Goal: Task Accomplishment & Management: Complete application form

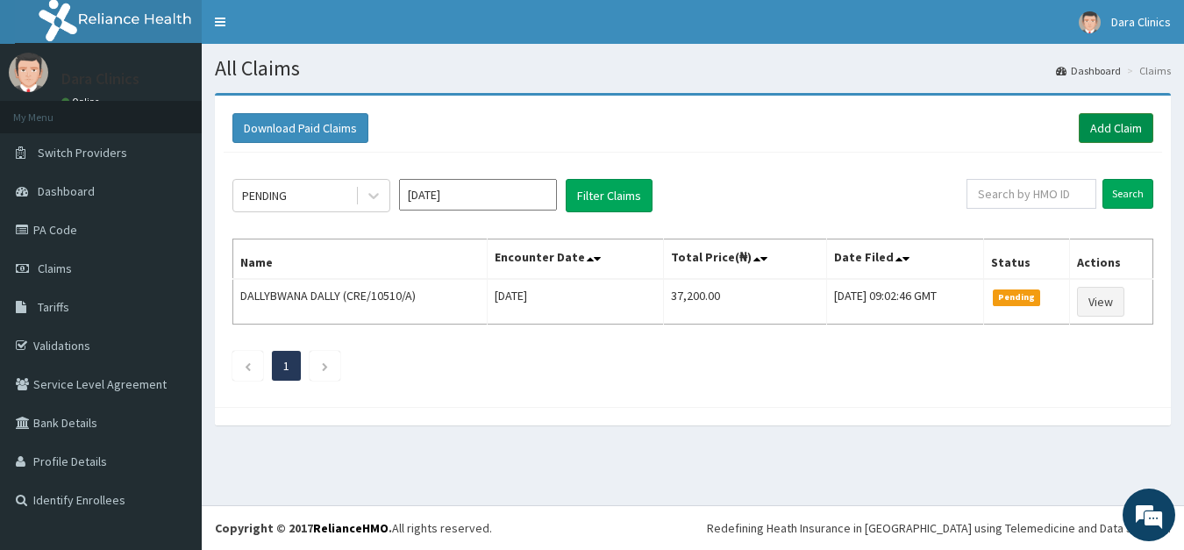
click at [1102, 124] on link "Add Claim" at bounding box center [1116, 128] width 75 height 30
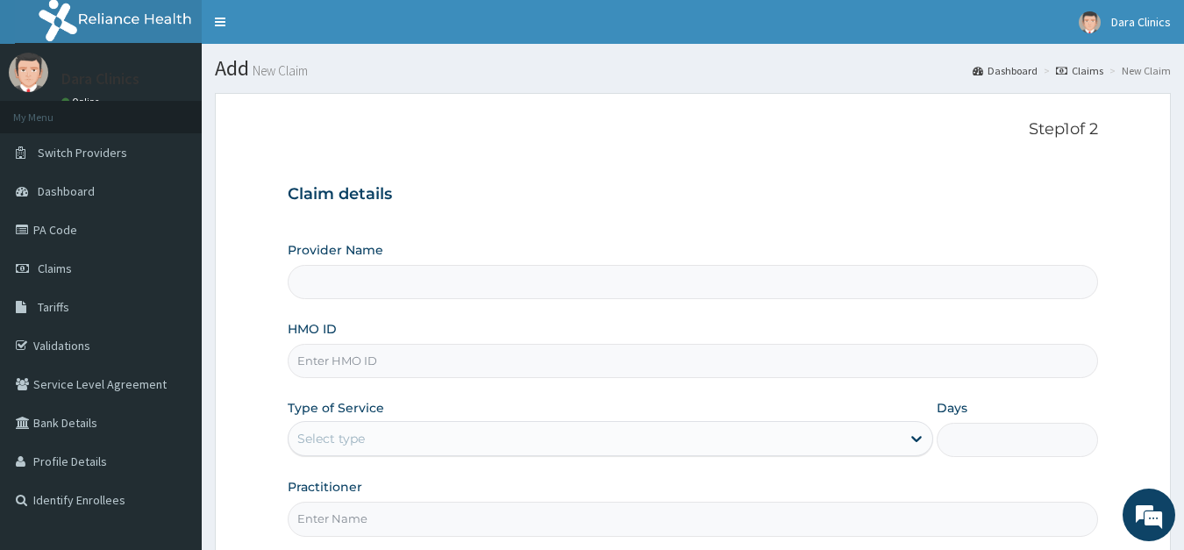
click at [373, 360] on input "HMO ID" at bounding box center [693, 361] width 811 height 34
type input "Dara Clinics"
type input "GSV/13130/A"
click at [374, 434] on div "Select type" at bounding box center [595, 438] width 613 height 28
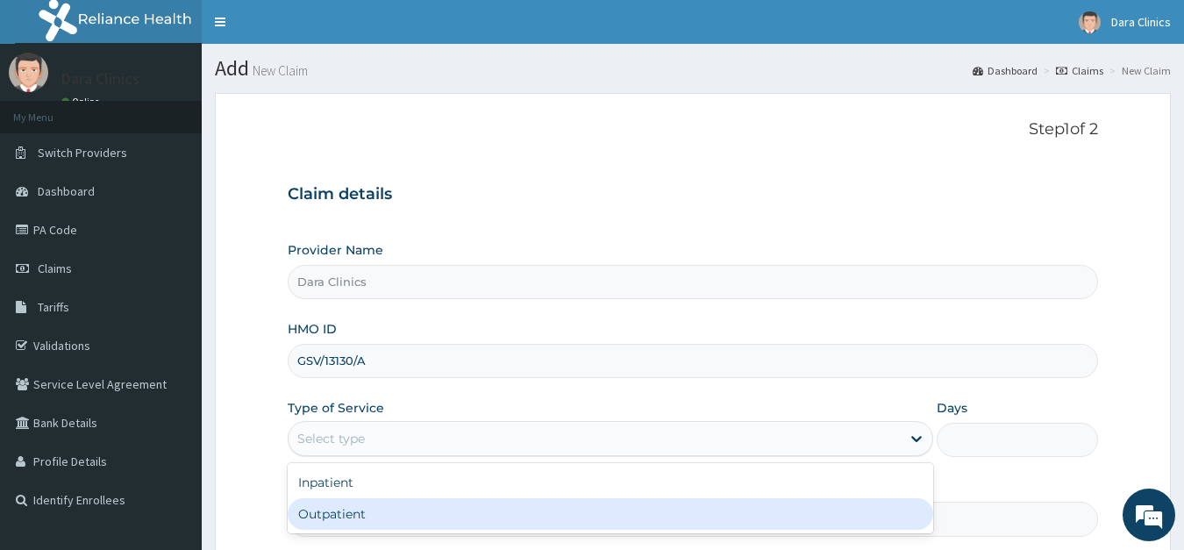
click at [351, 510] on div "Outpatient" at bounding box center [611, 514] width 646 height 32
type input "1"
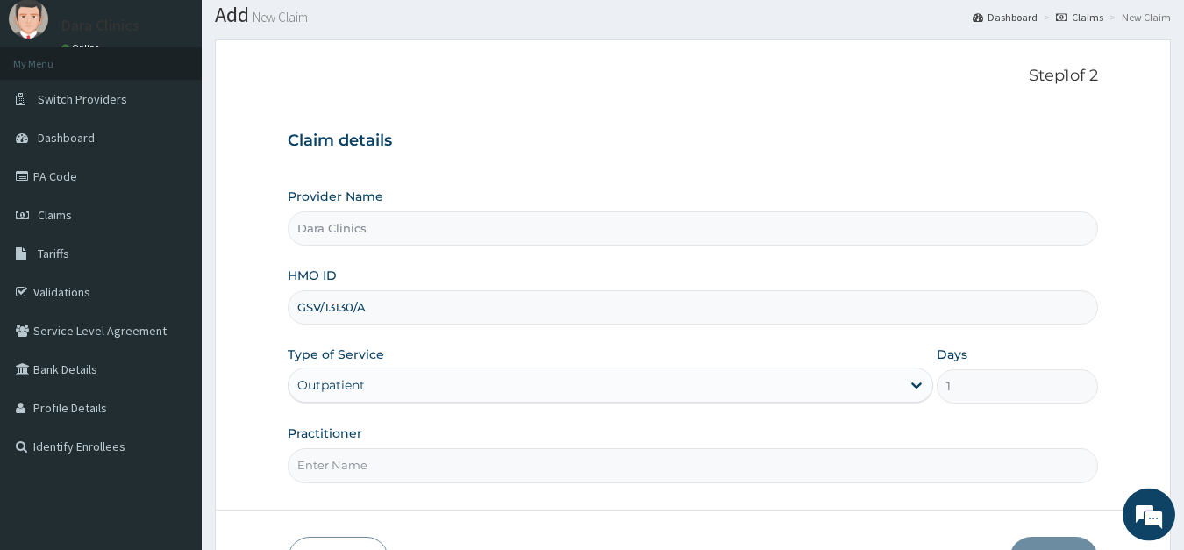
scroll to position [89, 0]
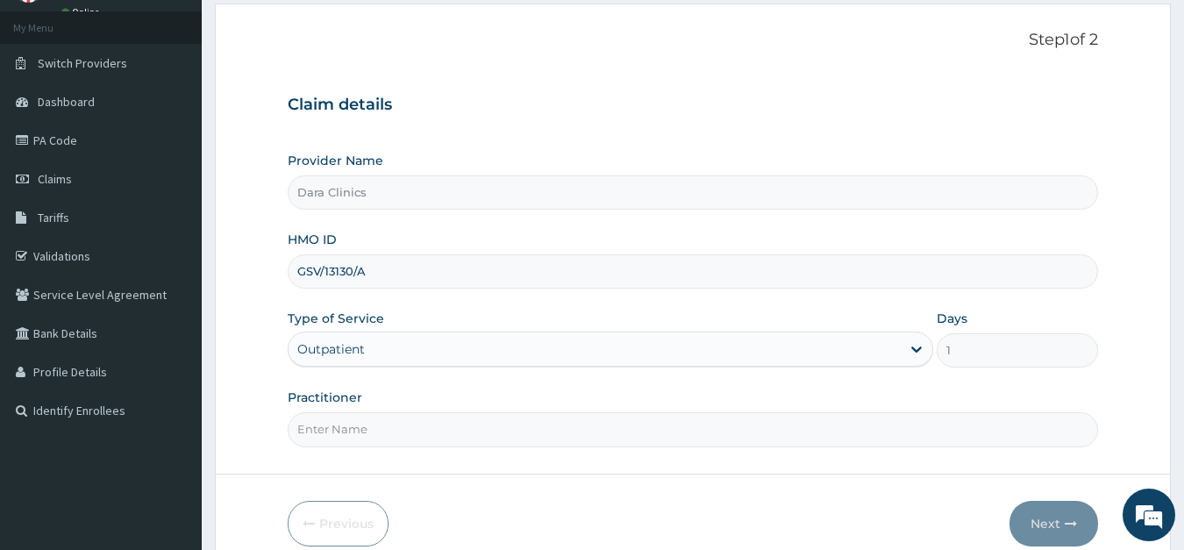
click at [455, 440] on input "Practitioner" at bounding box center [693, 429] width 811 height 34
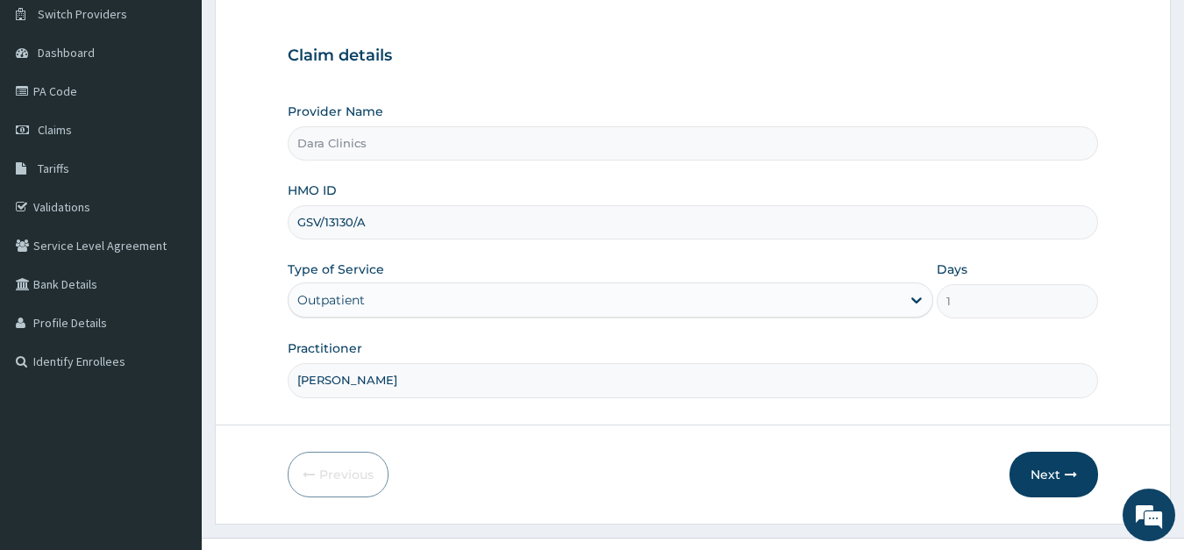
scroll to position [171, 0]
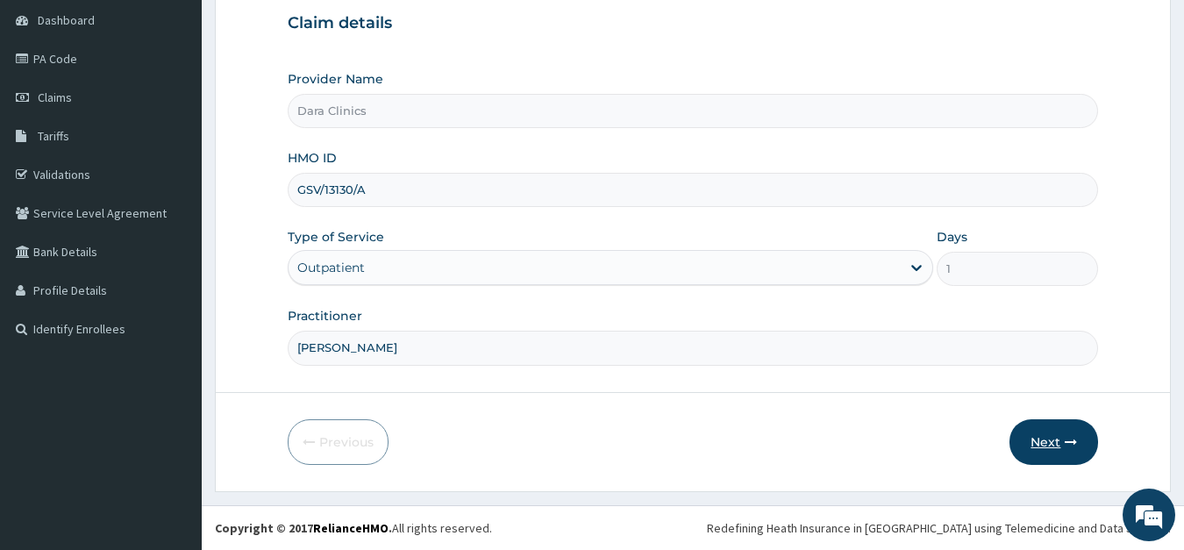
type input "[PERSON_NAME]"
click at [1041, 437] on button "Next" at bounding box center [1053, 442] width 89 height 46
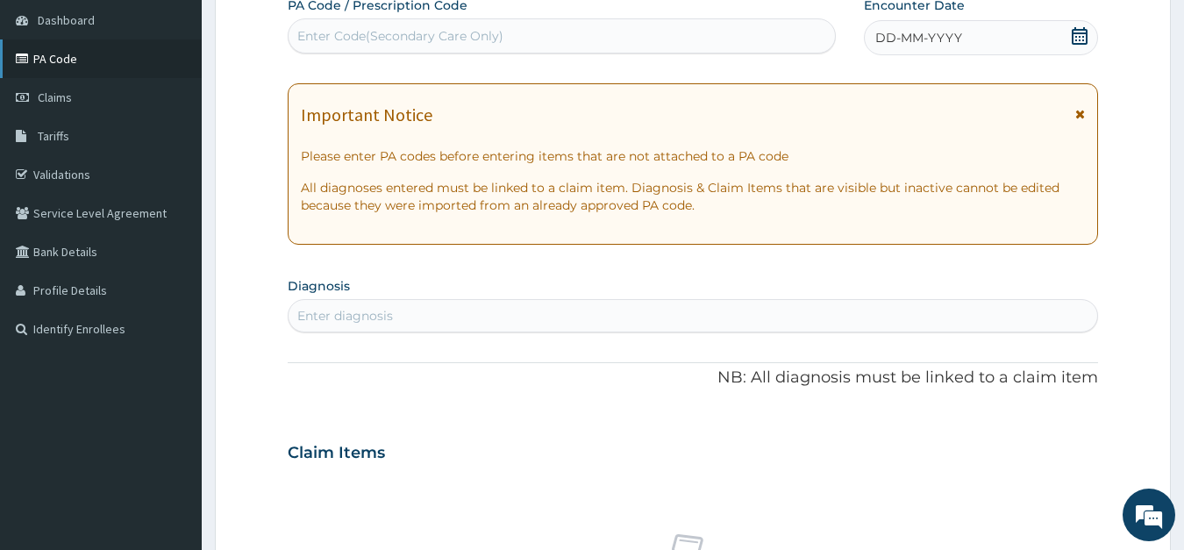
click at [53, 60] on link "PA Code" at bounding box center [101, 58] width 202 height 39
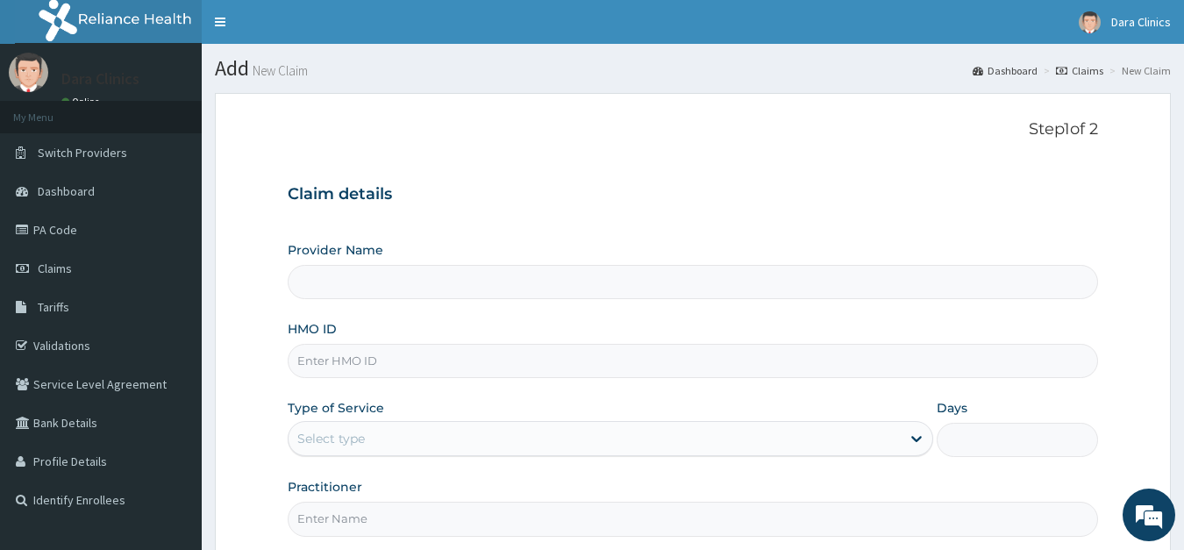
type input "Dara Clinics"
click at [361, 355] on input "HMO ID" at bounding box center [693, 361] width 811 height 34
type input "GSV/13130/A"
click at [423, 442] on div "Select type" at bounding box center [595, 438] width 613 height 28
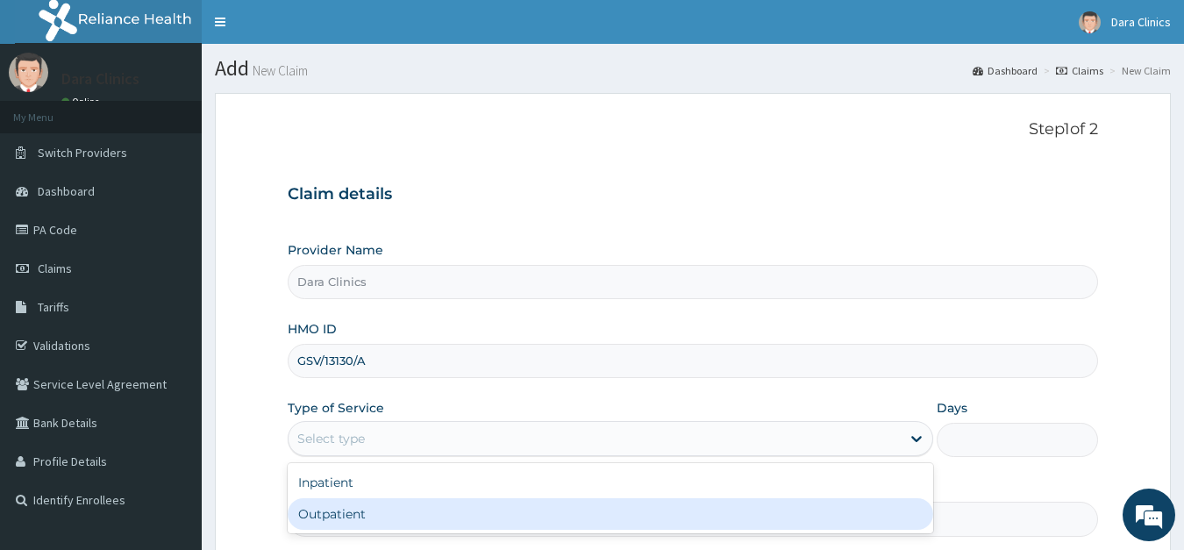
click at [350, 520] on div "Outpatient" at bounding box center [611, 514] width 646 height 32
type input "1"
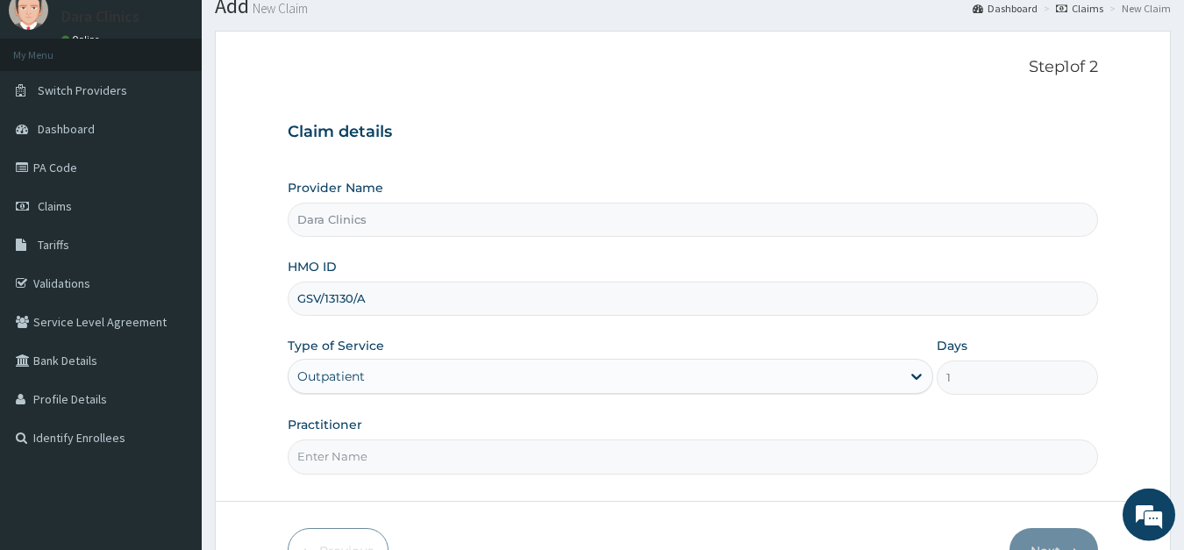
scroll to position [89, 0]
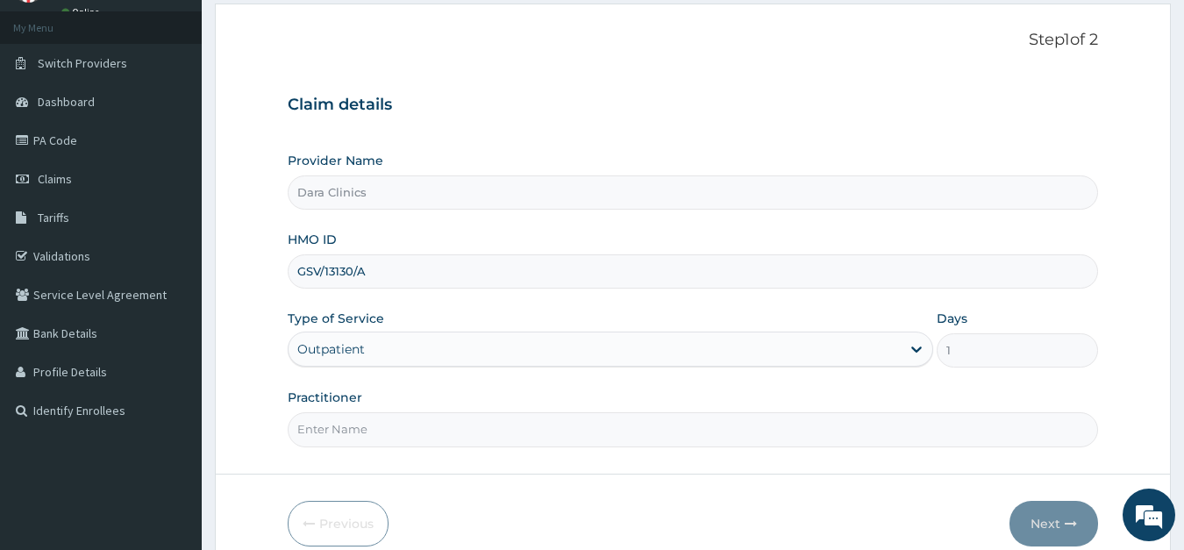
click at [424, 436] on input "Practitioner" at bounding box center [693, 429] width 811 height 34
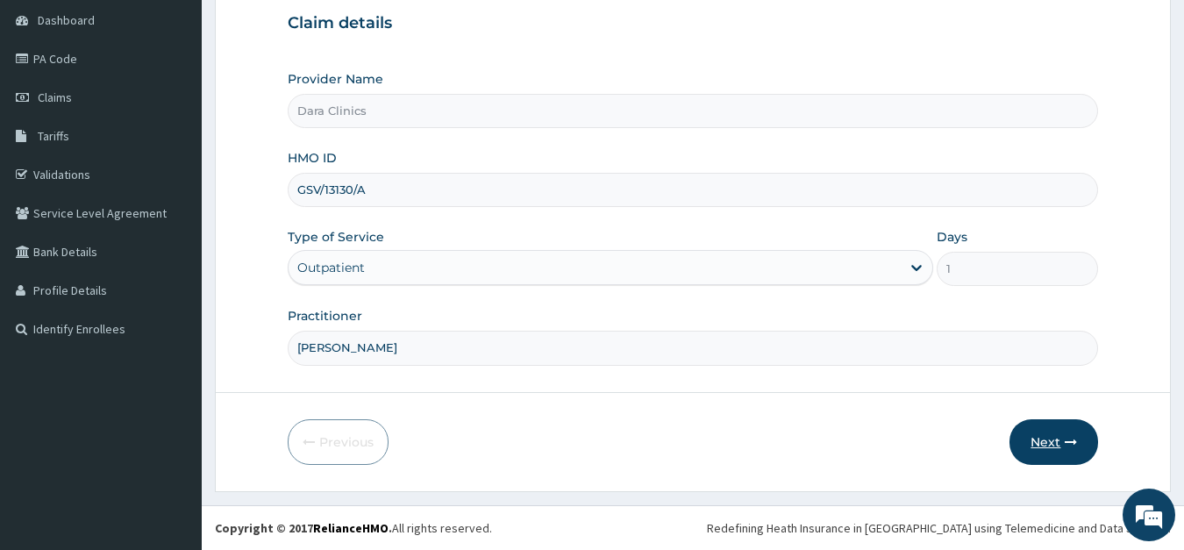
type input "[PERSON_NAME]"
click at [1038, 438] on button "Next" at bounding box center [1053, 442] width 89 height 46
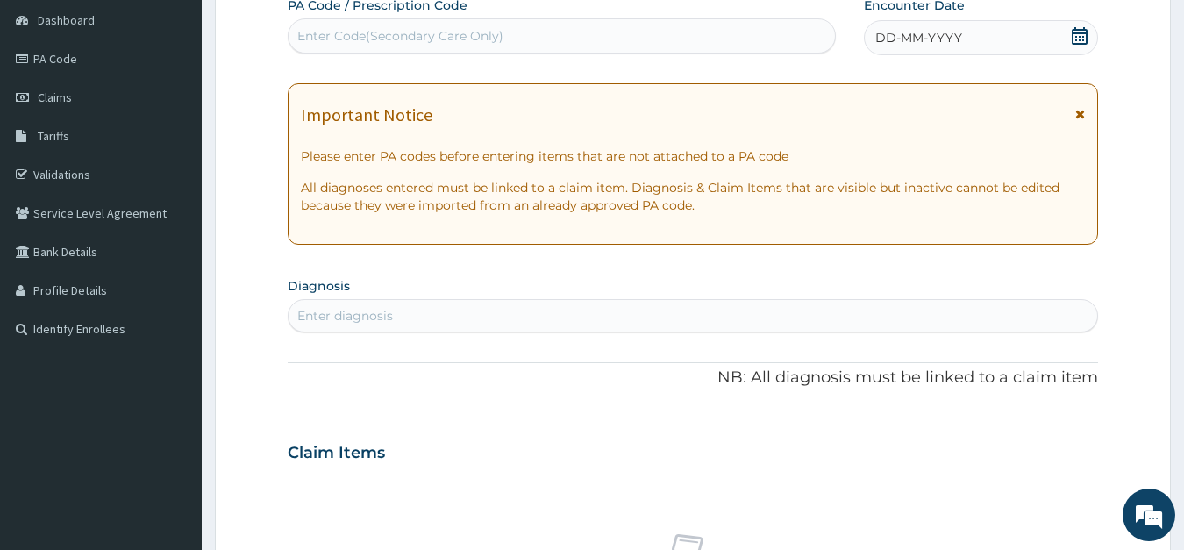
click at [549, 37] on div "Enter Code(Secondary Care Only)" at bounding box center [562, 36] width 546 height 28
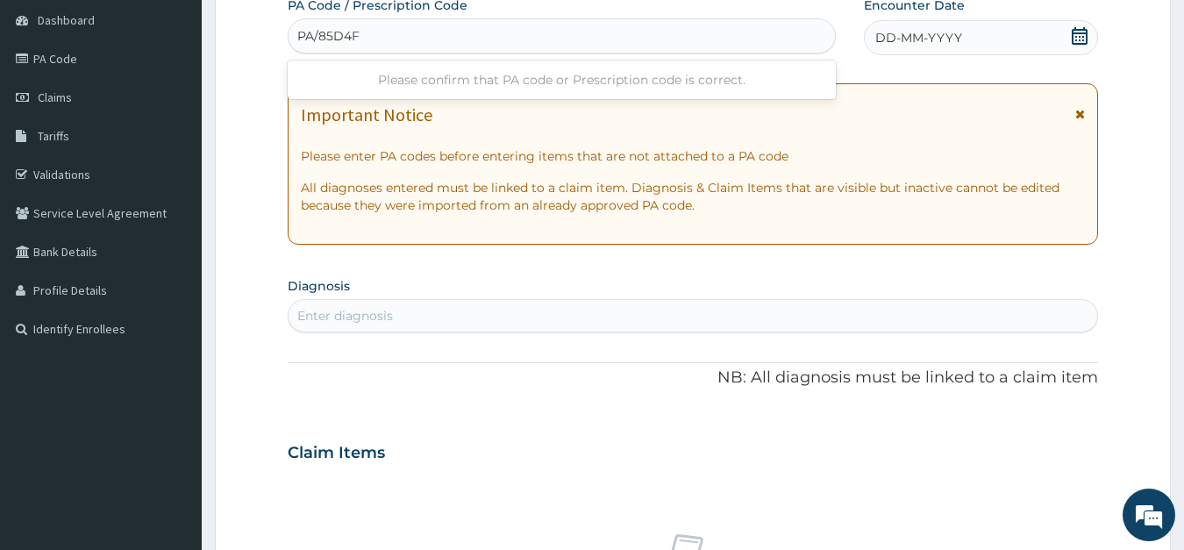
type input "PA/85D4F2"
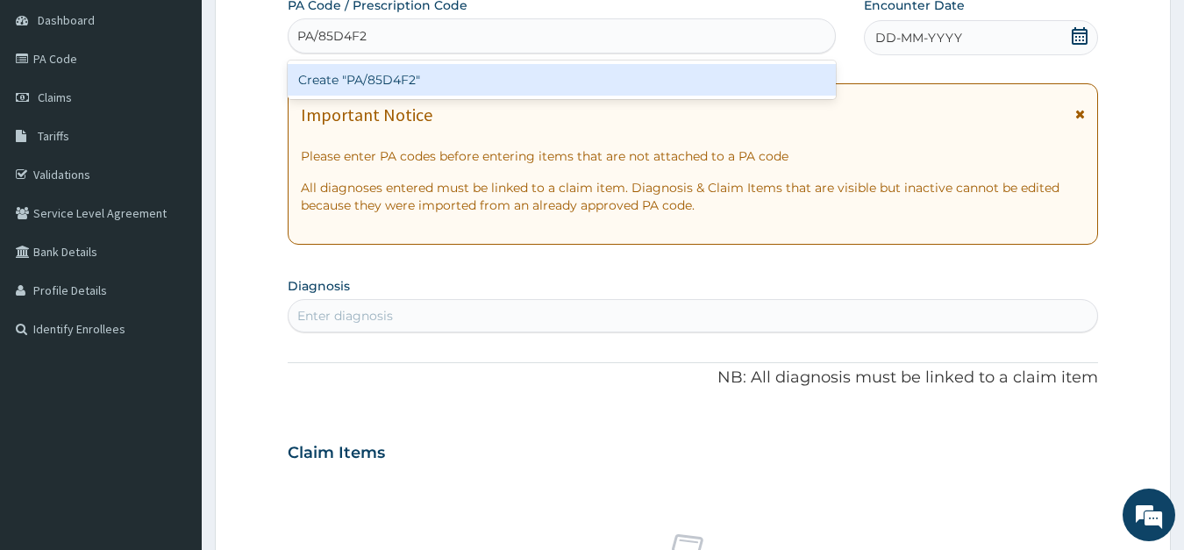
click at [431, 77] on div "Create "PA/85D4F2"" at bounding box center [562, 80] width 548 height 32
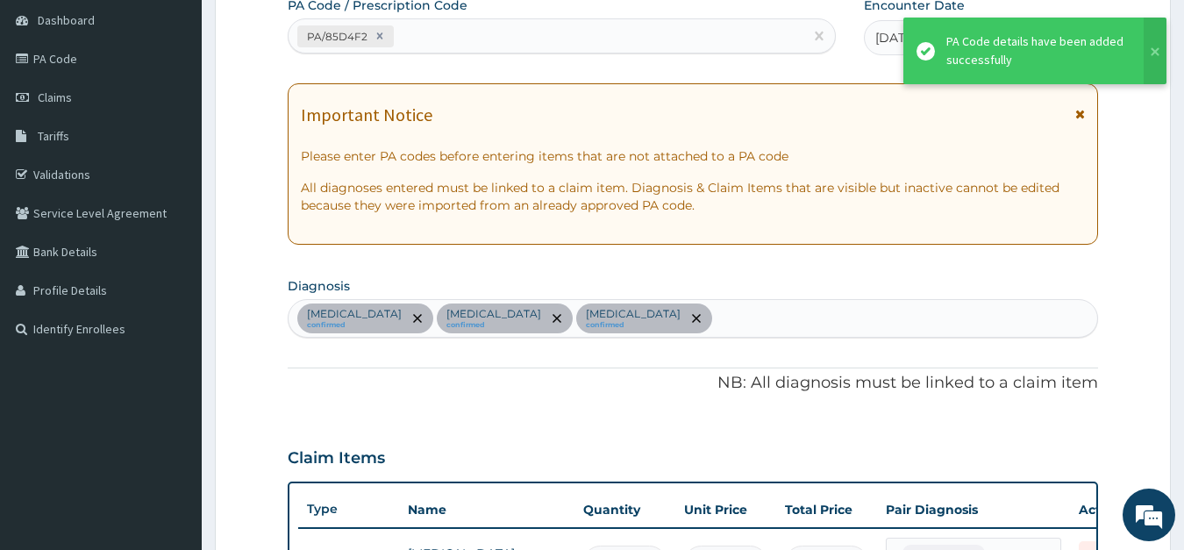
scroll to position [765, 0]
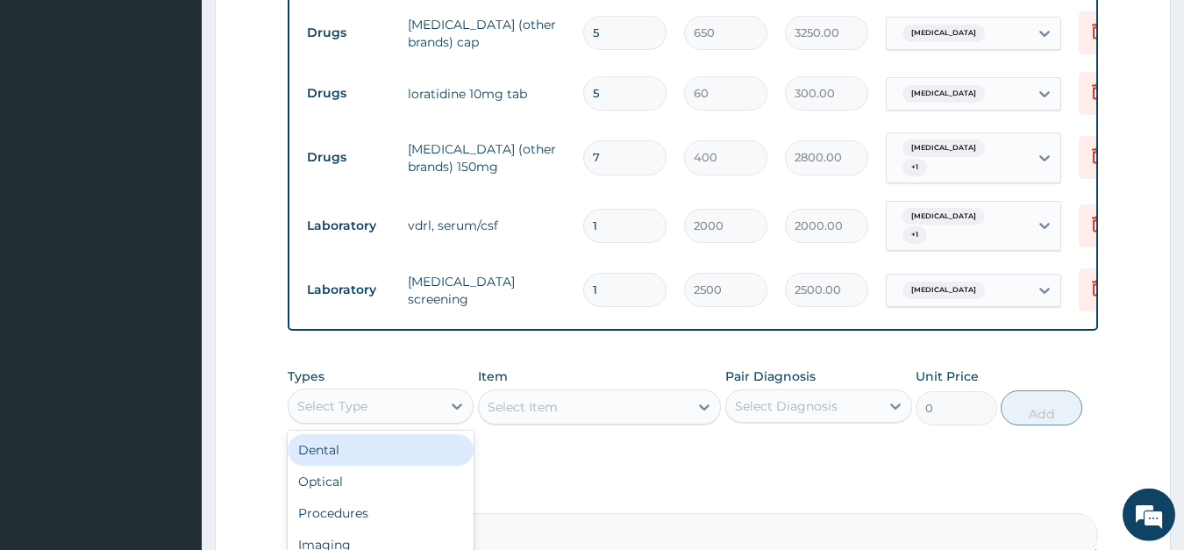
click at [390, 392] on div "Select Type" at bounding box center [365, 406] width 153 height 28
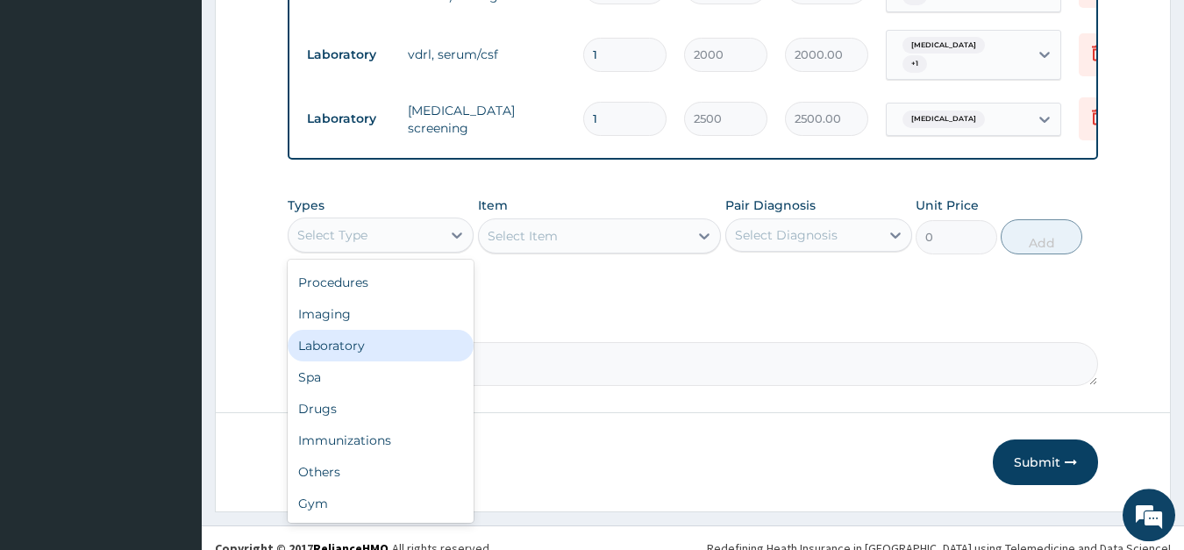
scroll to position [941, 0]
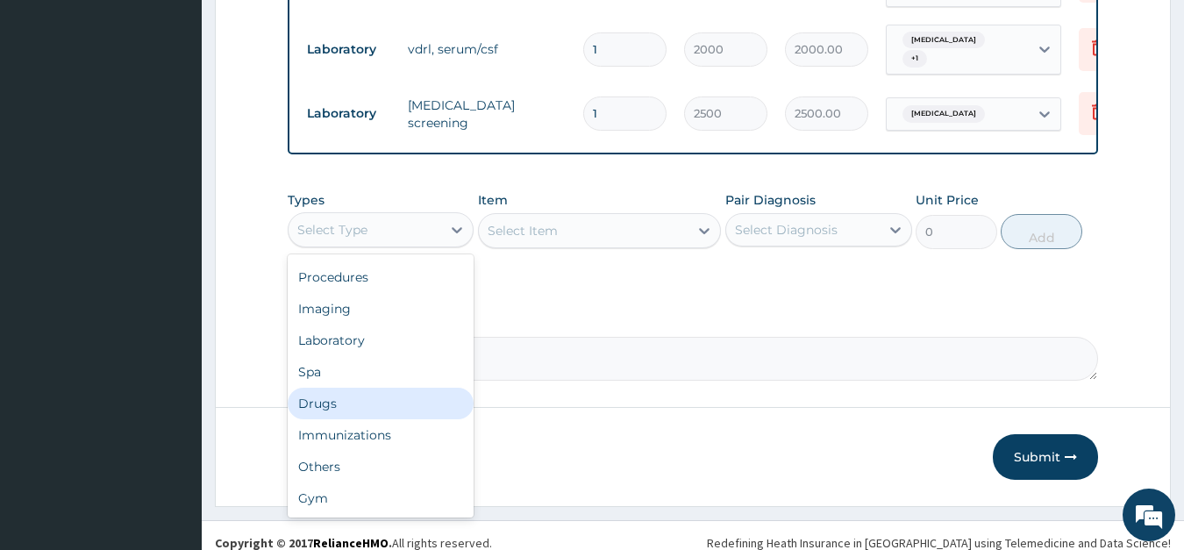
click at [327, 388] on div "Drugs" at bounding box center [381, 404] width 187 height 32
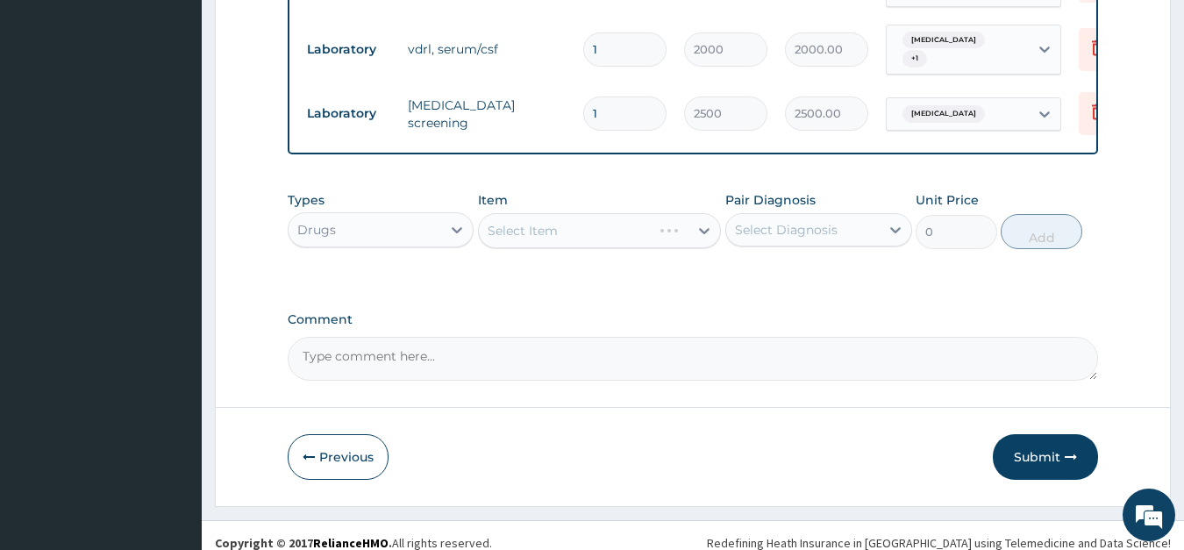
click at [601, 213] on div "Select Item" at bounding box center [599, 230] width 243 height 35
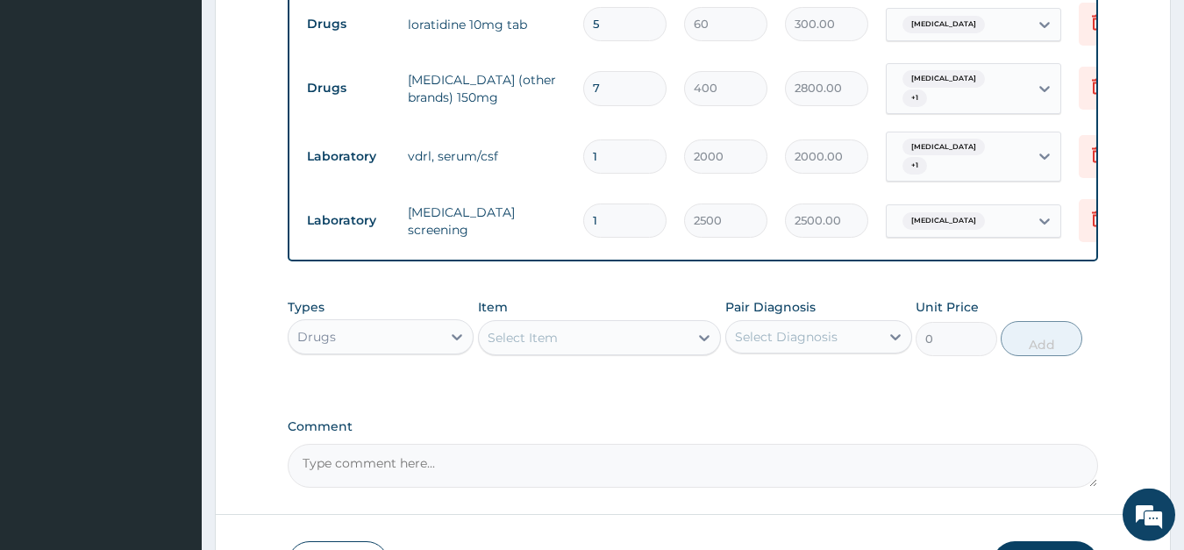
scroll to position [851, 0]
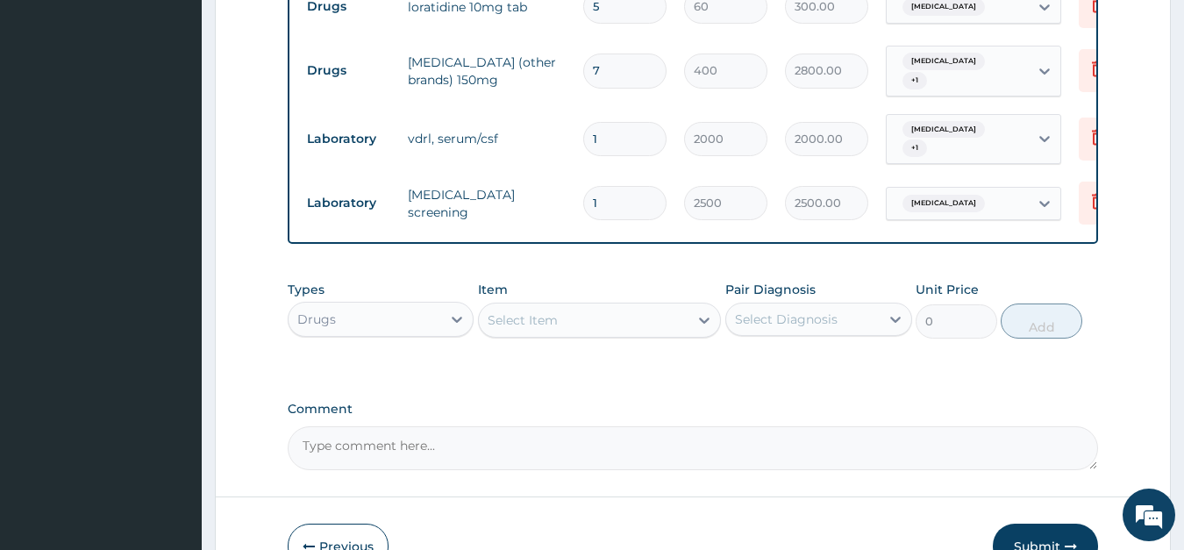
click at [531, 306] on div "Select Item" at bounding box center [584, 320] width 210 height 28
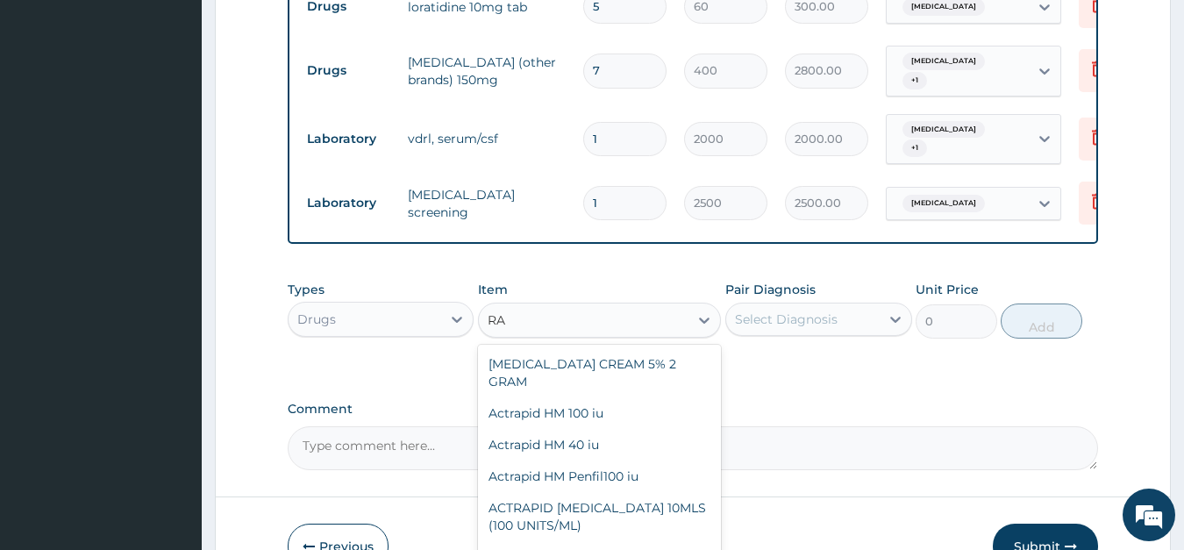
type input "R"
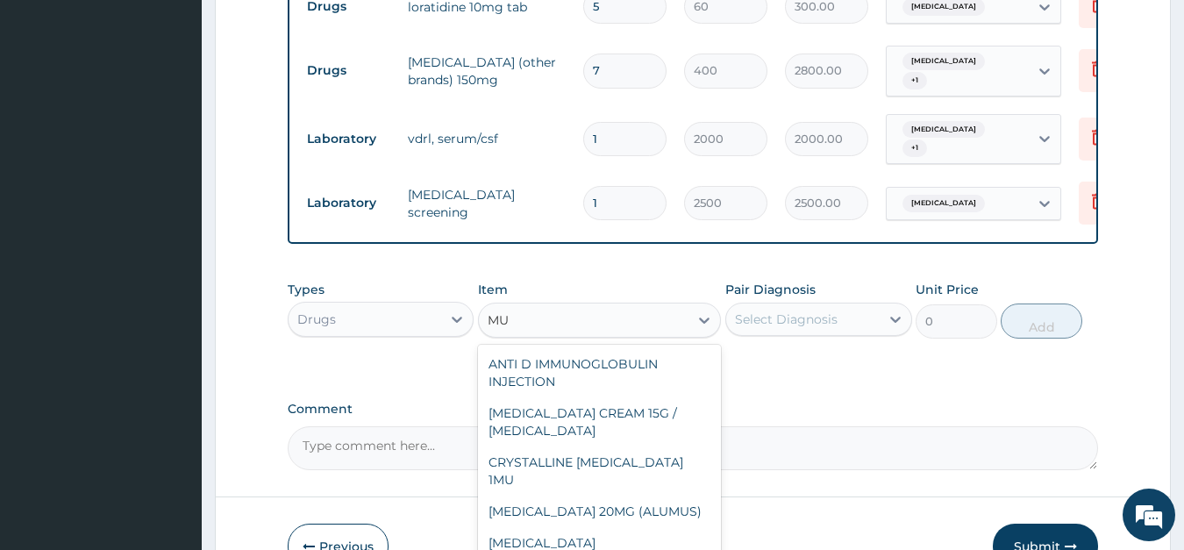
type input "M"
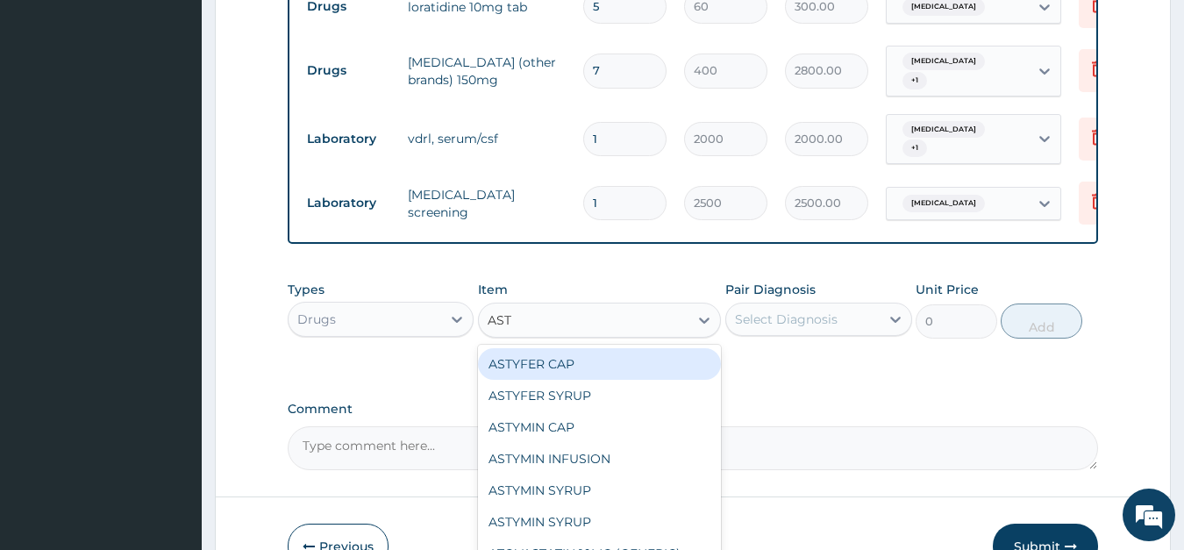
type input "ASTY"
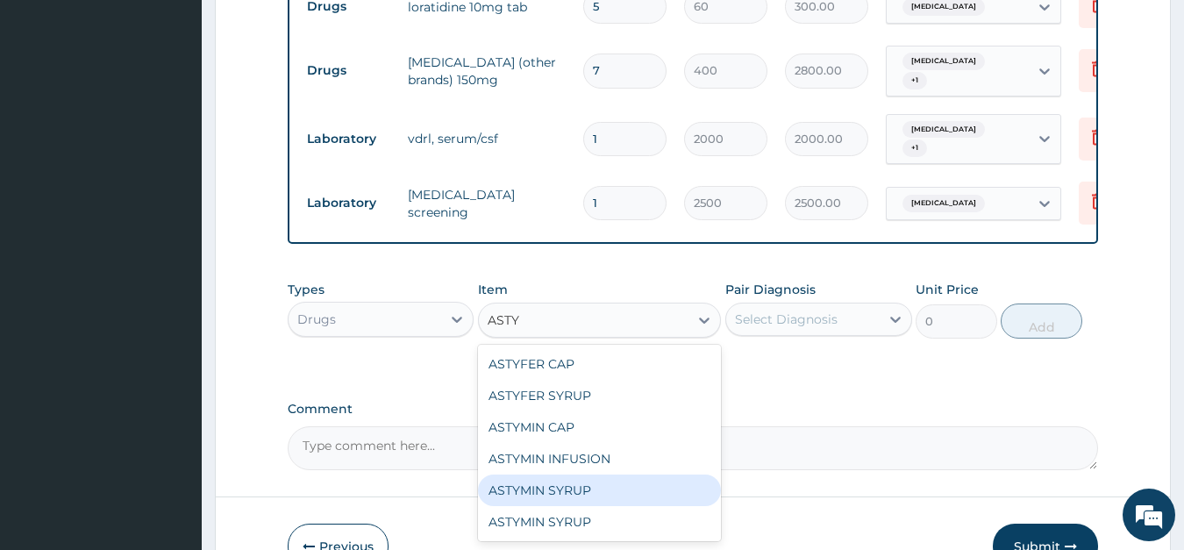
click at [540, 474] on div "ASTYMIN SYRUP" at bounding box center [599, 490] width 243 height 32
type input "4250"
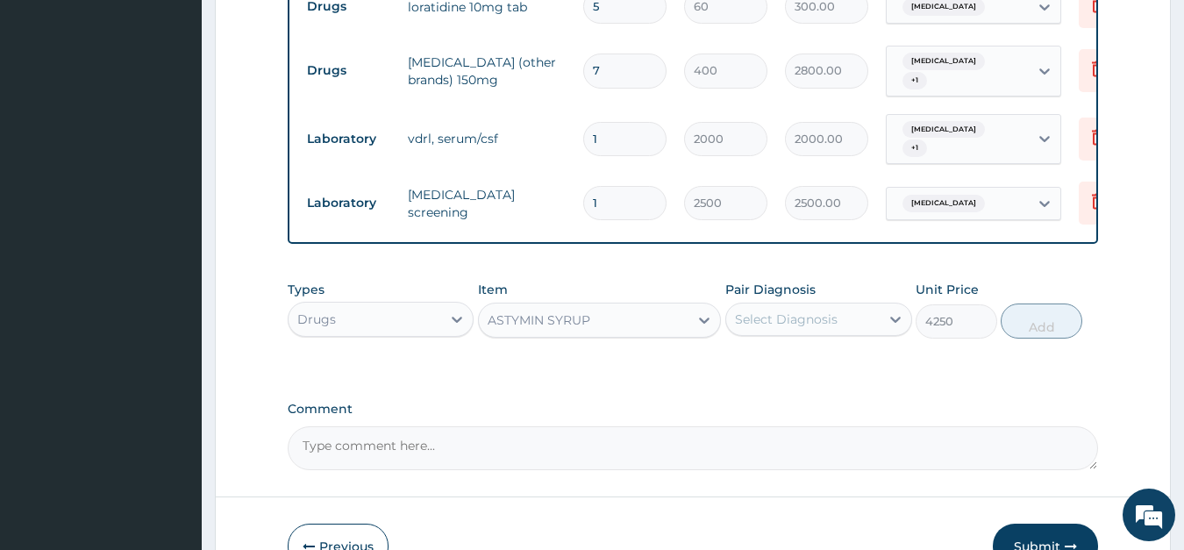
click at [819, 310] on div "Select Diagnosis" at bounding box center [786, 319] width 103 height 18
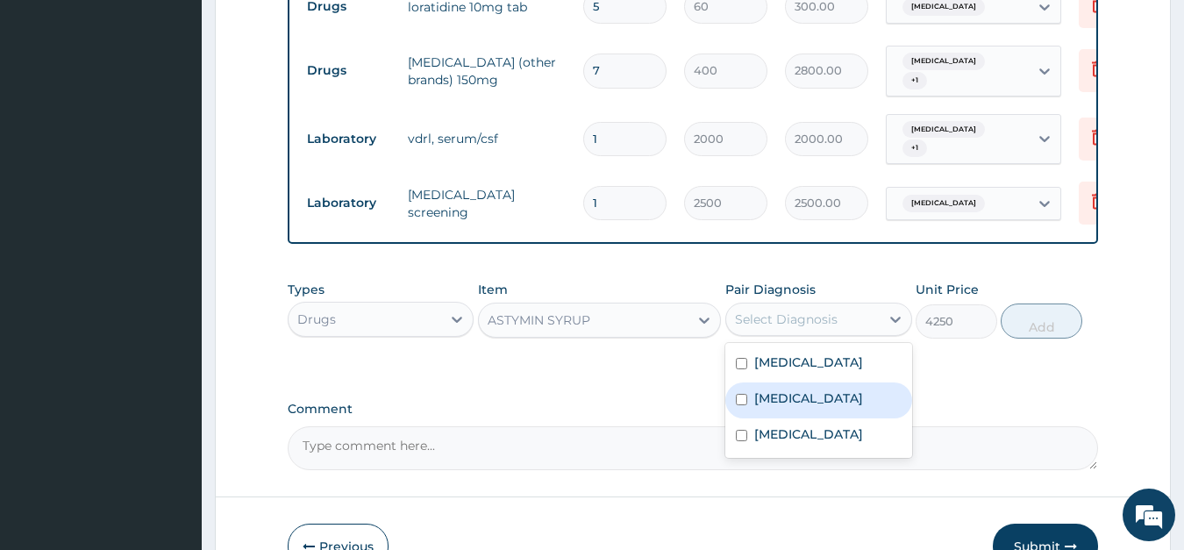
click at [743, 394] on input "checkbox" at bounding box center [741, 399] width 11 height 11
checkbox input "true"
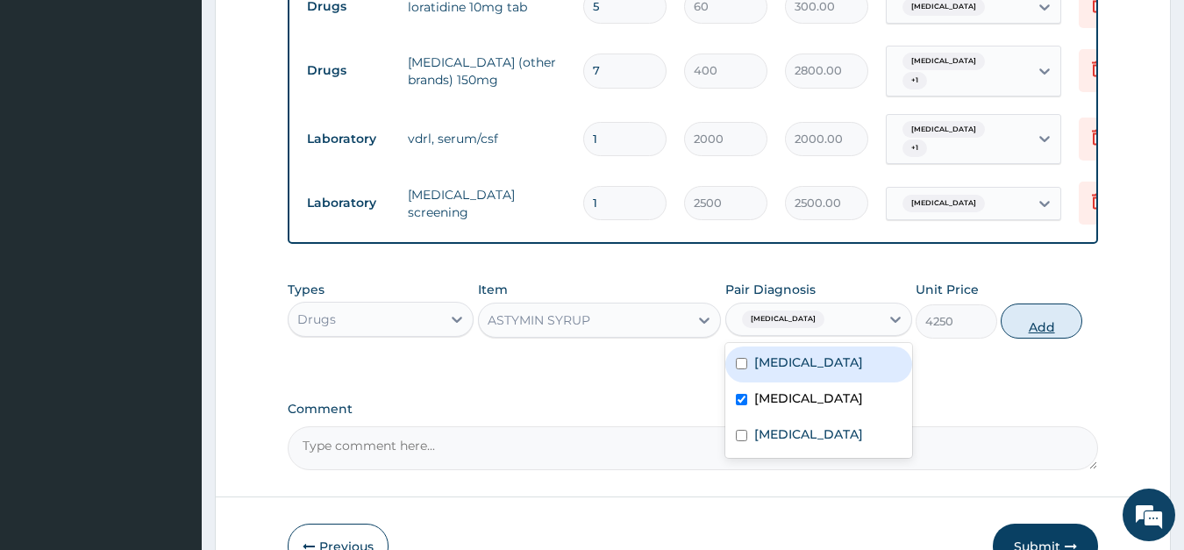
click at [1024, 305] on button "Add" at bounding box center [1041, 320] width 81 height 35
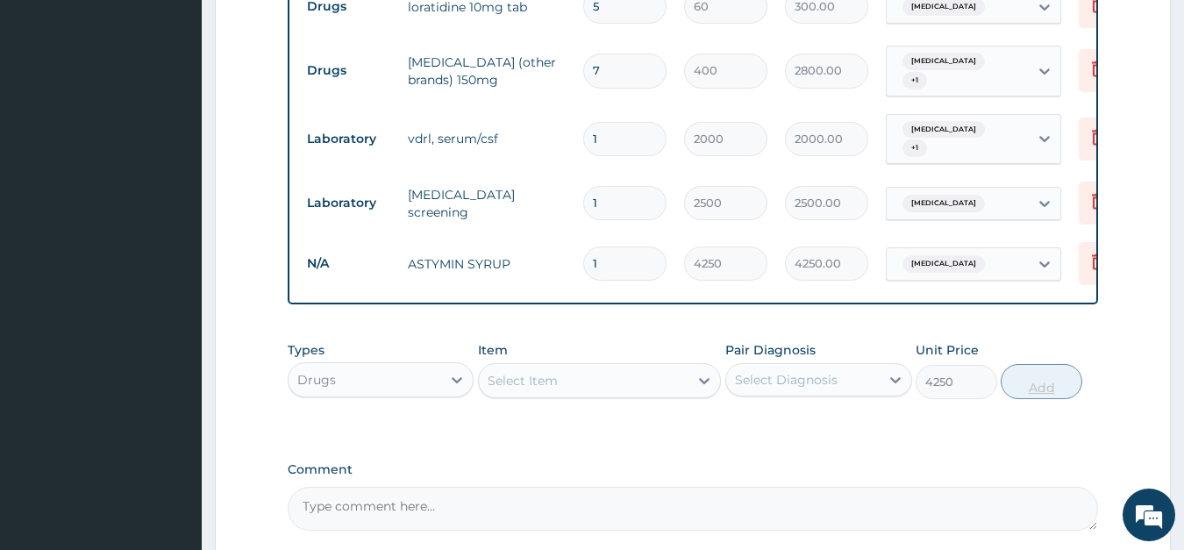
type input "0"
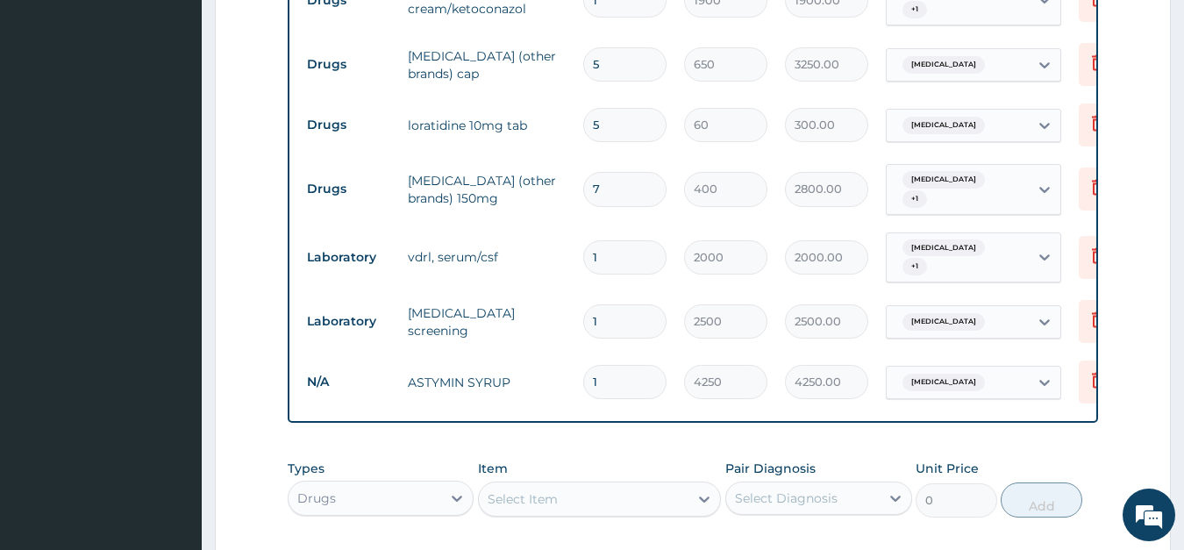
scroll to position [912, 0]
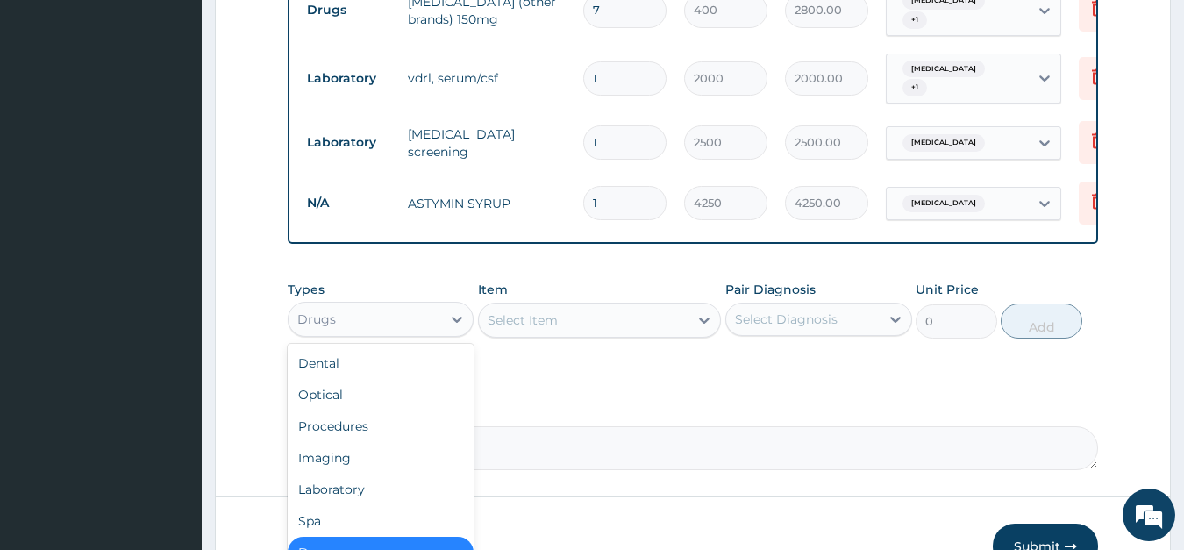
click at [338, 305] on div "Drugs" at bounding box center [365, 319] width 153 height 28
click at [346, 414] on div "Procedures" at bounding box center [381, 426] width 187 height 32
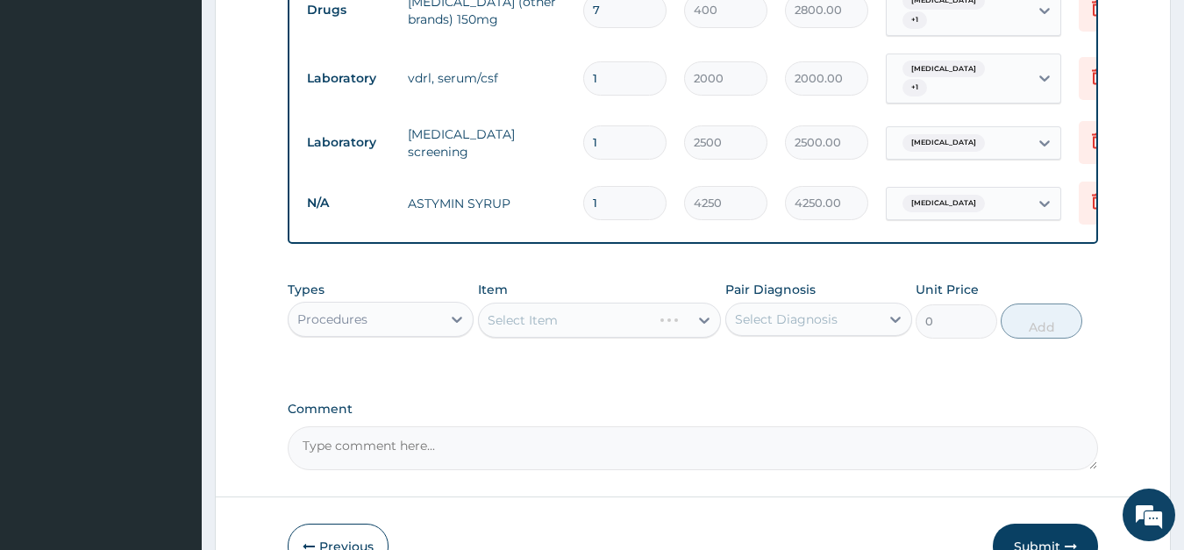
click at [555, 307] on div "Select Item" at bounding box center [599, 320] width 243 height 35
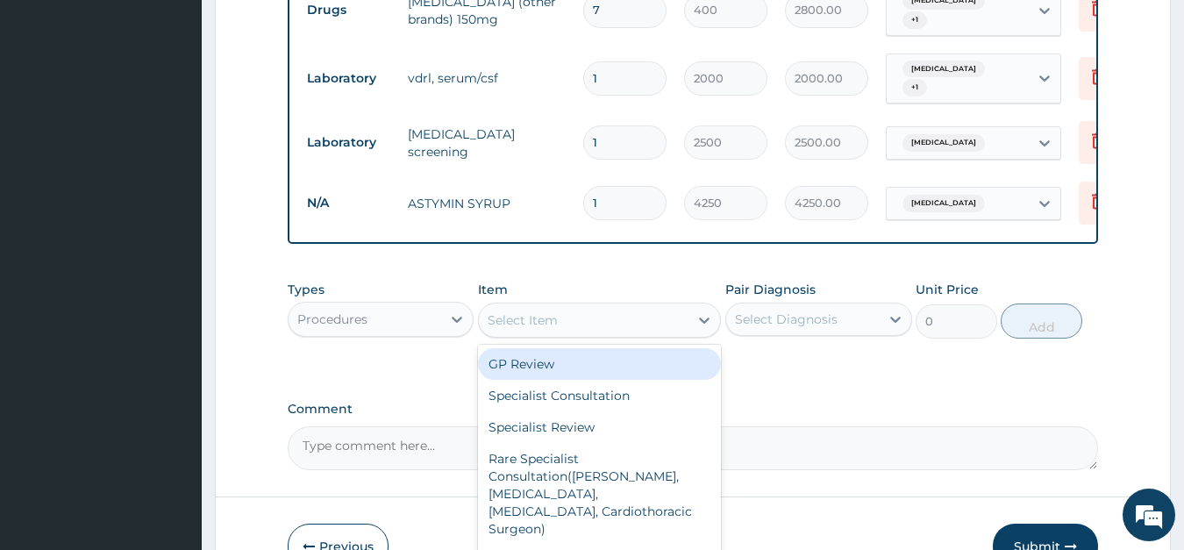
click at [566, 307] on div "Select Item" at bounding box center [584, 320] width 210 height 28
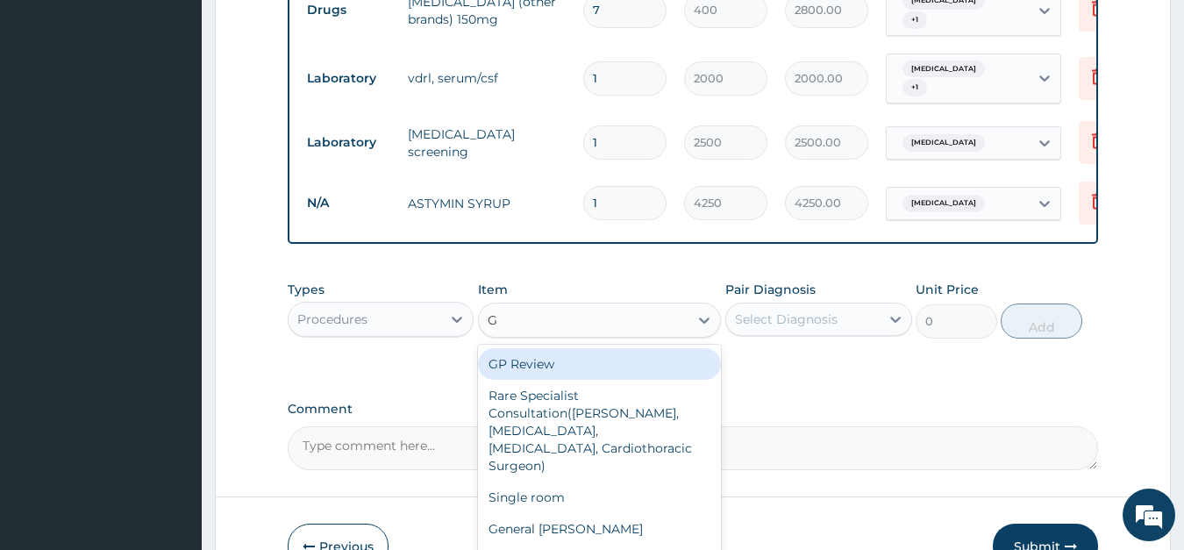
type input "GP"
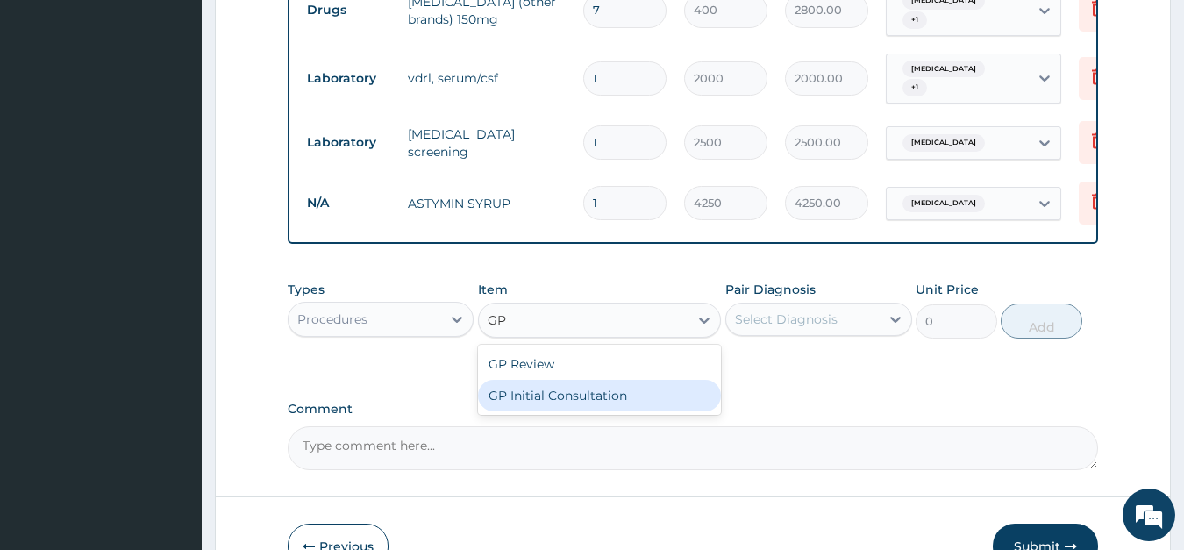
click at [528, 383] on div "GP Initial Consultation" at bounding box center [599, 396] width 243 height 32
type input "4000"
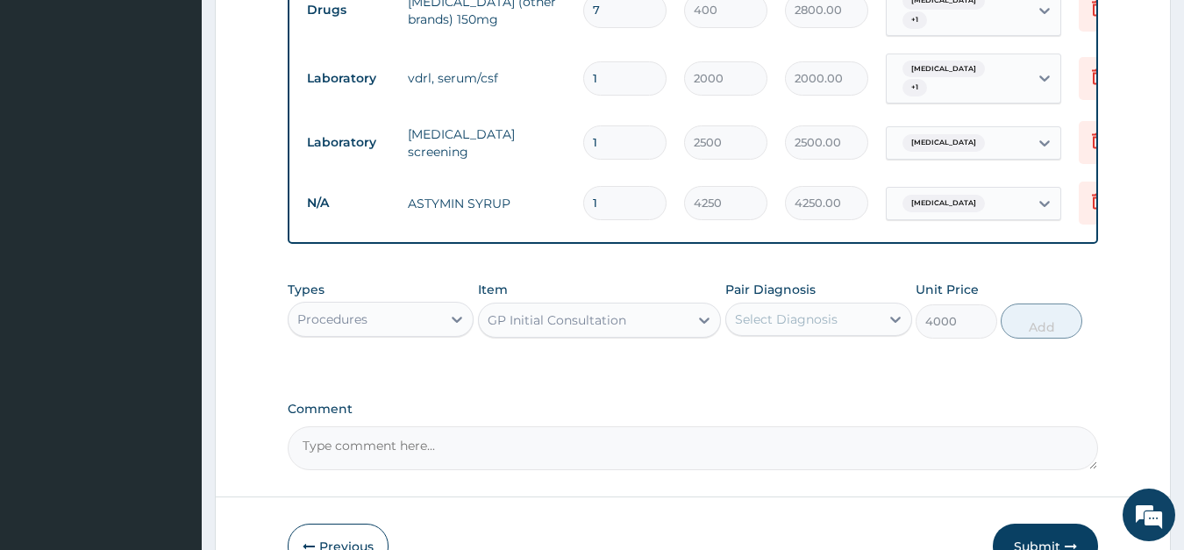
click at [762, 310] on div "Select Diagnosis" at bounding box center [786, 319] width 103 height 18
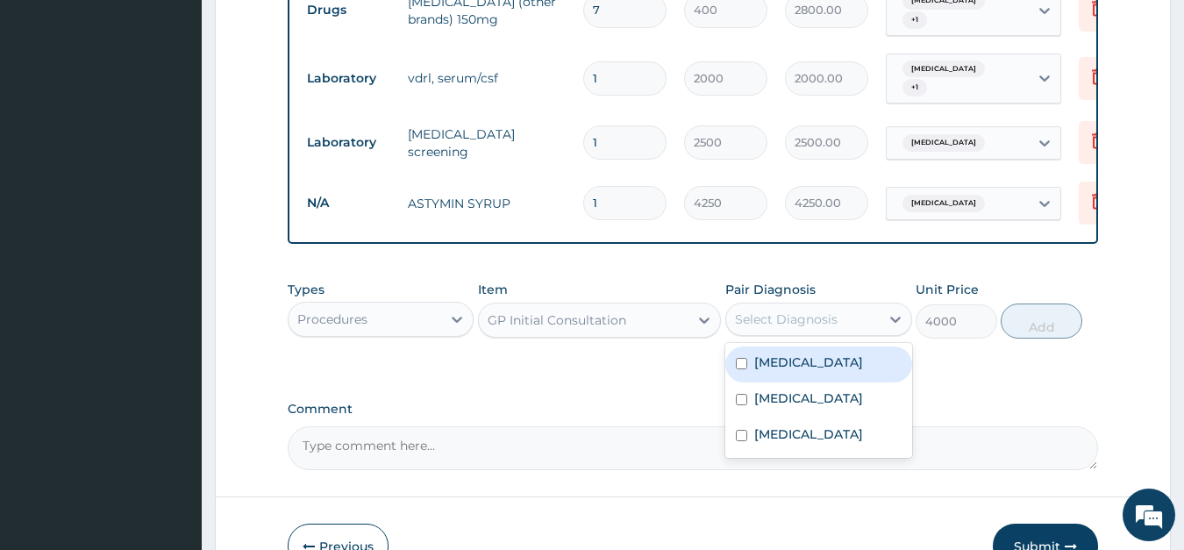
click at [759, 353] on label "Tinea pedis" at bounding box center [808, 362] width 109 height 18
checkbox input "true"
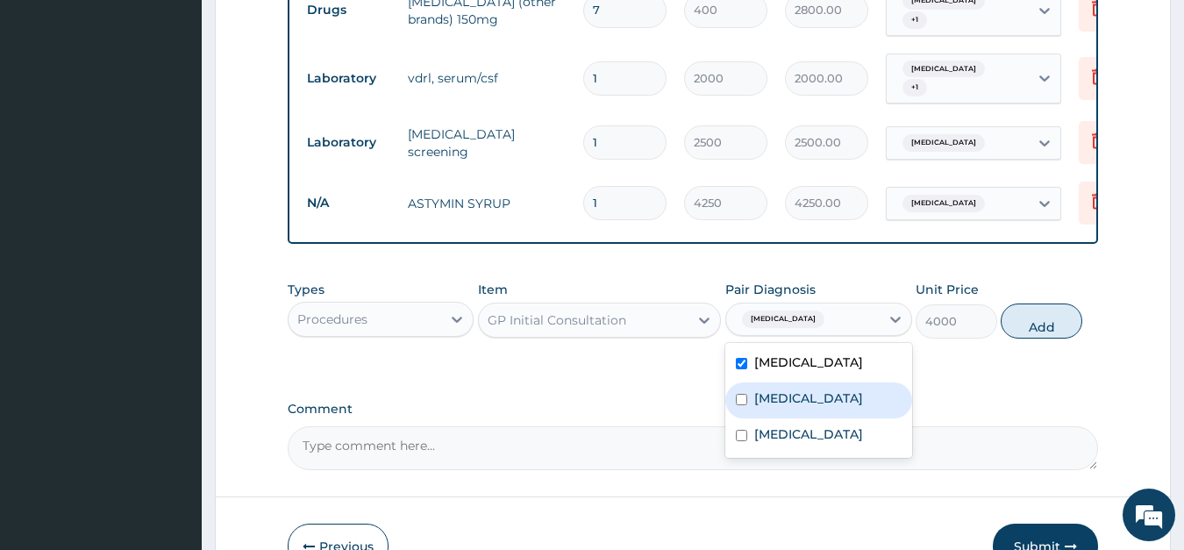
click at [756, 382] on div "Lymphadenopathy" at bounding box center [818, 400] width 187 height 36
checkbox input "true"
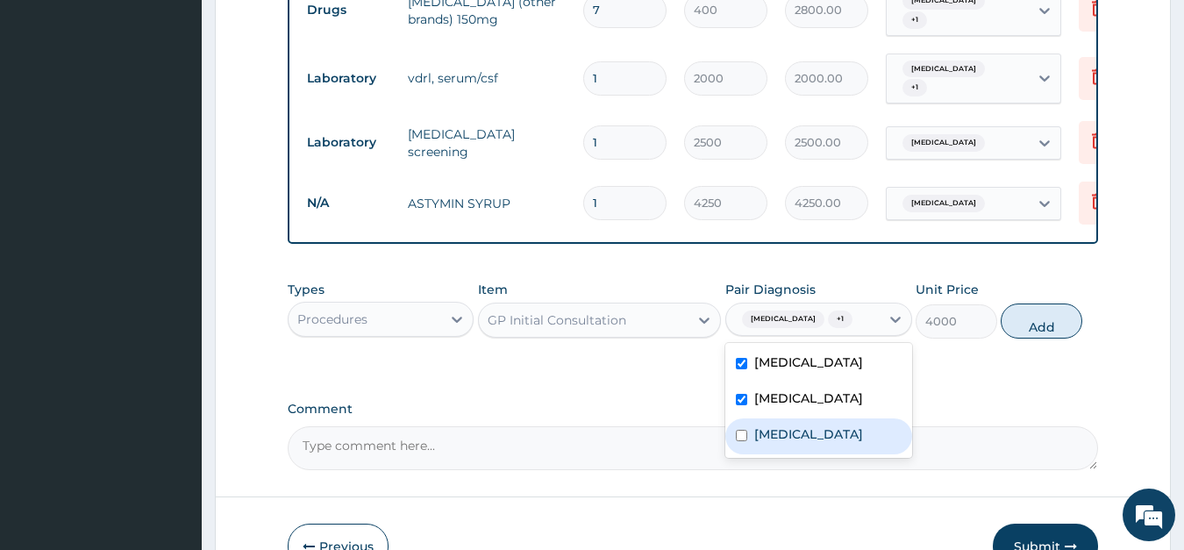
click at [748, 418] on div "Dry cough" at bounding box center [818, 436] width 187 height 36
checkbox input "true"
click at [1025, 305] on button "Add" at bounding box center [1041, 320] width 81 height 35
type input "0"
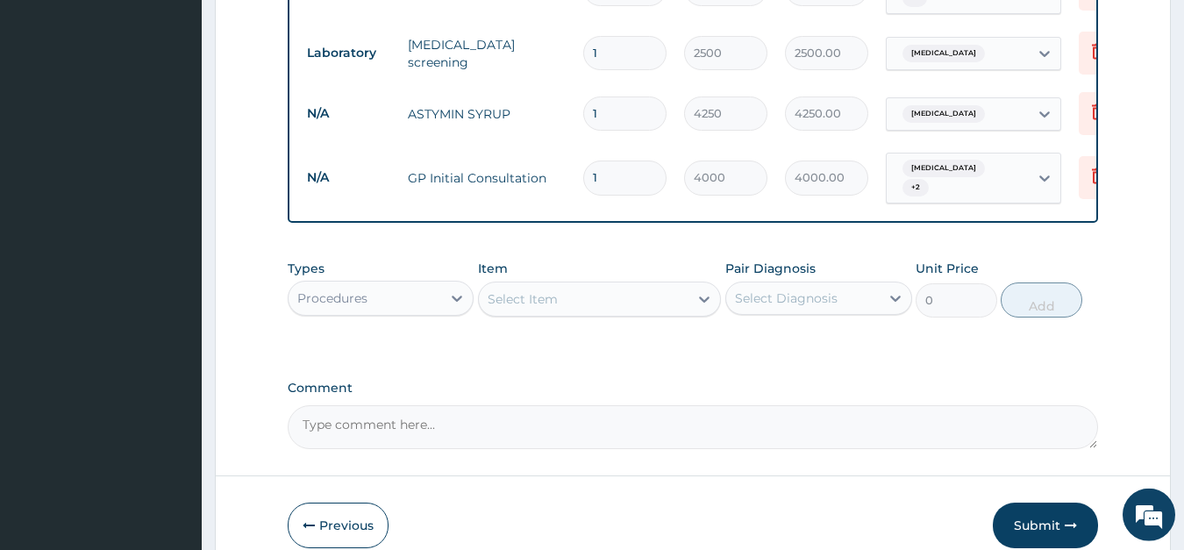
scroll to position [1062, 0]
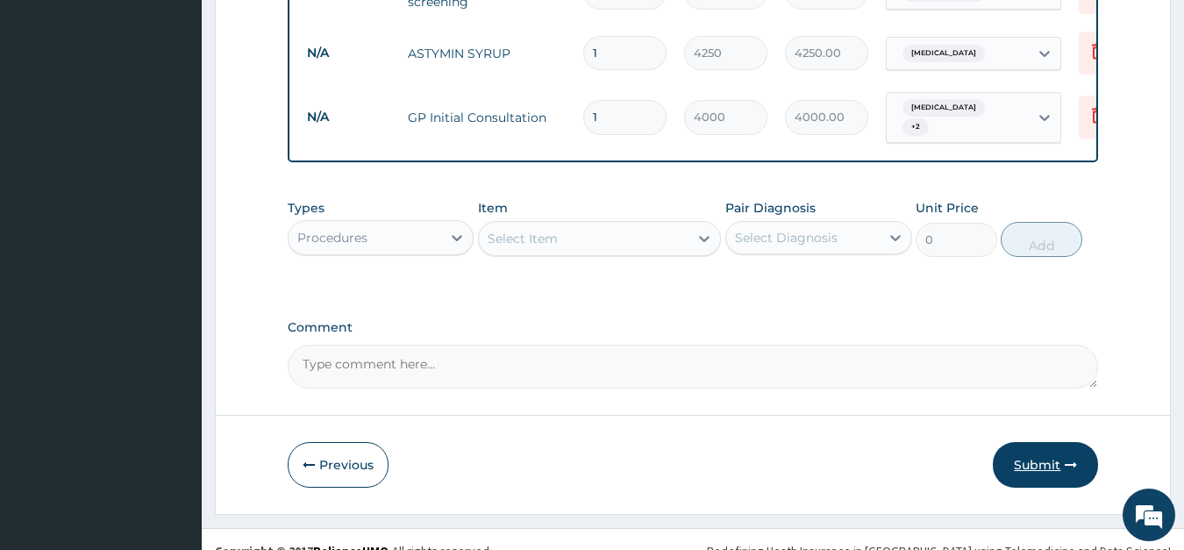
click at [1022, 442] on button "Submit" at bounding box center [1045, 465] width 105 height 46
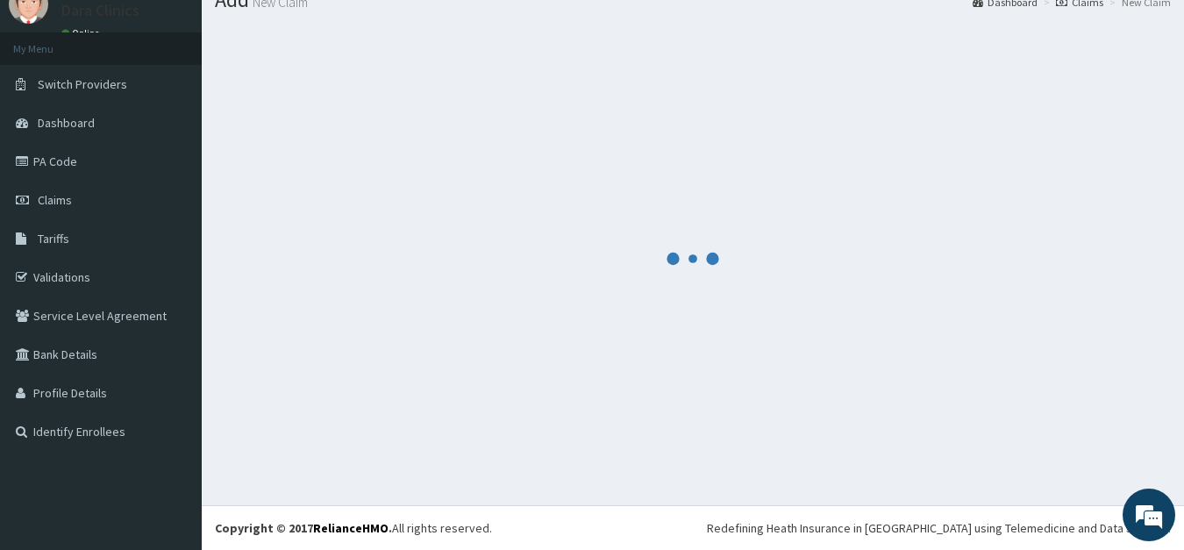
scroll to position [68, 0]
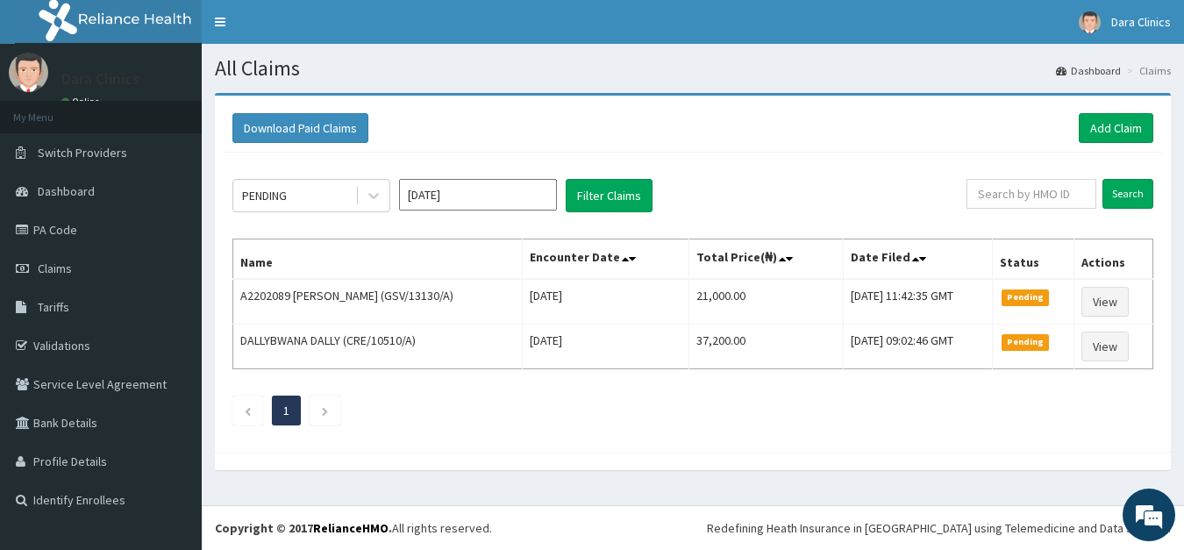
click at [1022, 440] on div "PENDING Sep 2025 Filter Claims Search Name Encounter Date Total Price(₦) Date F…" at bounding box center [693, 298] width 938 height 290
click at [1119, 123] on link "Add Claim" at bounding box center [1116, 128] width 75 height 30
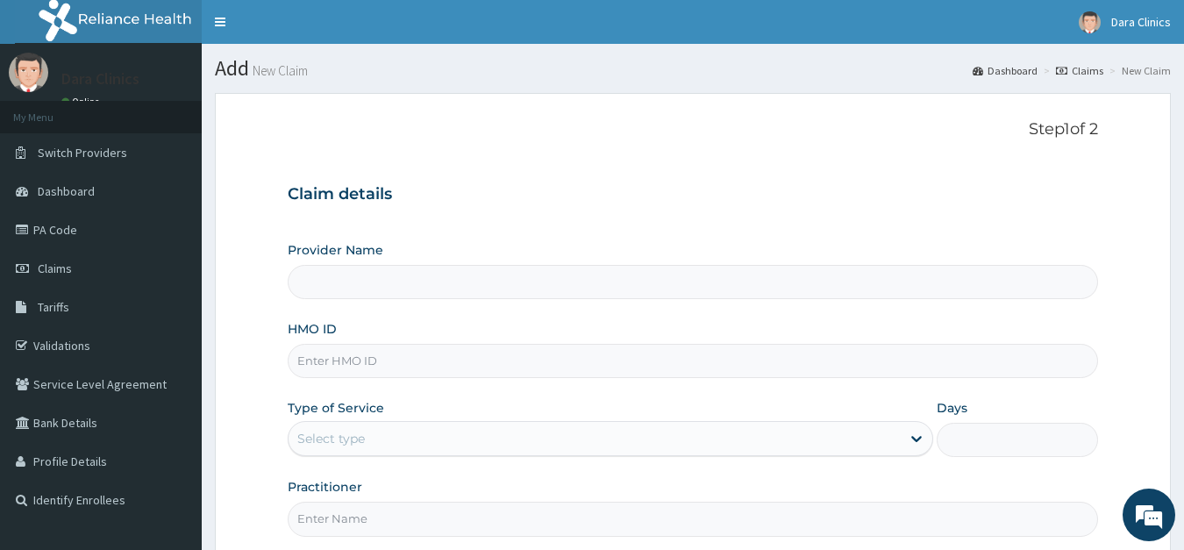
click at [398, 358] on input "HMO ID" at bounding box center [693, 361] width 811 height 34
type input "Dara Clinics"
type input "MGB/10022/A"
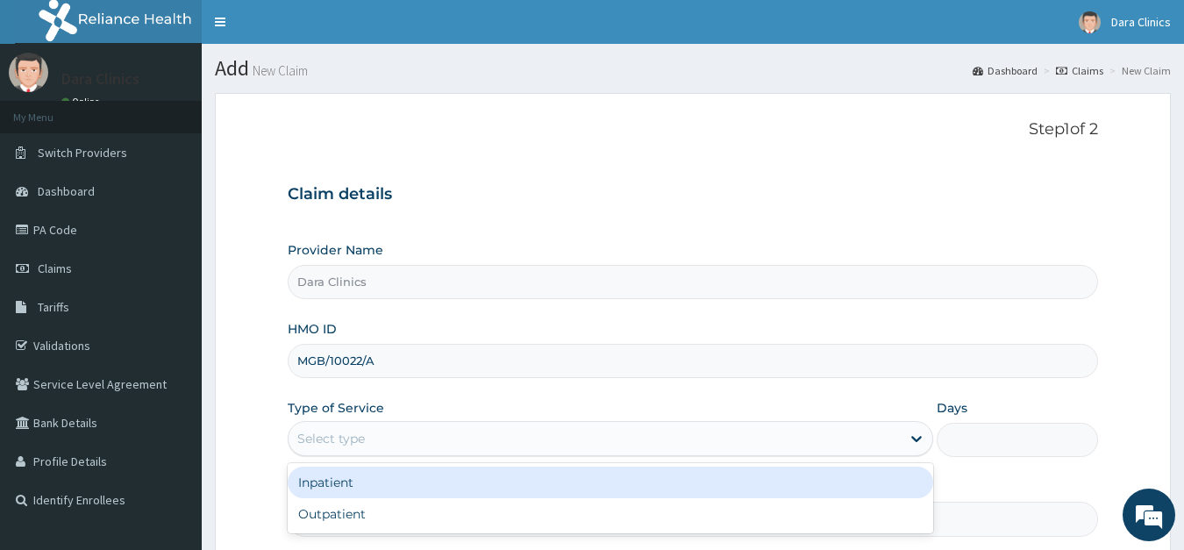
click at [360, 441] on div "Select type" at bounding box center [331, 439] width 68 height 18
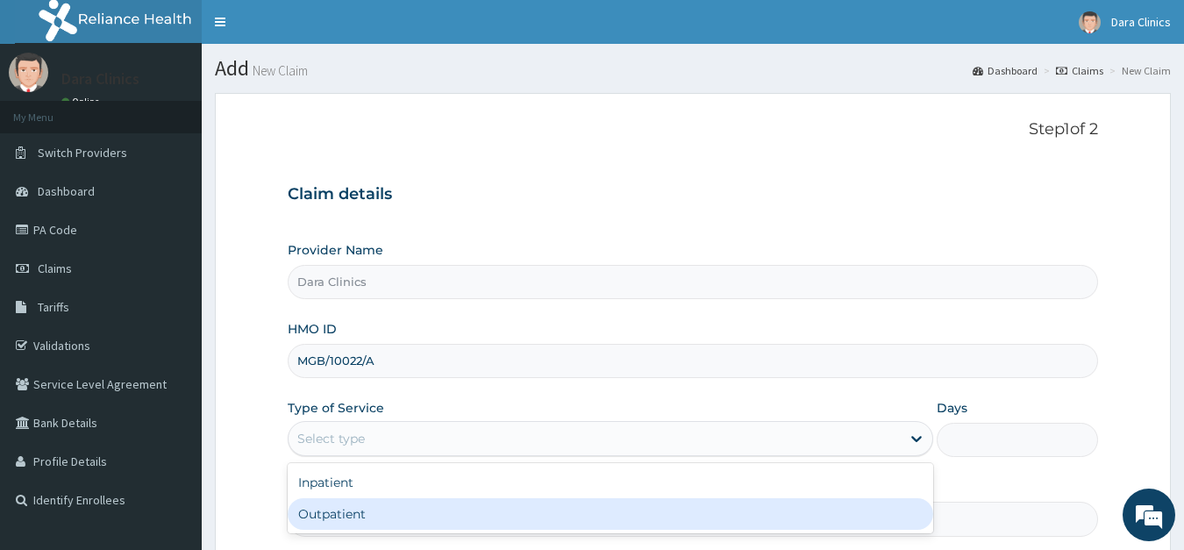
click at [362, 507] on div "Outpatient" at bounding box center [611, 514] width 646 height 32
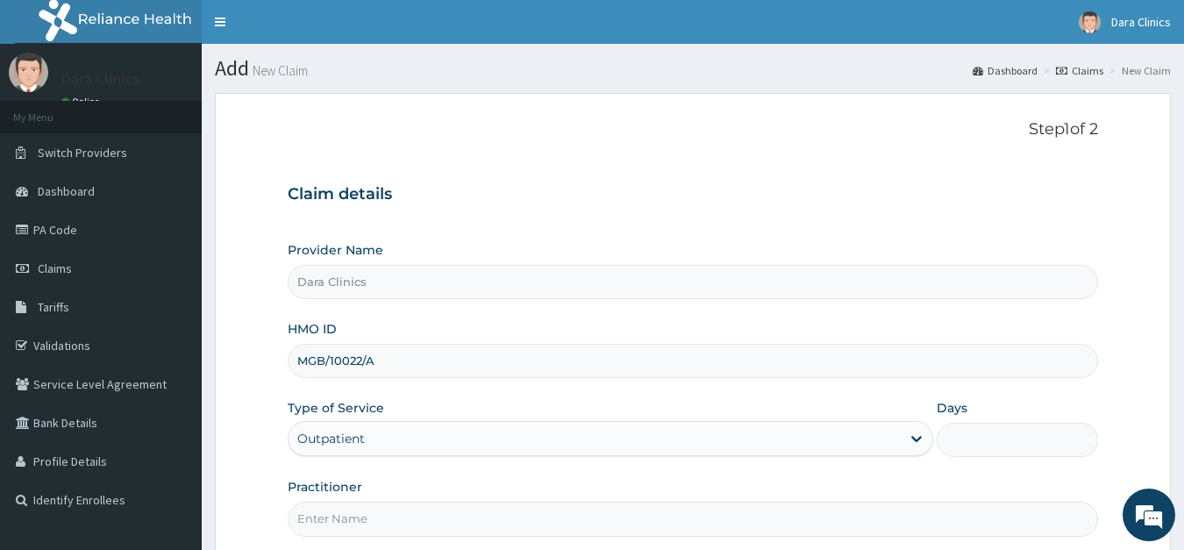
type input "1"
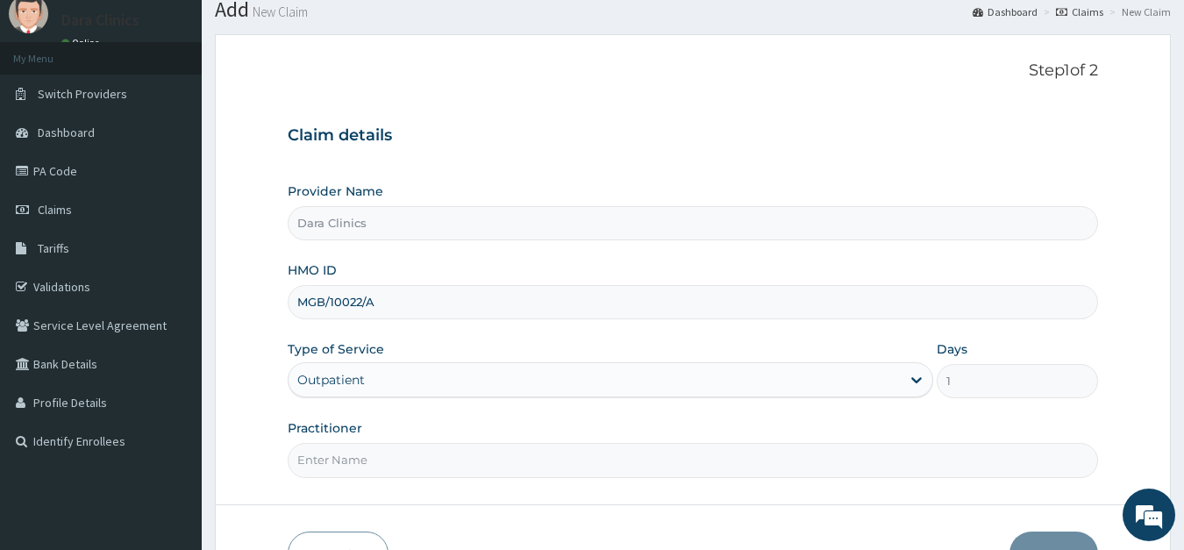
scroll to position [89, 0]
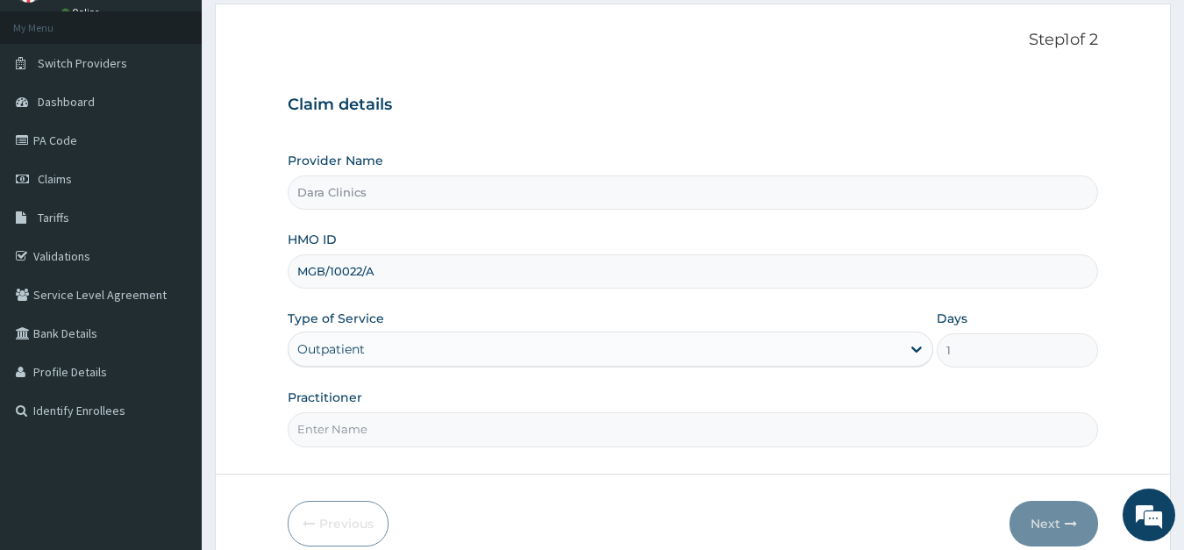
click at [357, 428] on input "Practitioner" at bounding box center [693, 429] width 811 height 34
type input "[PERSON_NAME]"
click at [1045, 520] on button "Next" at bounding box center [1053, 524] width 89 height 46
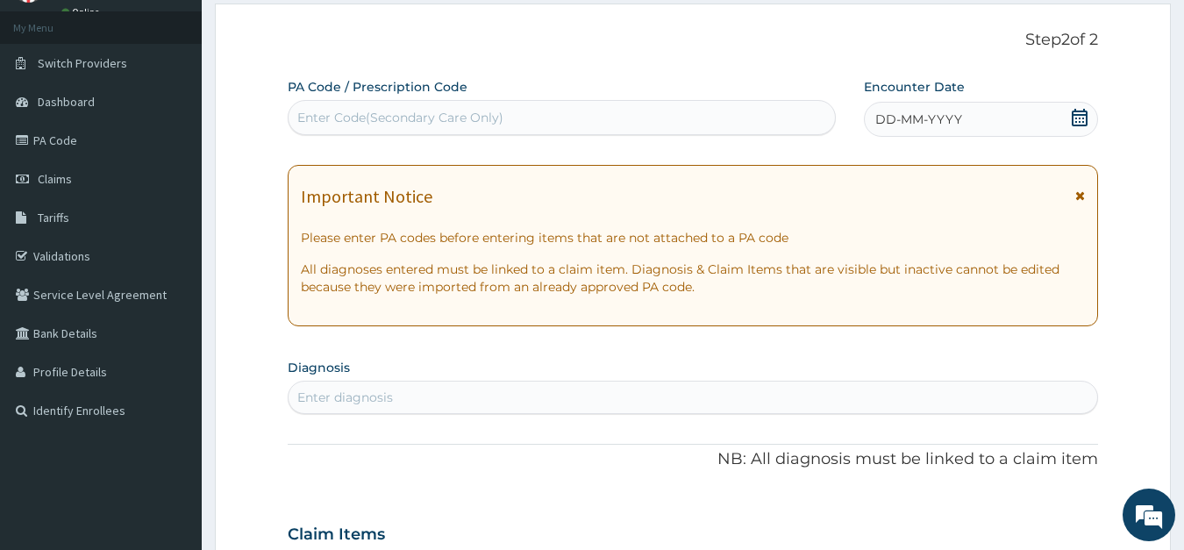
click at [1073, 115] on icon at bounding box center [1080, 118] width 16 height 18
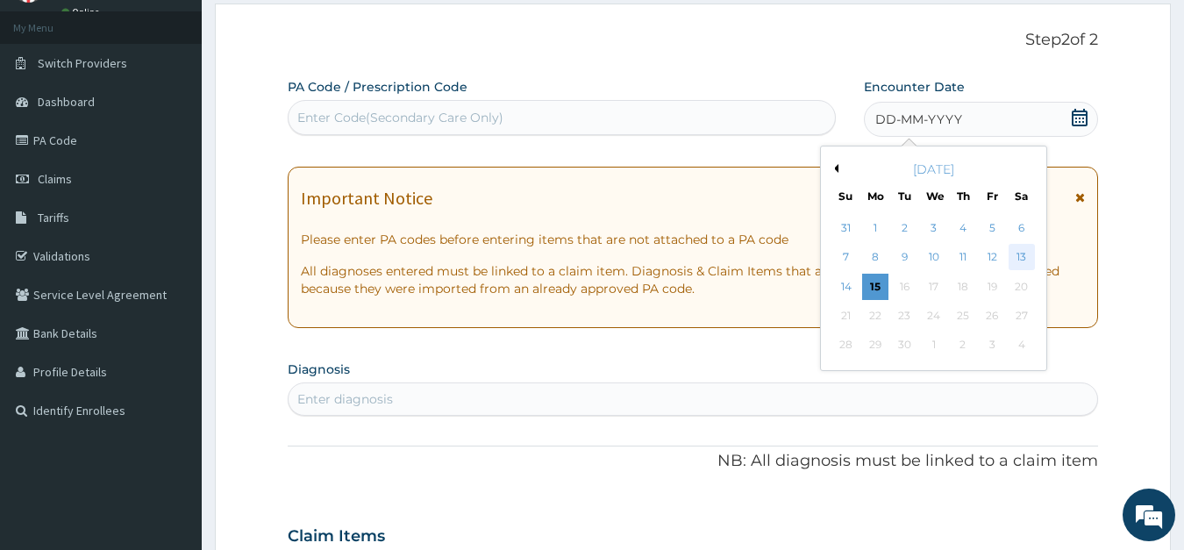
click at [1027, 257] on div "13" at bounding box center [1021, 258] width 26 height 26
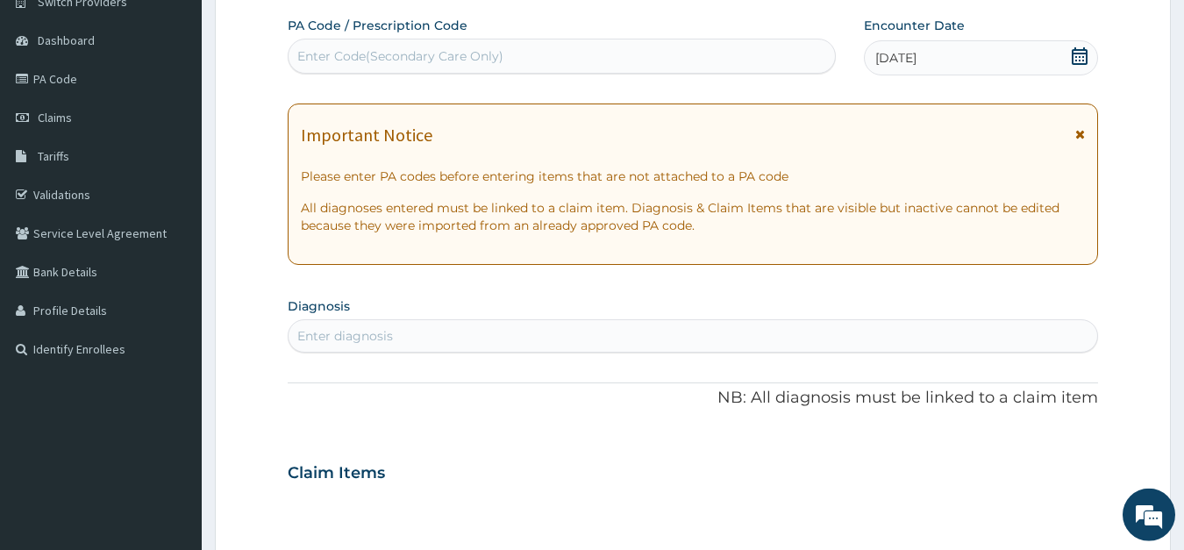
scroll to position [179, 0]
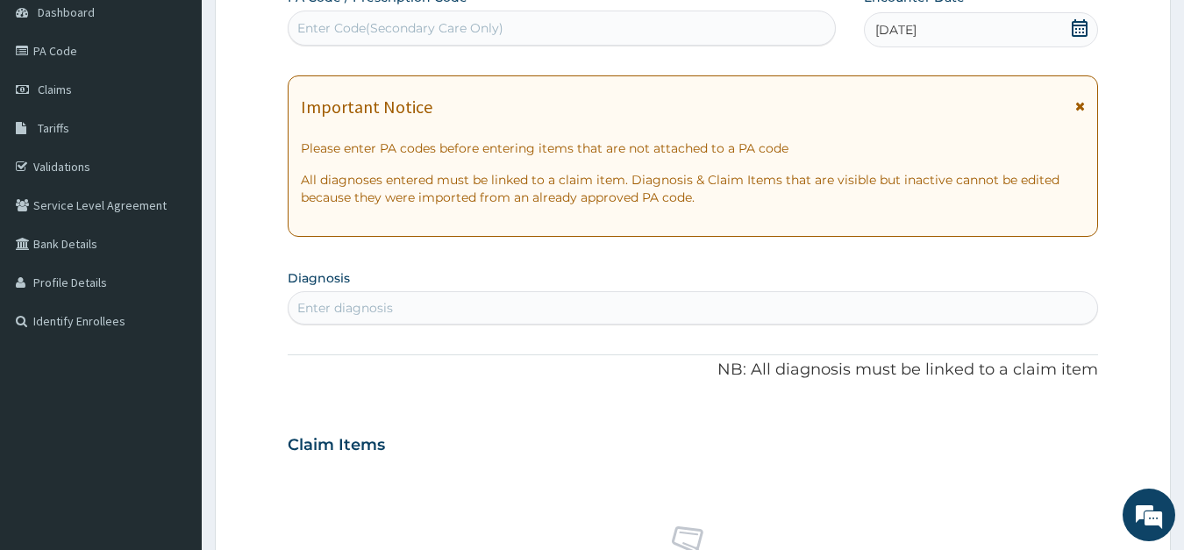
click at [383, 310] on div "Enter diagnosis" at bounding box center [345, 308] width 96 height 18
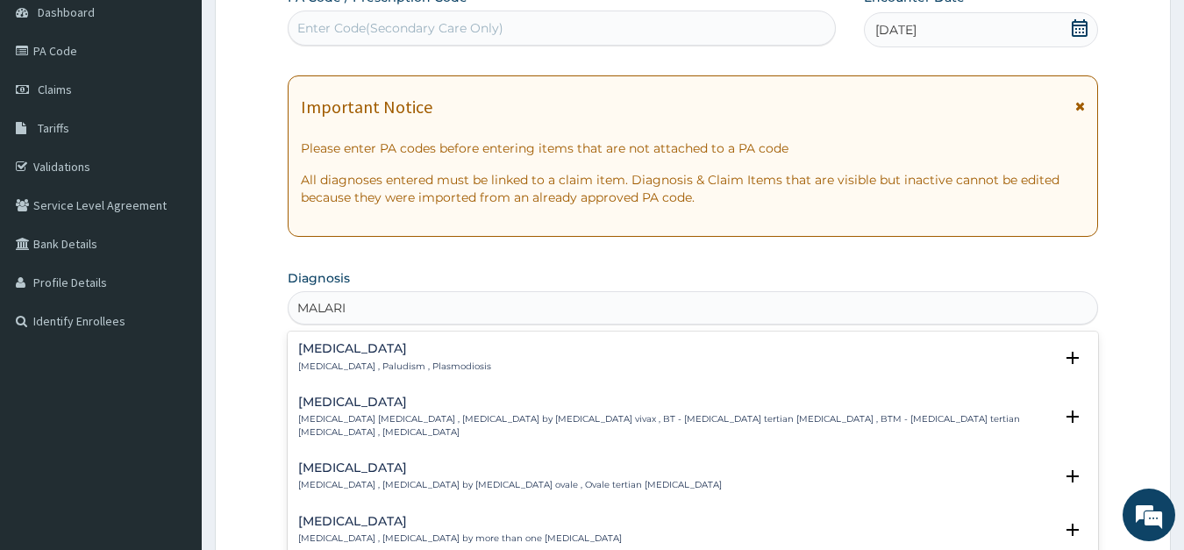
type input "MALARIA"
click at [354, 355] on h4 "Malaria" at bounding box center [394, 348] width 193 height 13
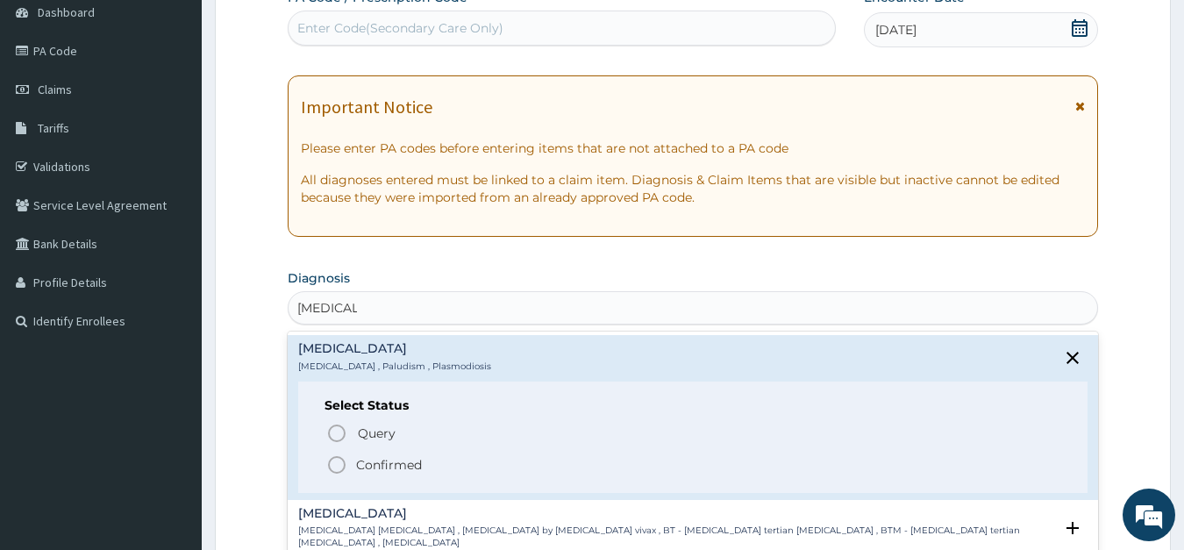
click at [338, 460] on icon "status option filled" at bounding box center [336, 464] width 21 height 21
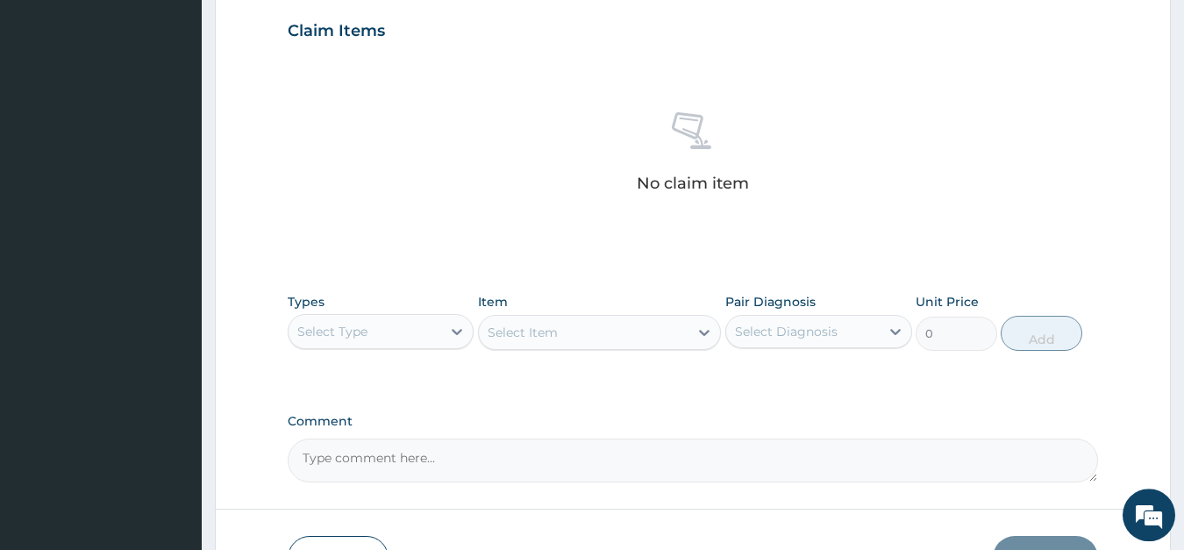
scroll to position [626, 0]
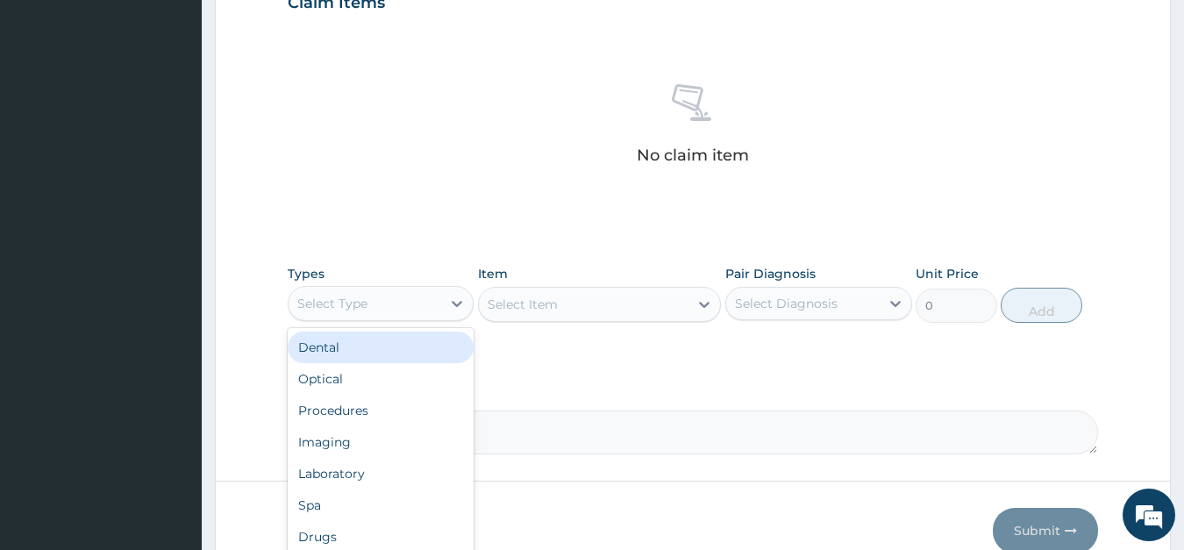
click at [371, 310] on div "Select Type" at bounding box center [365, 303] width 153 height 28
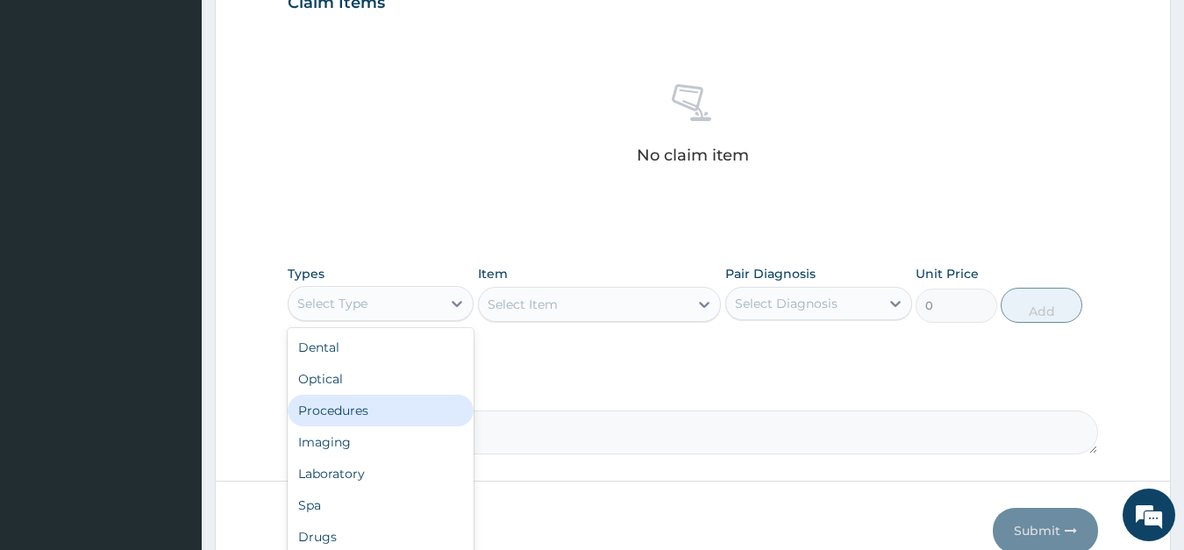
click at [365, 407] on div "Procedures" at bounding box center [381, 411] width 187 height 32
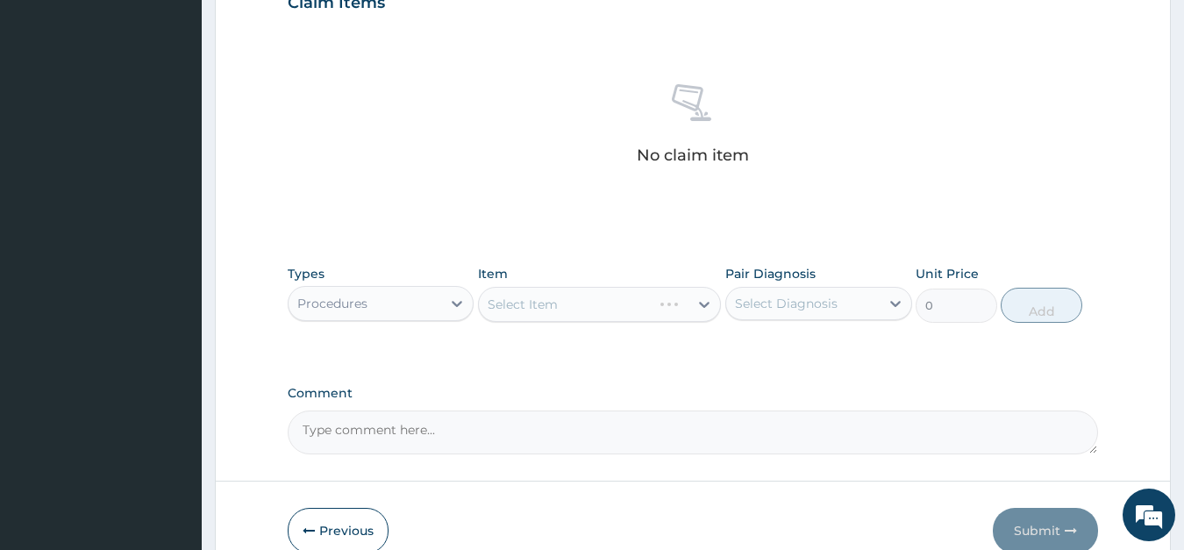
click at [574, 298] on div "Select Item" at bounding box center [599, 304] width 243 height 35
click at [575, 298] on div "Select Item" at bounding box center [599, 304] width 243 height 35
click at [574, 298] on div "Select Item" at bounding box center [599, 304] width 243 height 35
click at [567, 307] on div "Select Item" at bounding box center [584, 304] width 210 height 28
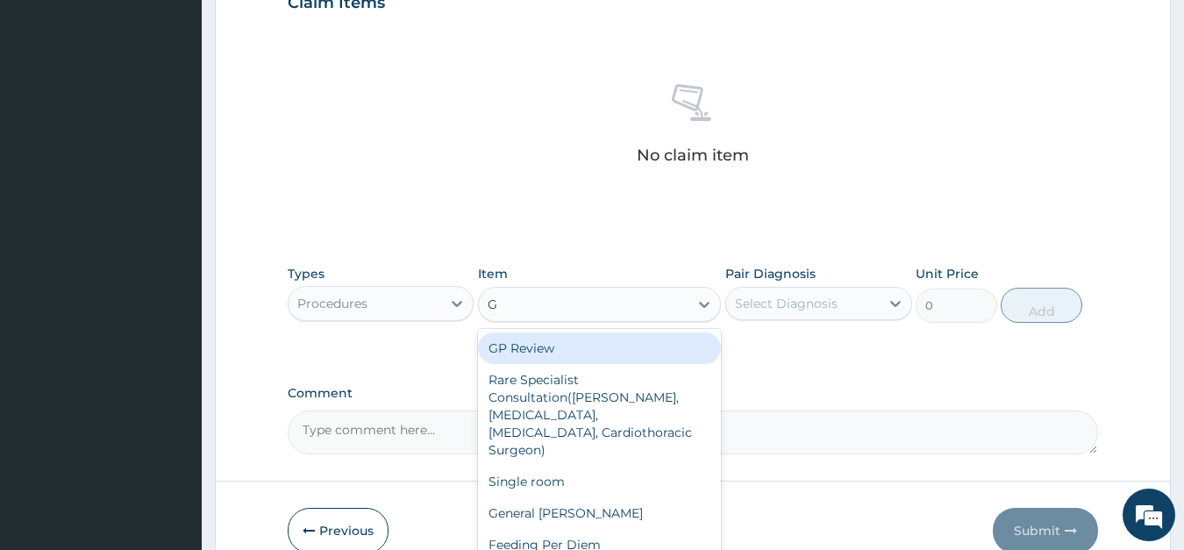
type input "GP"
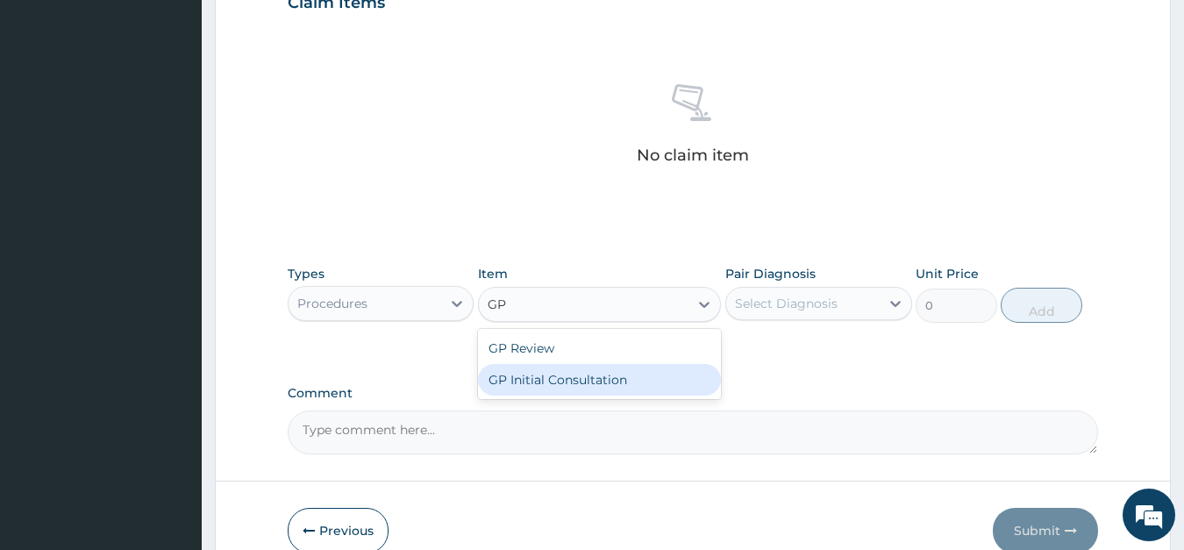
click at [559, 372] on div "GP Initial Consultation" at bounding box center [599, 380] width 243 height 32
type input "4000"
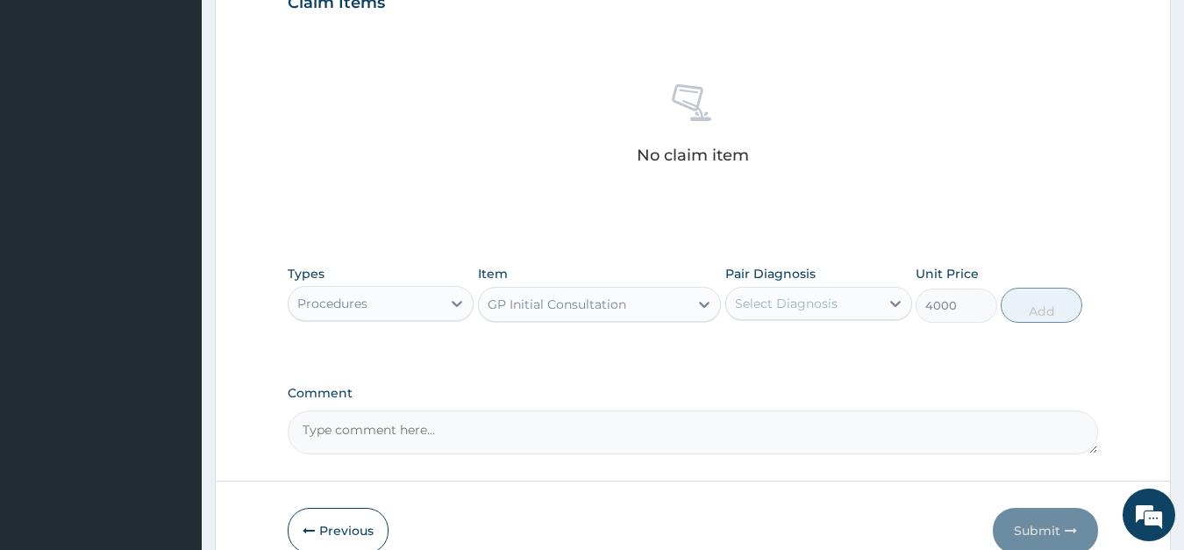
click at [817, 298] on div "Select Diagnosis" at bounding box center [786, 304] width 103 height 18
click at [795, 351] on label "Malaria" at bounding box center [808, 347] width 109 height 18
checkbox input "true"
click at [1048, 304] on button "Add" at bounding box center [1041, 305] width 81 height 35
type input "0"
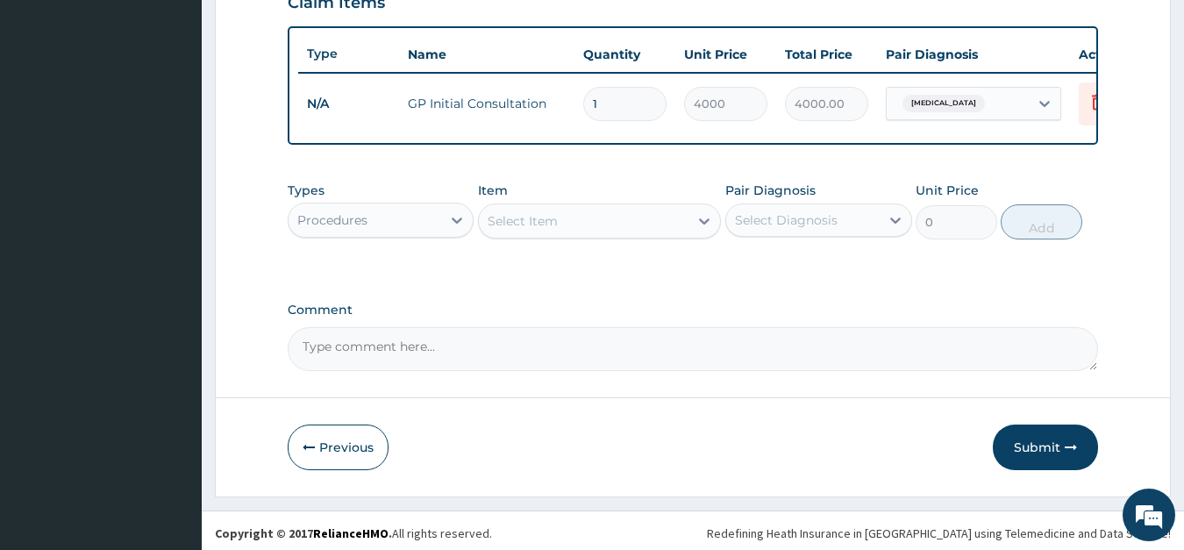
click at [429, 219] on div "Procedures" at bounding box center [365, 220] width 153 height 28
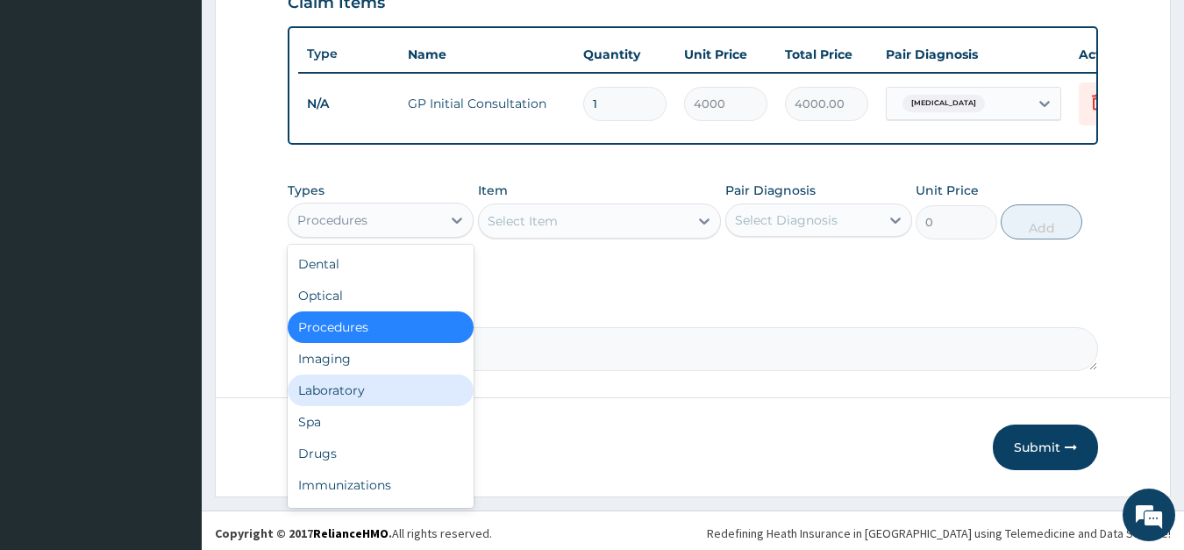
click at [361, 386] on div "Laboratory" at bounding box center [381, 390] width 187 height 32
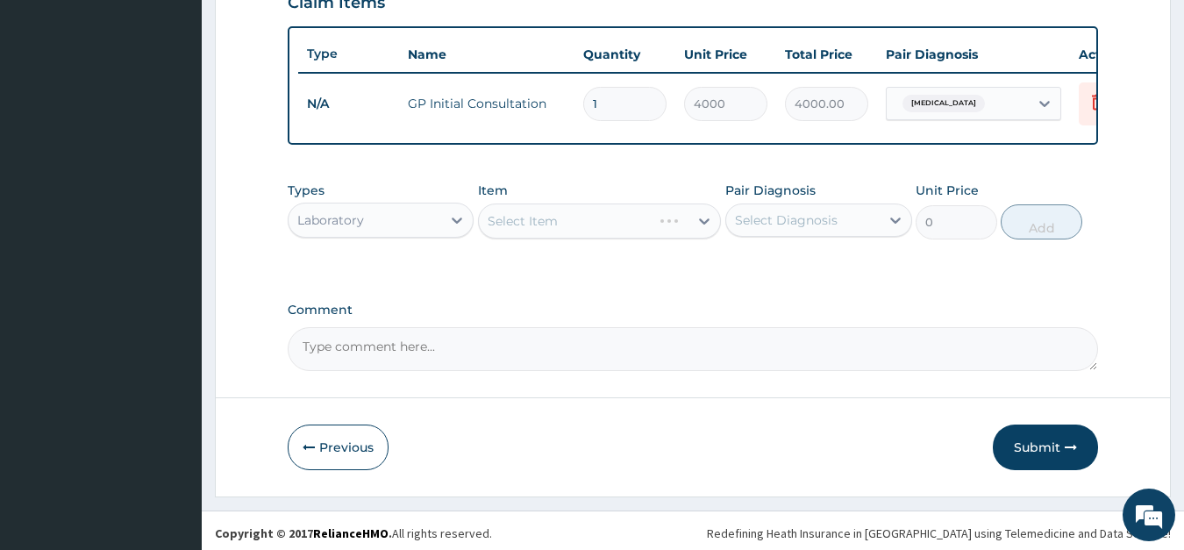
click at [538, 230] on div "Select Item" at bounding box center [599, 220] width 243 height 35
click at [540, 221] on div "Select Item" at bounding box center [599, 220] width 243 height 35
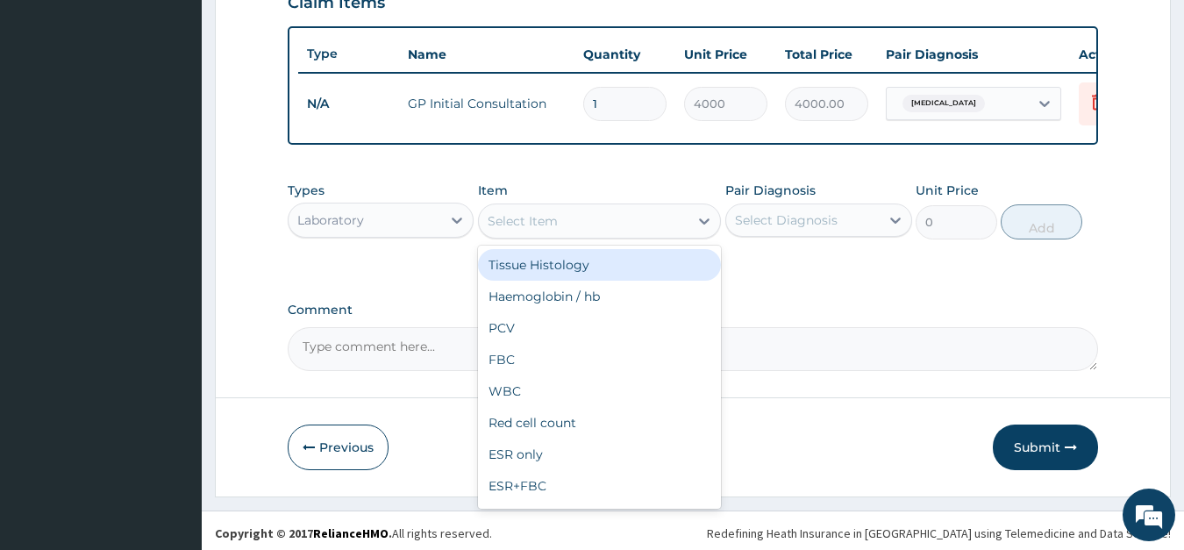
click at [544, 222] on div "Select Item" at bounding box center [523, 221] width 70 height 18
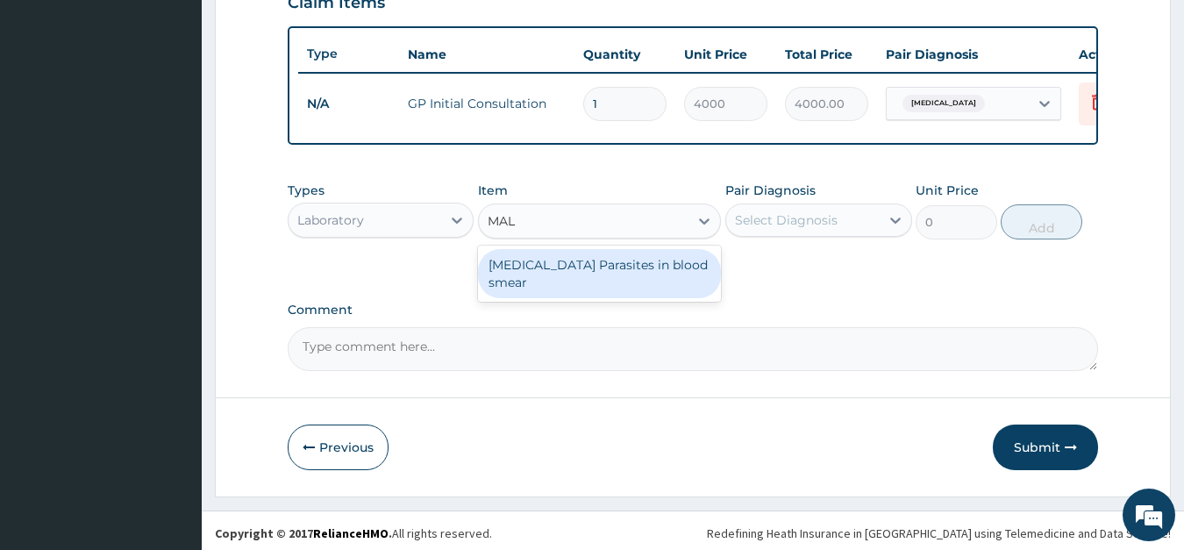
type input "MALA"
click at [537, 260] on div "Malaria Parasites in blood smear" at bounding box center [599, 273] width 243 height 49
type input "2000"
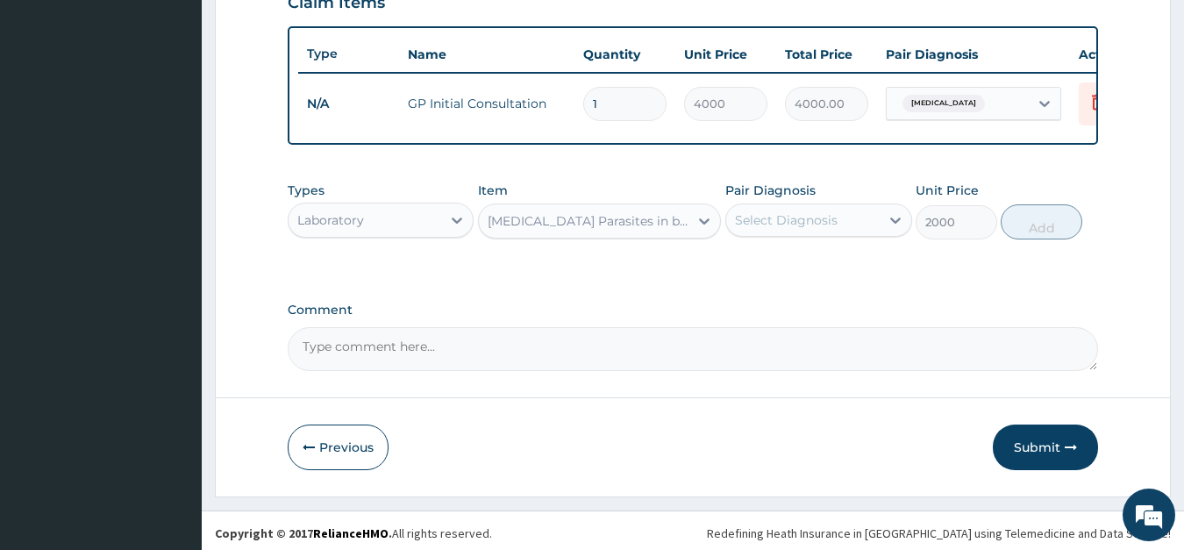
click at [801, 227] on div "Select Diagnosis" at bounding box center [786, 220] width 103 height 18
click at [794, 258] on label "Malaria" at bounding box center [808, 263] width 109 height 18
checkbox input "true"
click at [1051, 226] on button "Add" at bounding box center [1041, 221] width 81 height 35
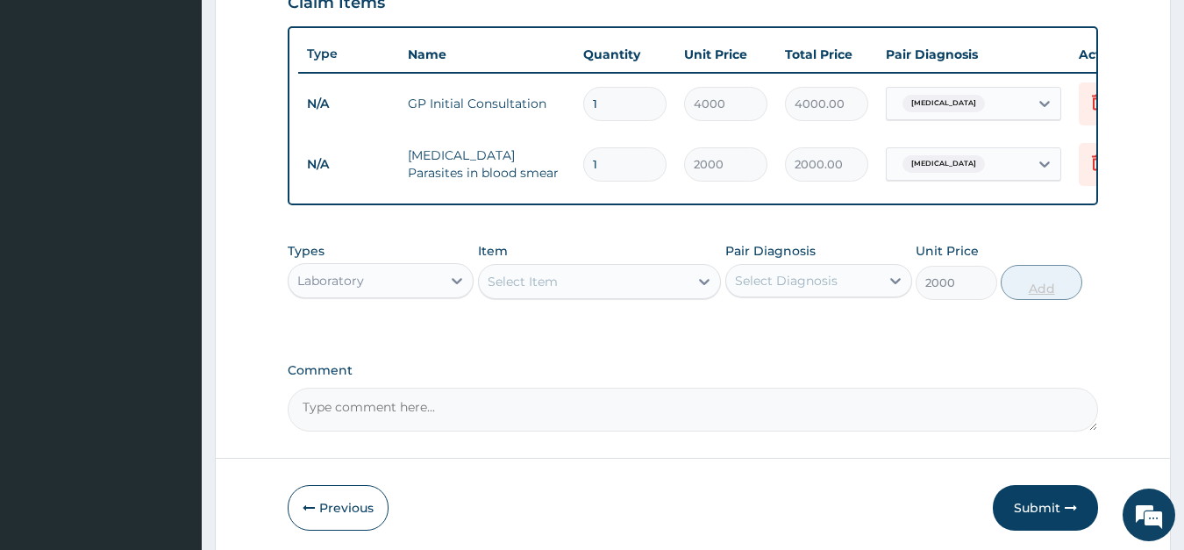
type input "0"
click at [396, 271] on div "Laboratory" at bounding box center [365, 281] width 153 height 28
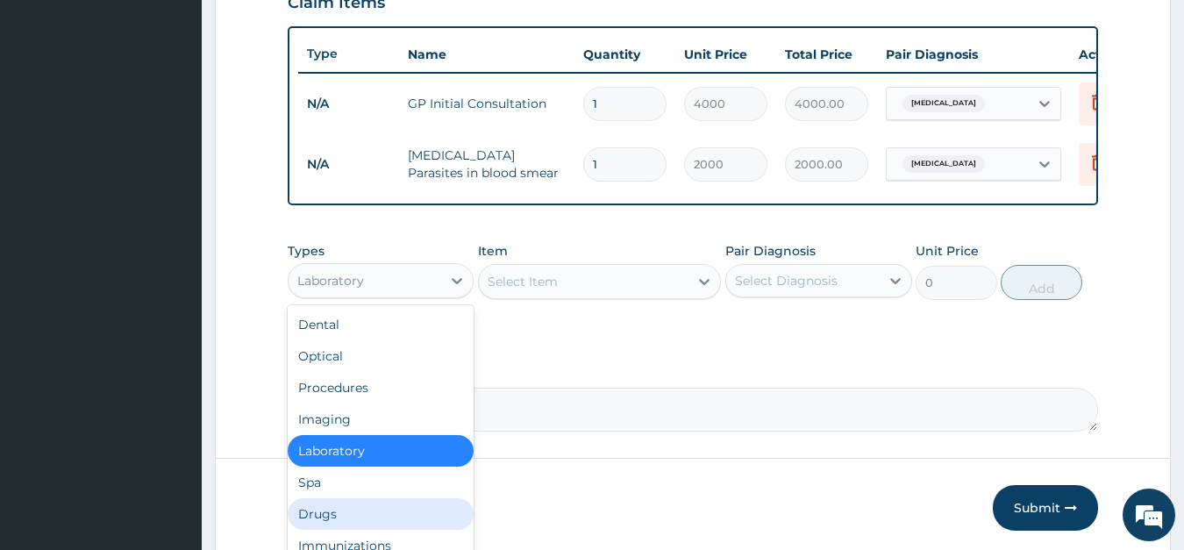
click at [314, 512] on div "Drugs" at bounding box center [381, 514] width 187 height 32
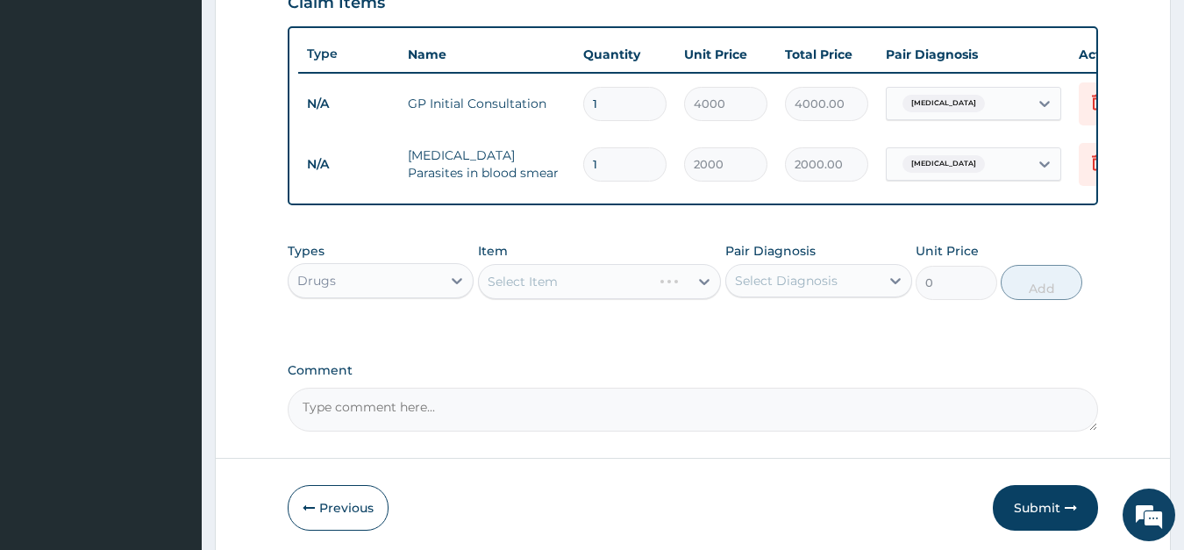
click at [508, 276] on div "Select Item" at bounding box center [599, 281] width 243 height 35
click at [517, 276] on div "Select Item" at bounding box center [599, 281] width 243 height 35
click at [517, 276] on div "Select Item" at bounding box center [523, 282] width 70 height 18
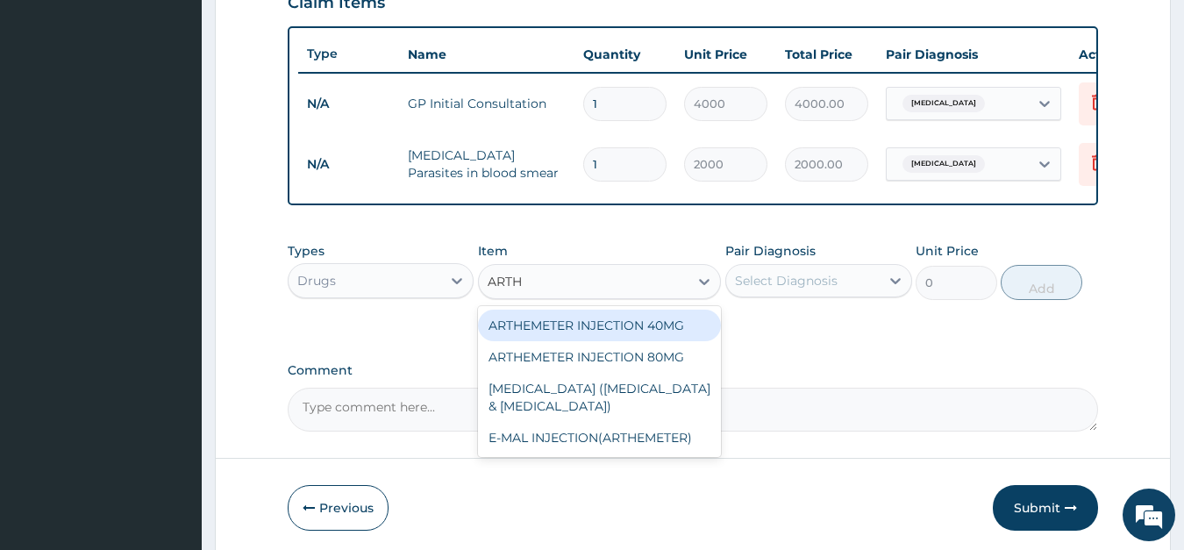
type input "ARTHE"
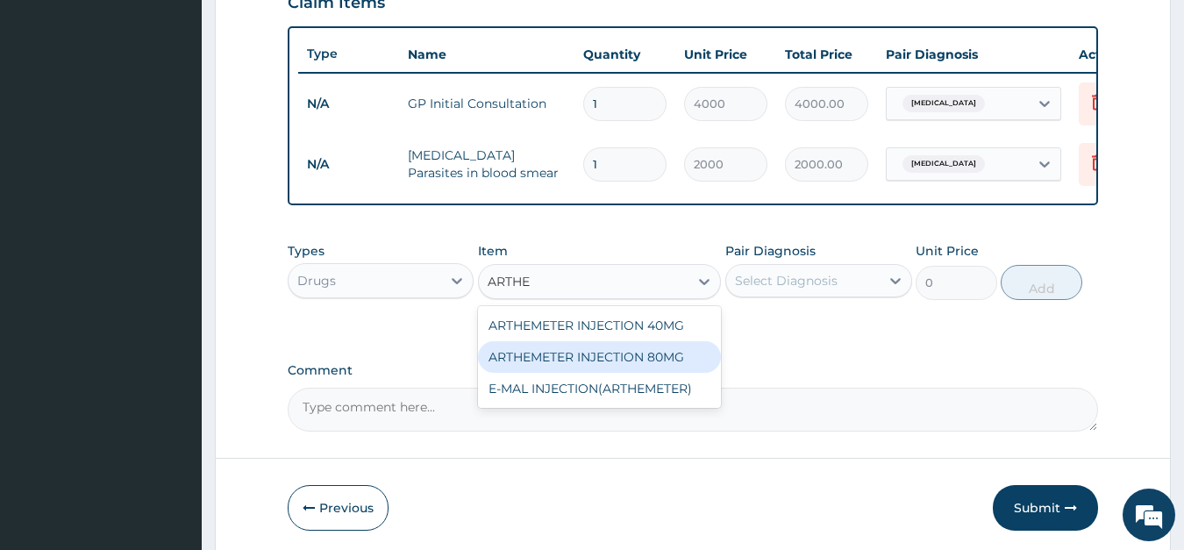
click at [598, 356] on div "ARTHEMETER INJECTION 80MG" at bounding box center [599, 357] width 243 height 32
type input "600"
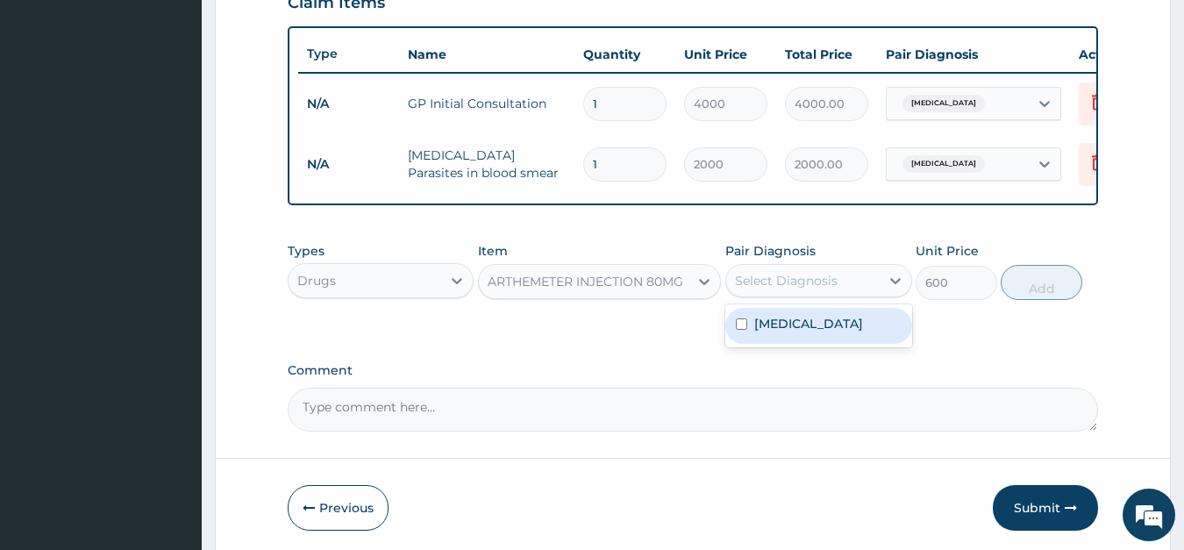
click at [790, 279] on div "Select Diagnosis" at bounding box center [786, 281] width 103 height 18
click at [780, 318] on label "Malaria" at bounding box center [808, 324] width 109 height 18
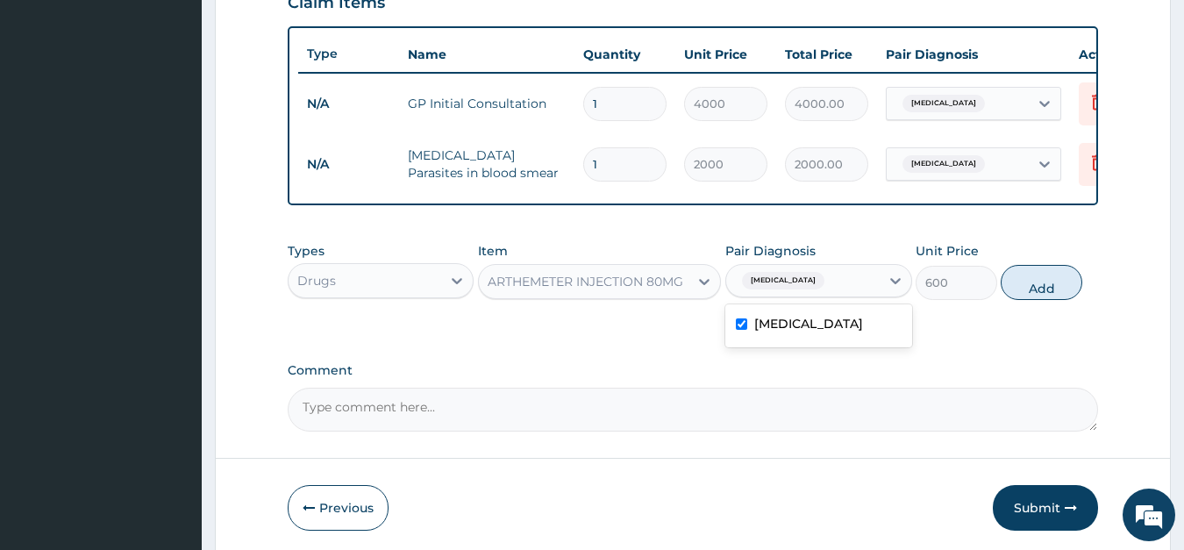
checkbox input "true"
click at [1044, 274] on button "Add" at bounding box center [1041, 282] width 81 height 35
type input "0"
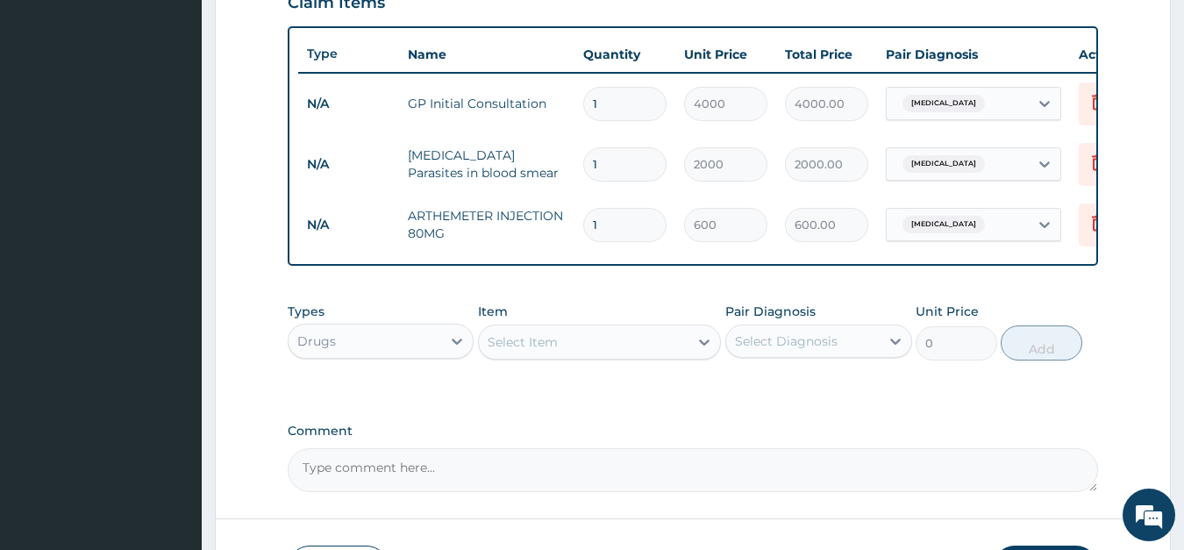
type input "0.00"
type input "6"
type input "3600.00"
type input "6"
click at [557, 331] on div "Select Item" at bounding box center [584, 342] width 210 height 28
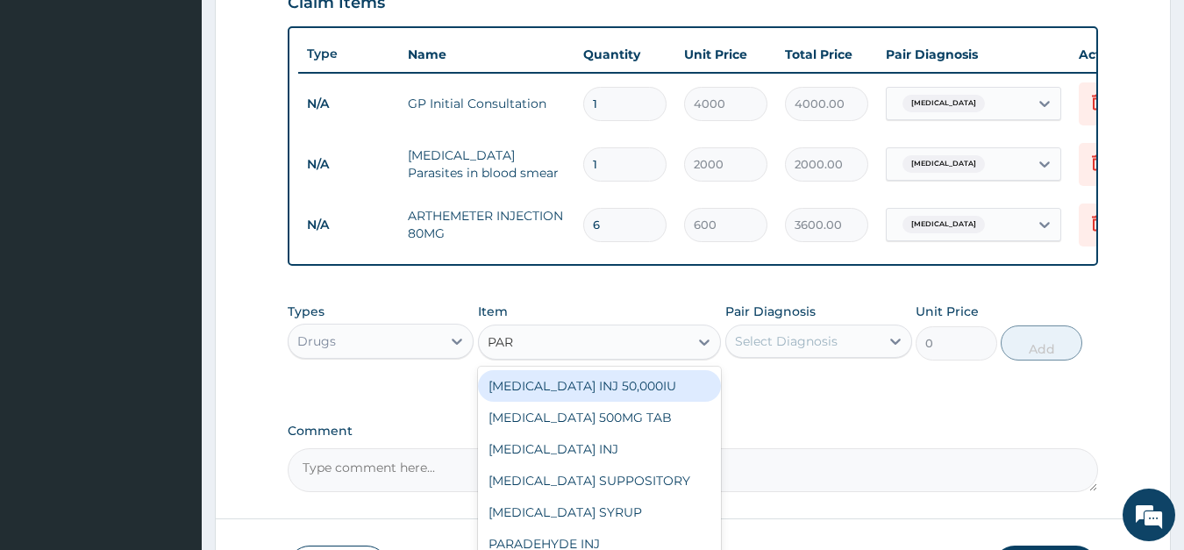
type input "PARA"
click at [566, 376] on div "PARACETAMOL 500MG TAB" at bounding box center [599, 386] width 243 height 32
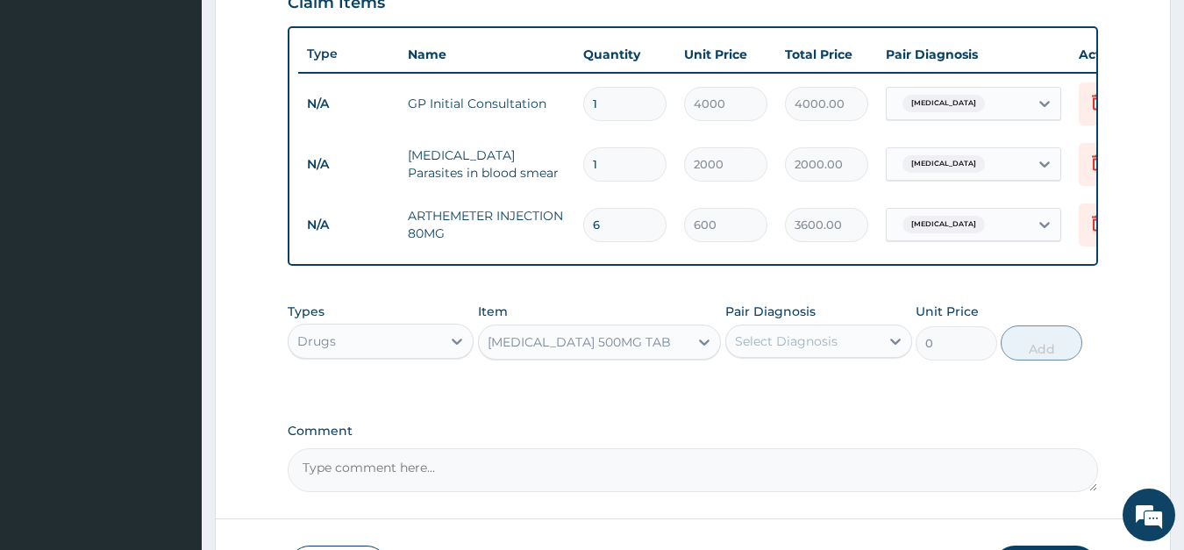
type input "30"
click at [816, 335] on div "Select Diagnosis" at bounding box center [786, 341] width 103 height 18
click at [810, 374] on div "Malaria" at bounding box center [818, 386] width 187 height 36
checkbox input "true"
click at [1050, 341] on button "Add" at bounding box center [1041, 342] width 81 height 35
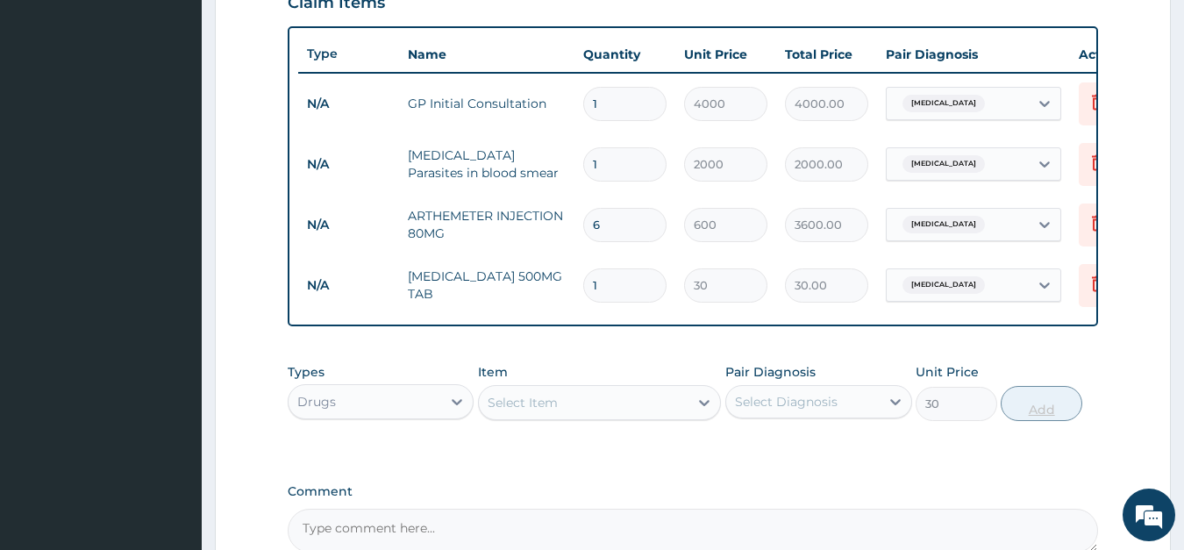
type input "0"
type input "18"
type input "540.00"
type input "18"
click at [534, 402] on div "Select Item" at bounding box center [523, 403] width 70 height 18
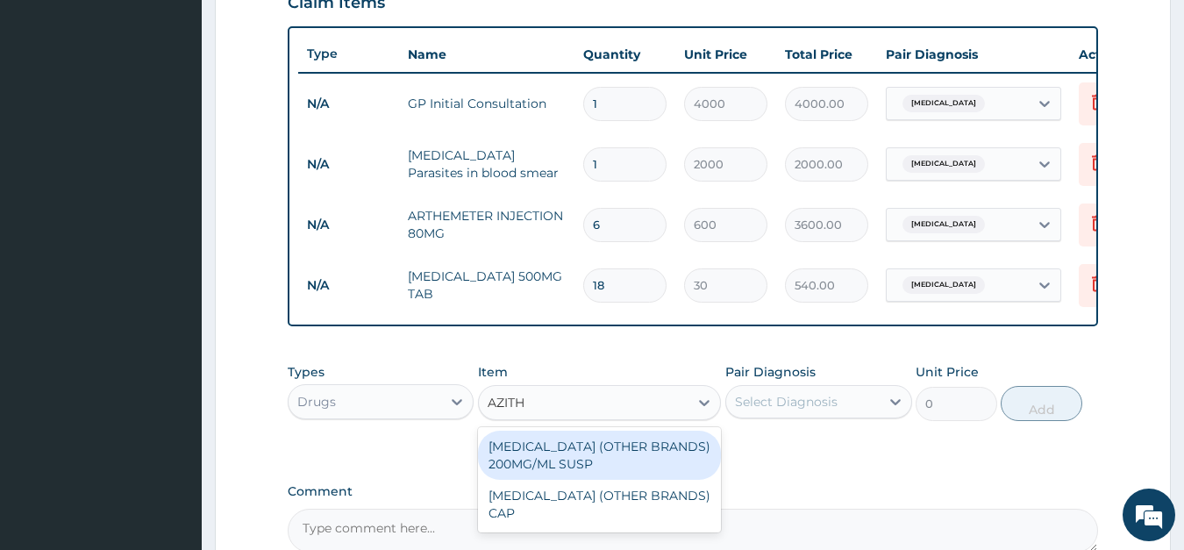
type input "AZITHR"
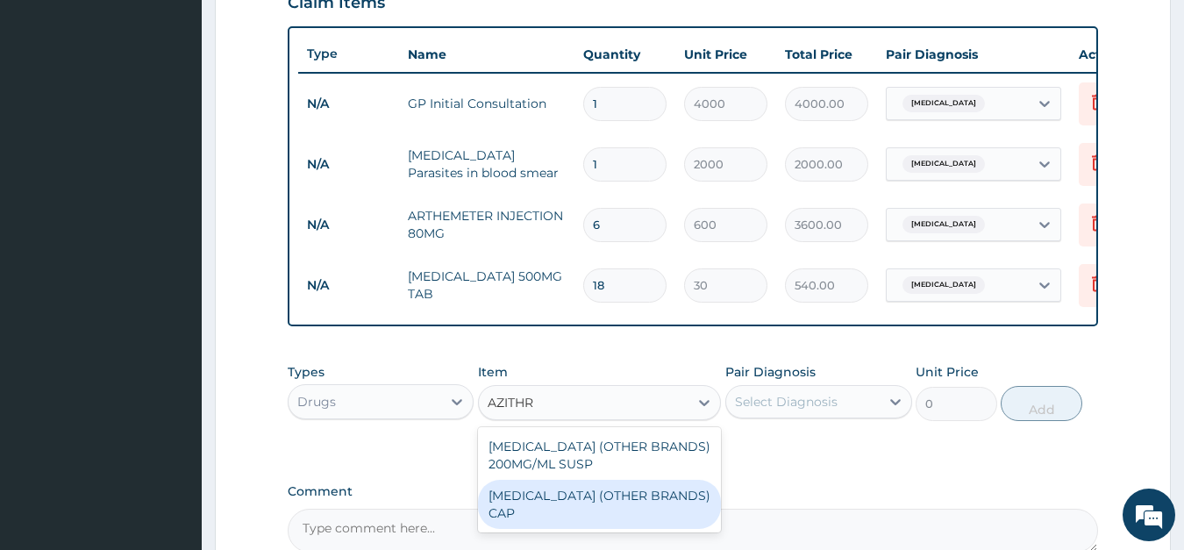
click at [559, 495] on div "AZITHROMYCIN (OTHER BRANDS) CAP" at bounding box center [599, 504] width 243 height 49
type input "650"
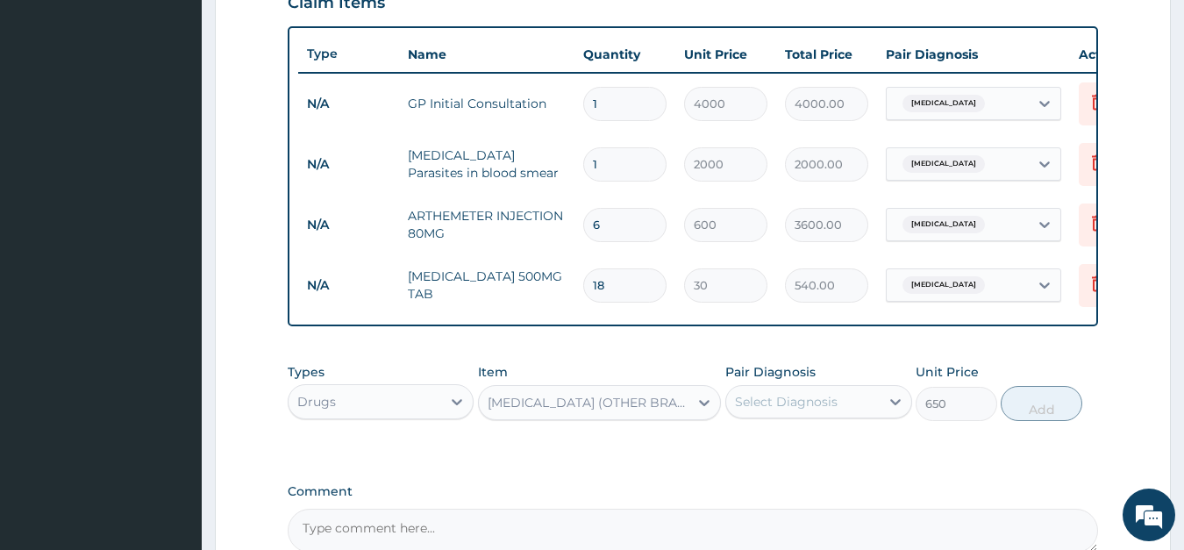
click at [804, 404] on div "Select Diagnosis" at bounding box center [786, 402] width 103 height 18
click at [556, 398] on div "AZITHROMYCIN (OTHER BRANDS) CAP" at bounding box center [589, 403] width 203 height 18
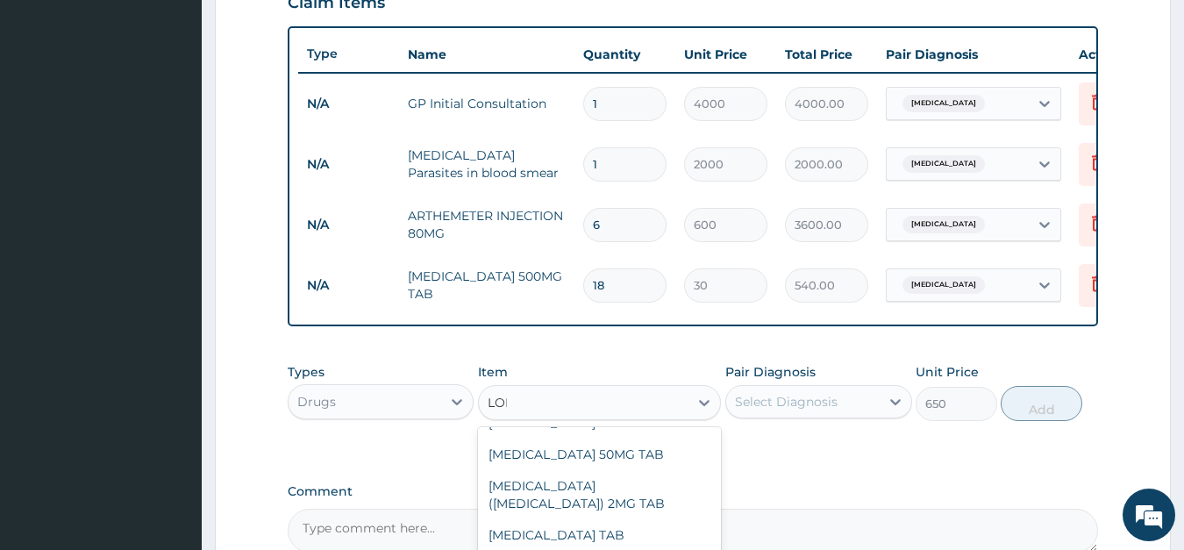
scroll to position [95, 0]
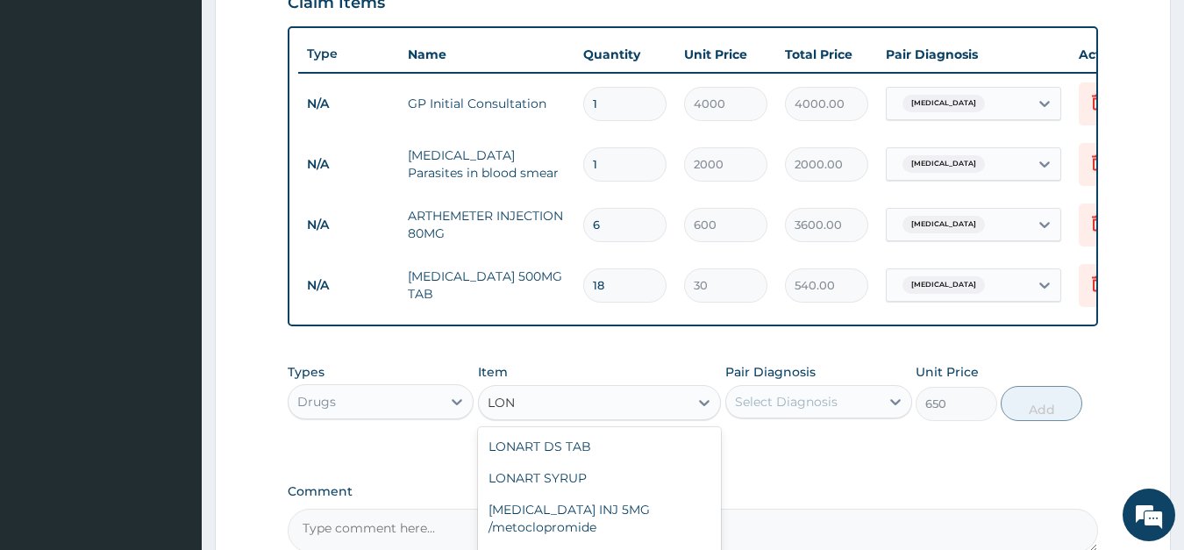
type input "LONA"
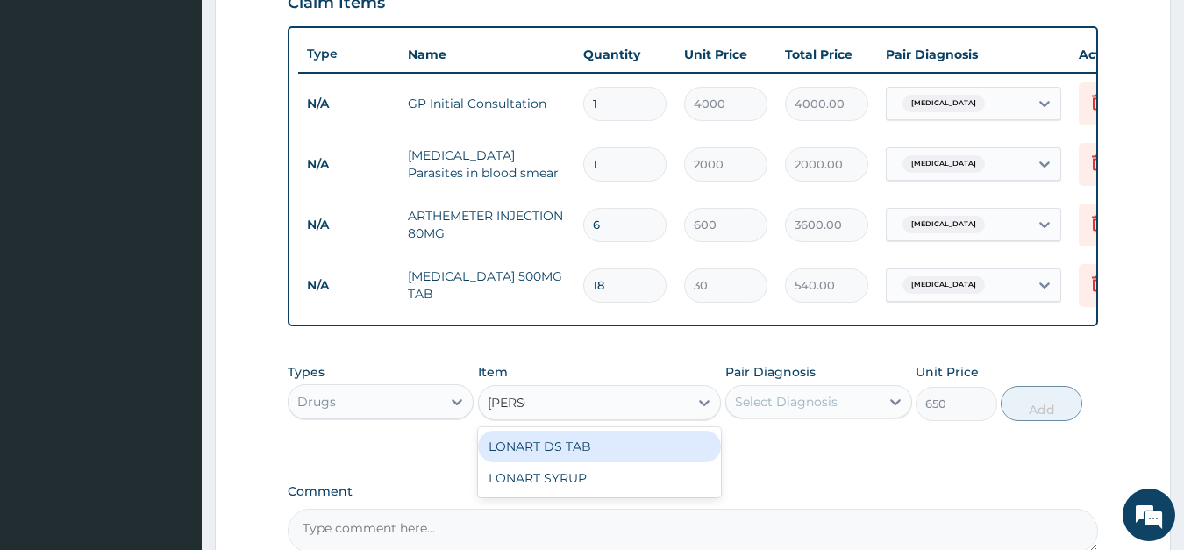
click at [538, 449] on div "LONART DS TAB" at bounding box center [599, 447] width 243 height 32
type input "700"
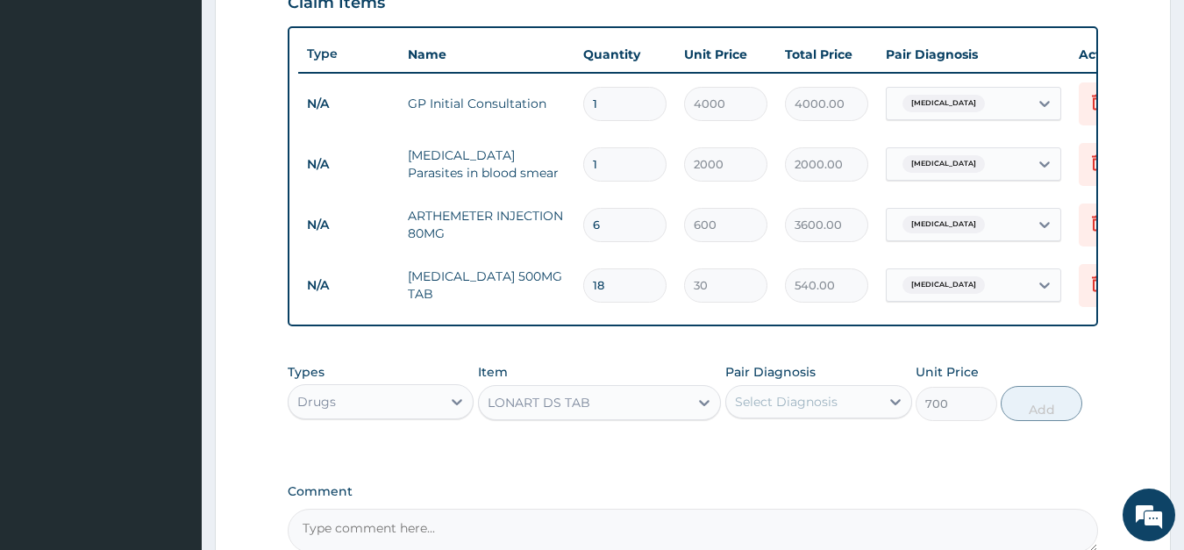
click at [821, 393] on div "Select Diagnosis" at bounding box center [786, 402] width 103 height 18
click at [797, 441] on label "Malaria" at bounding box center [808, 445] width 109 height 18
checkbox input "true"
click at [1028, 406] on button "Add" at bounding box center [1041, 403] width 81 height 35
type input "0"
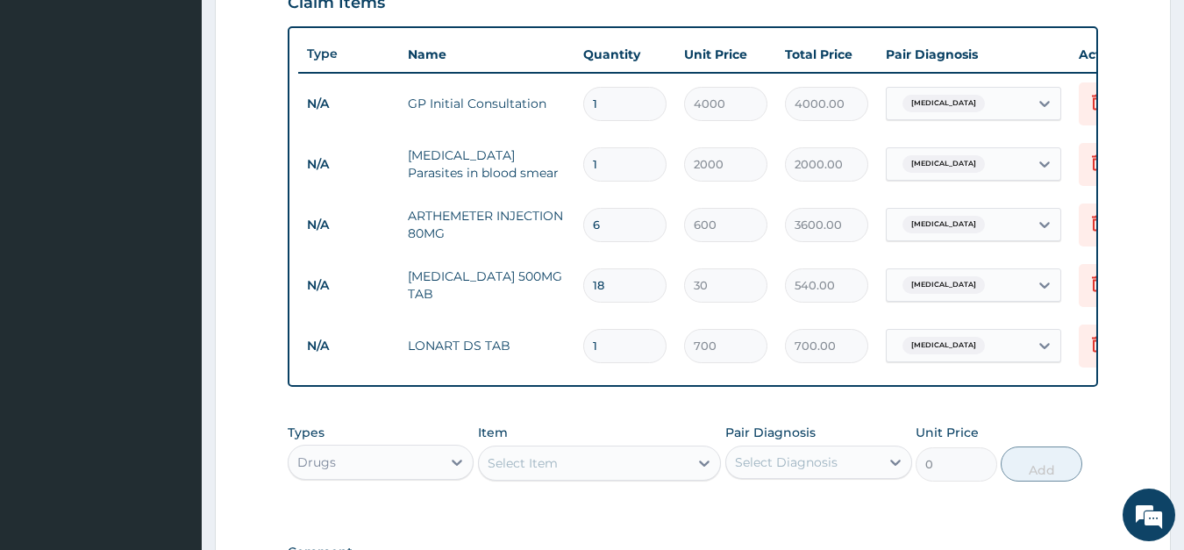
type input "0.00"
type input "6"
type input "4200.00"
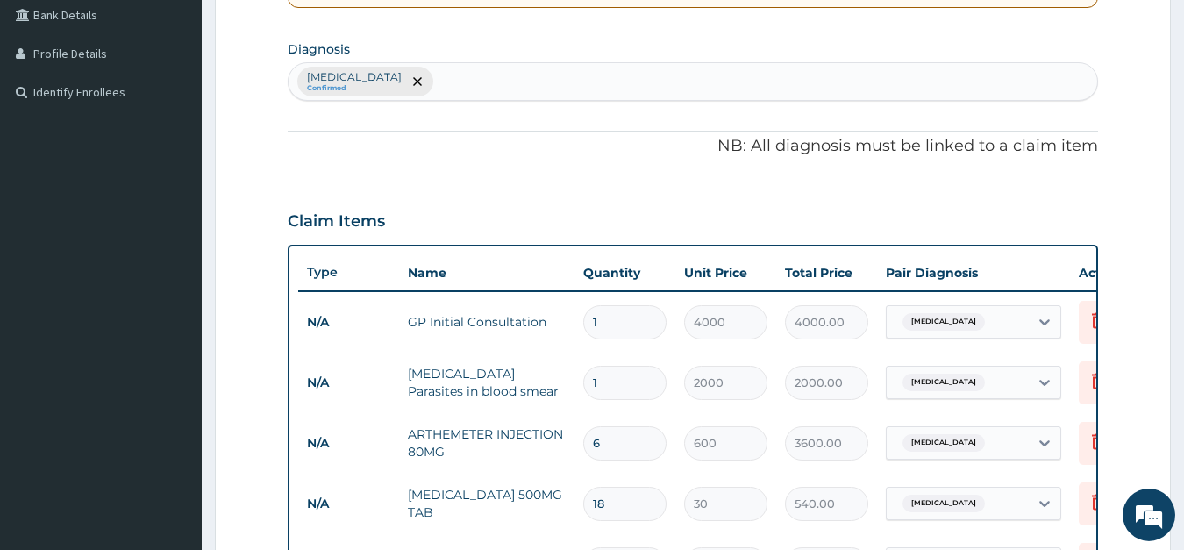
scroll to position [358, 0]
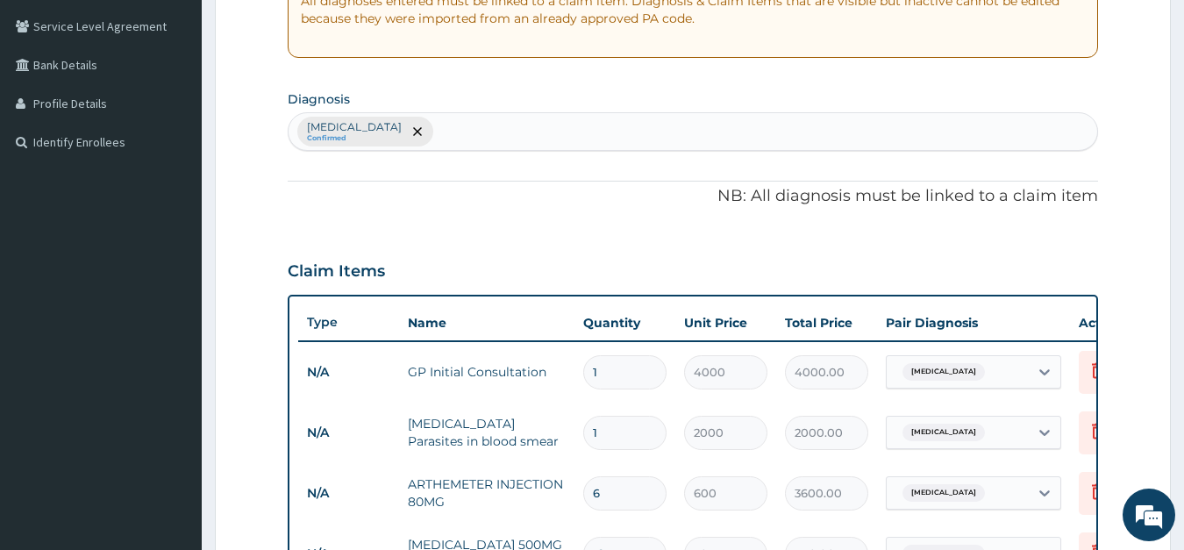
type input "6"
click at [474, 138] on div "Malaria Confirmed" at bounding box center [693, 131] width 809 height 37
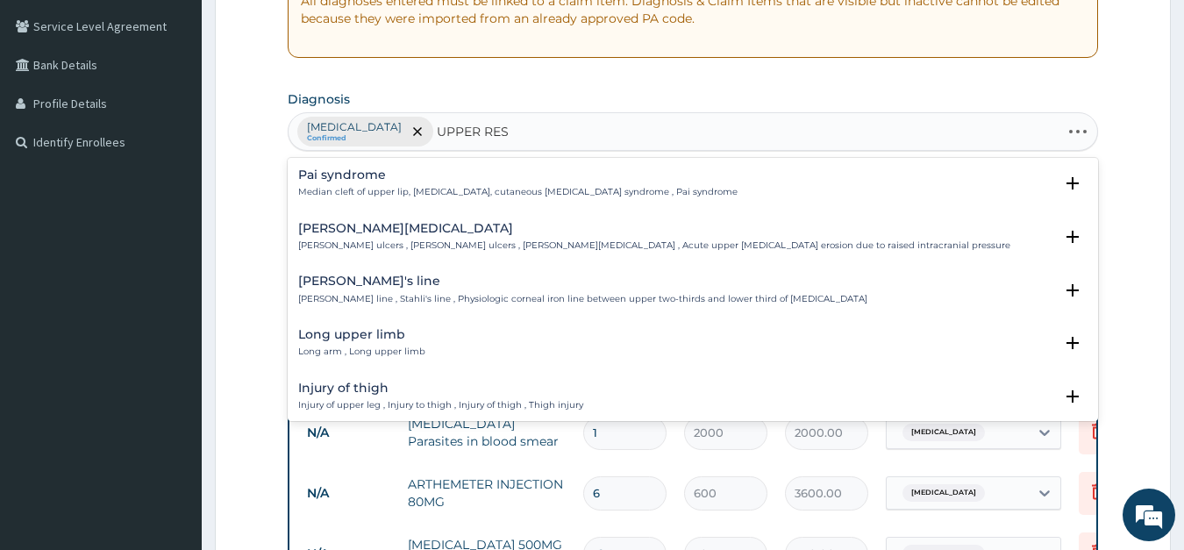
type input "UPPER RESP"
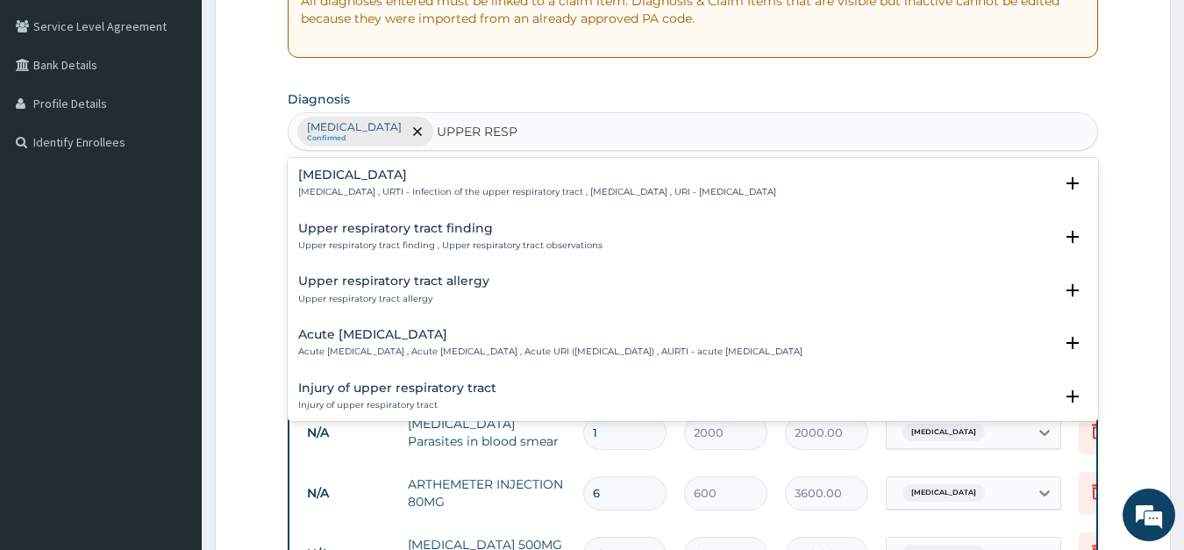
click at [403, 178] on h4 "Upper respiratory infection" at bounding box center [537, 174] width 478 height 13
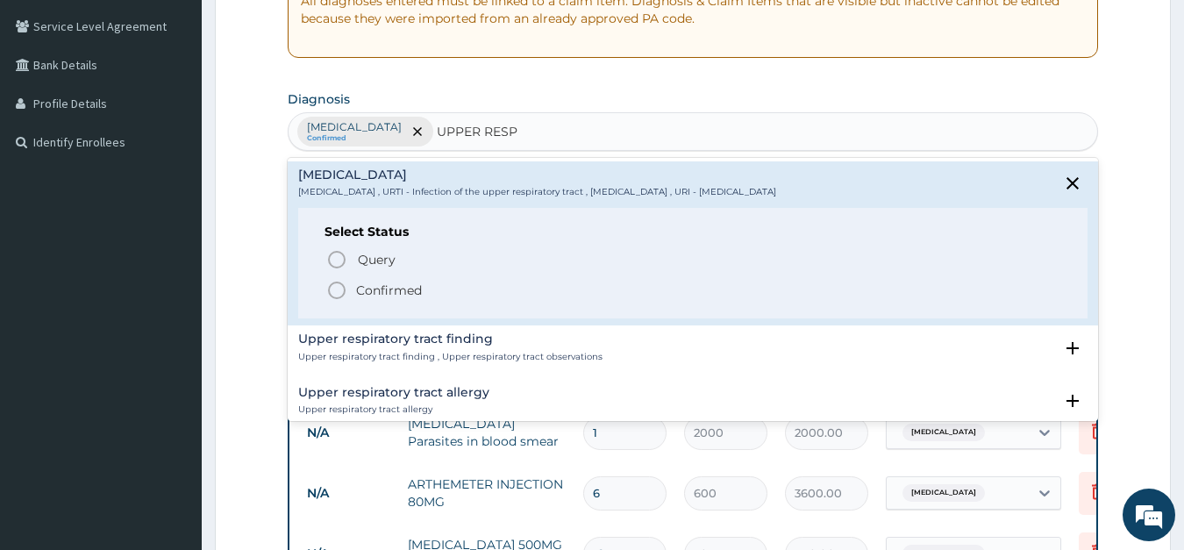
click at [336, 289] on icon "status option filled" at bounding box center [336, 290] width 21 height 21
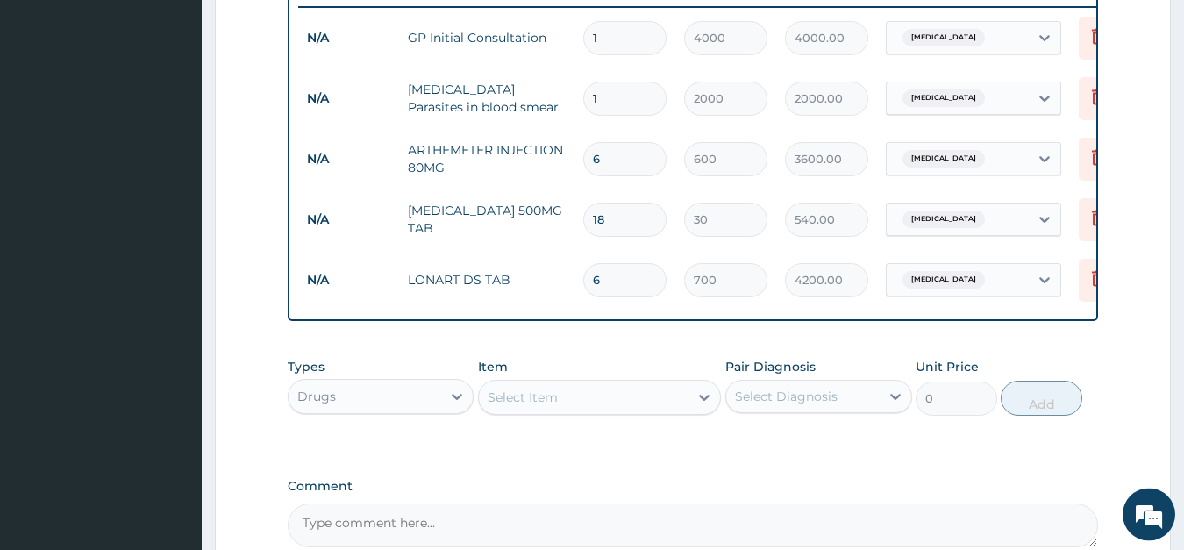
scroll to position [716, 0]
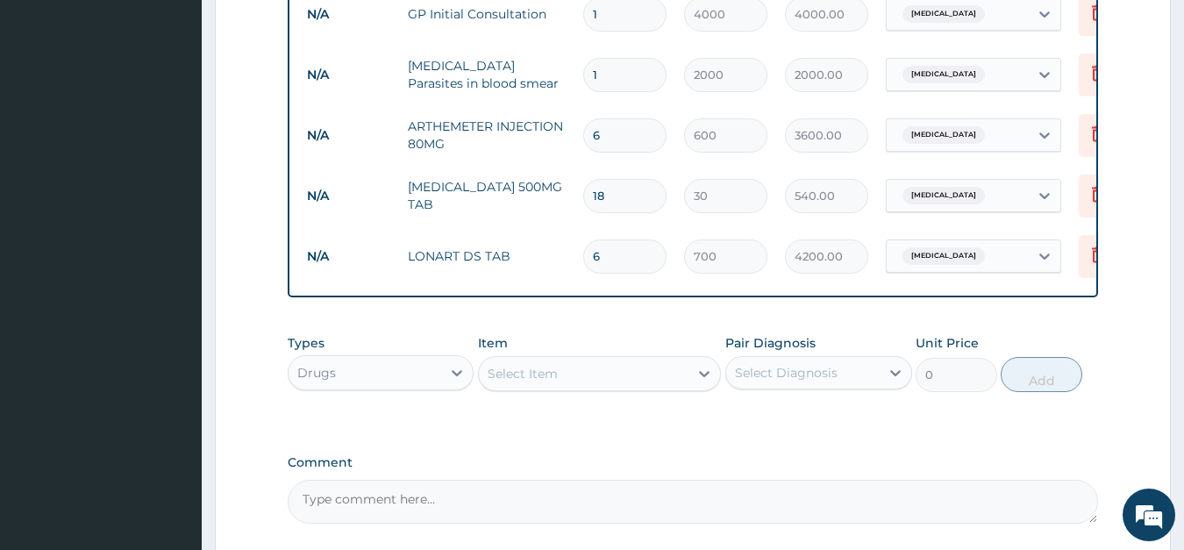
click at [528, 372] on div "Select Item" at bounding box center [523, 374] width 70 height 18
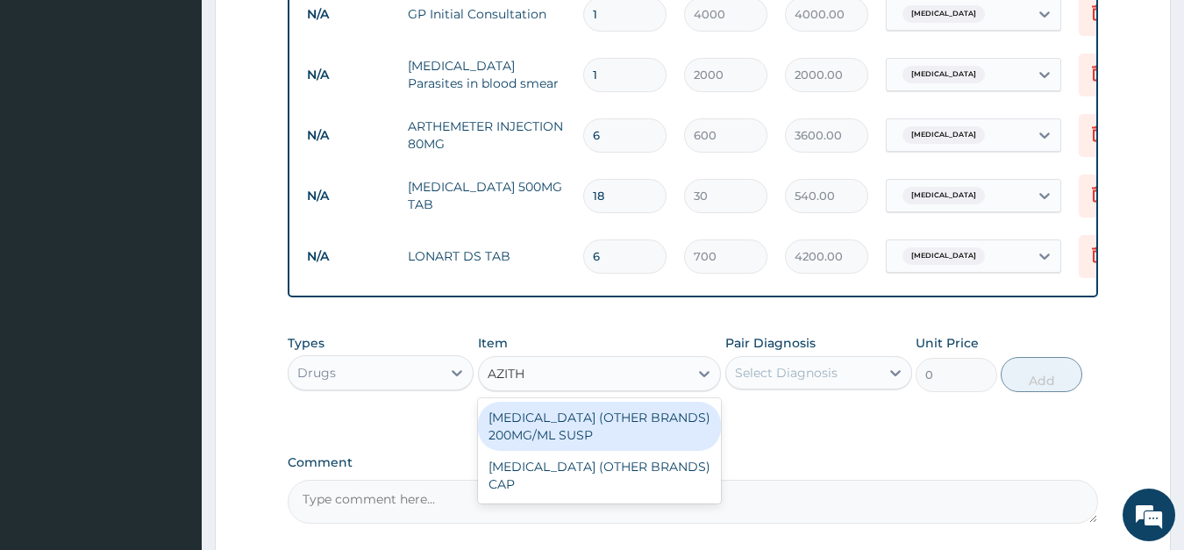
type input "AZITHR"
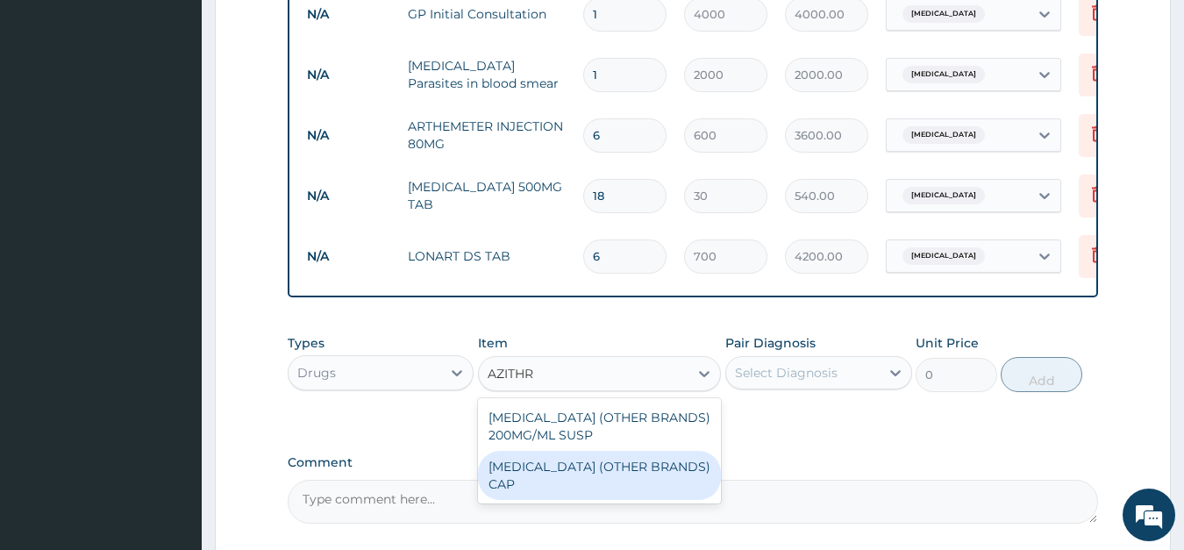
click at [542, 478] on div "AZITHROMYCIN (OTHER BRANDS) CAP" at bounding box center [599, 475] width 243 height 49
type input "650"
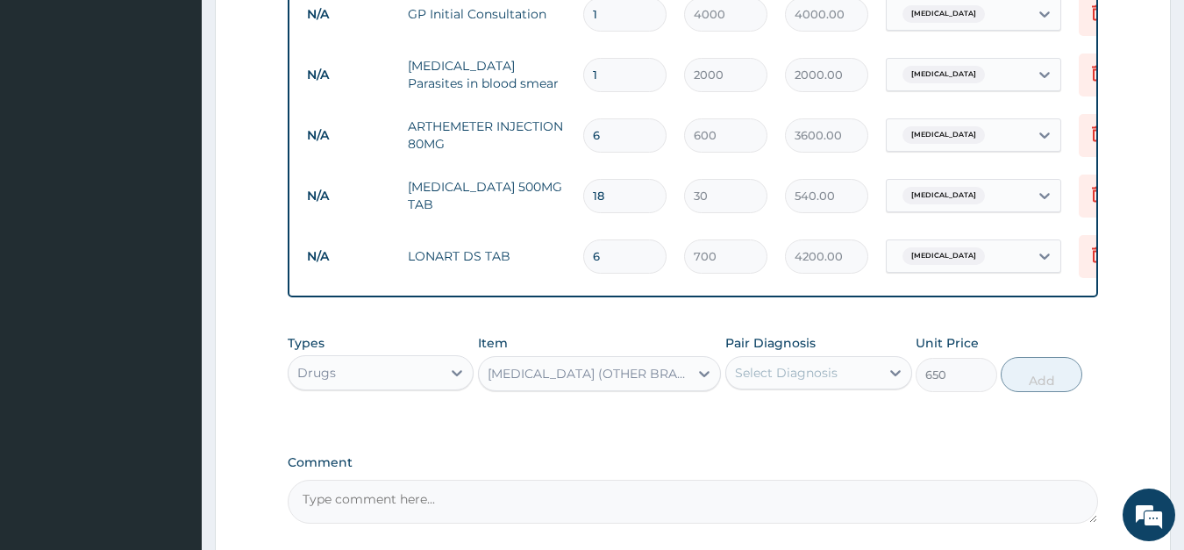
click at [789, 375] on div "Select Diagnosis" at bounding box center [786, 373] width 103 height 18
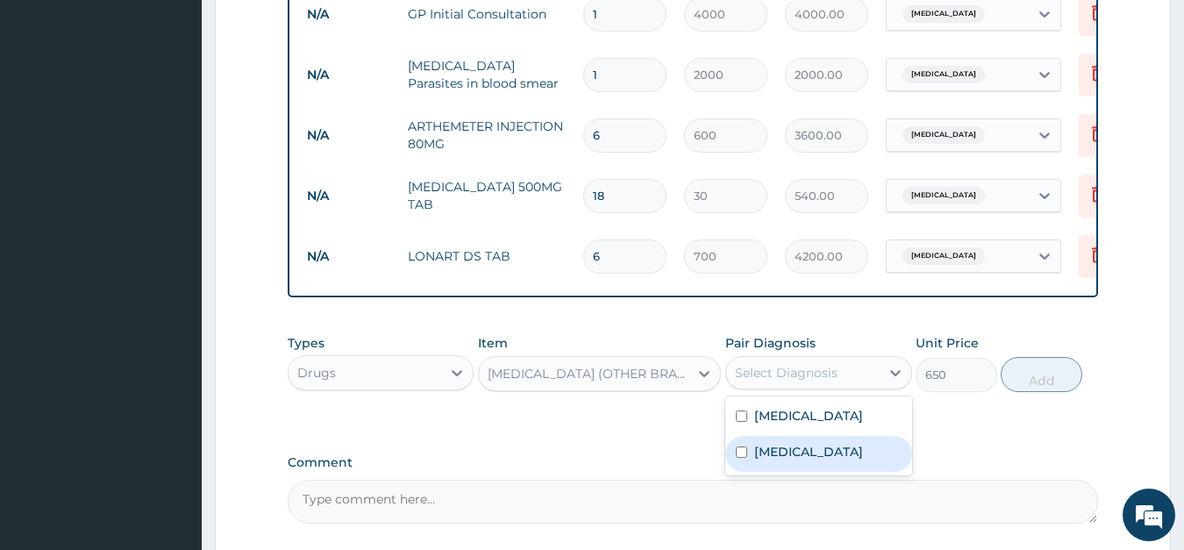
click at [768, 460] on label "Upper respiratory infection" at bounding box center [808, 452] width 109 height 18
checkbox input "true"
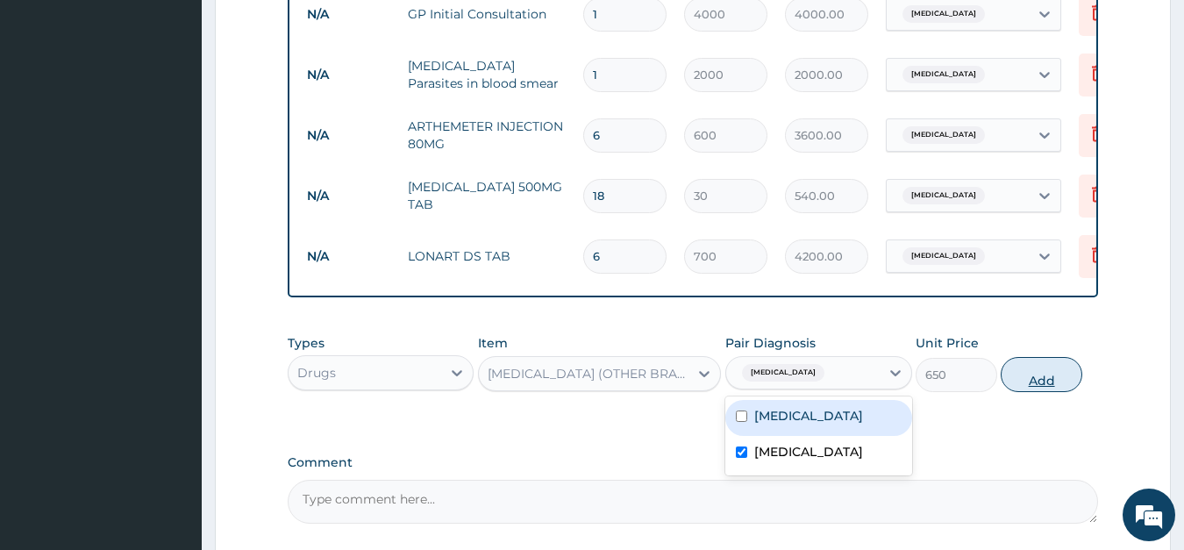
click at [1037, 377] on button "Add" at bounding box center [1041, 374] width 81 height 35
type input "0"
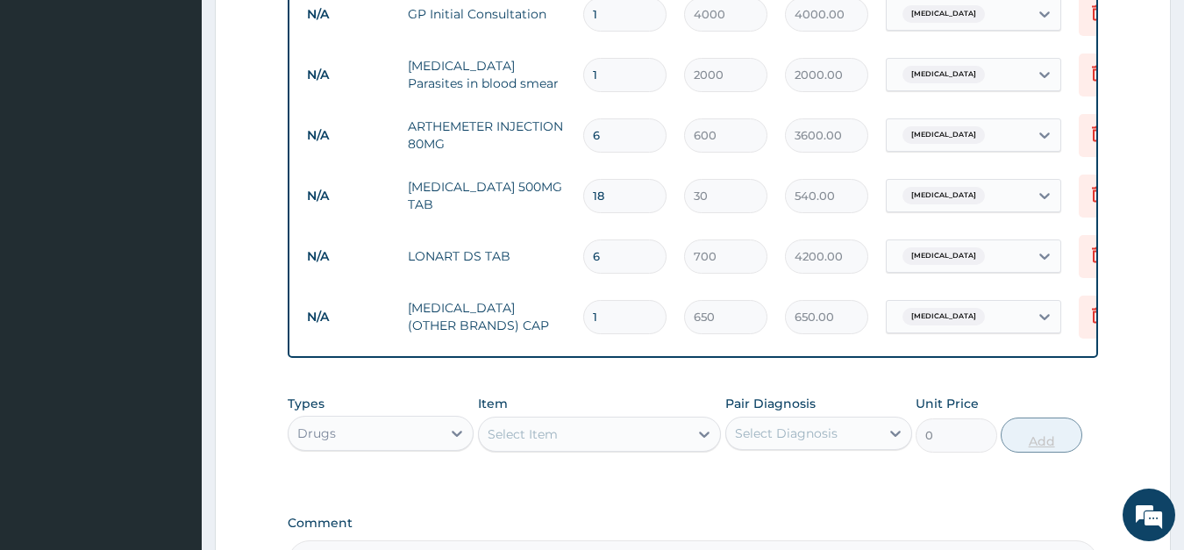
type input "0.00"
type input "5"
type input "3250.00"
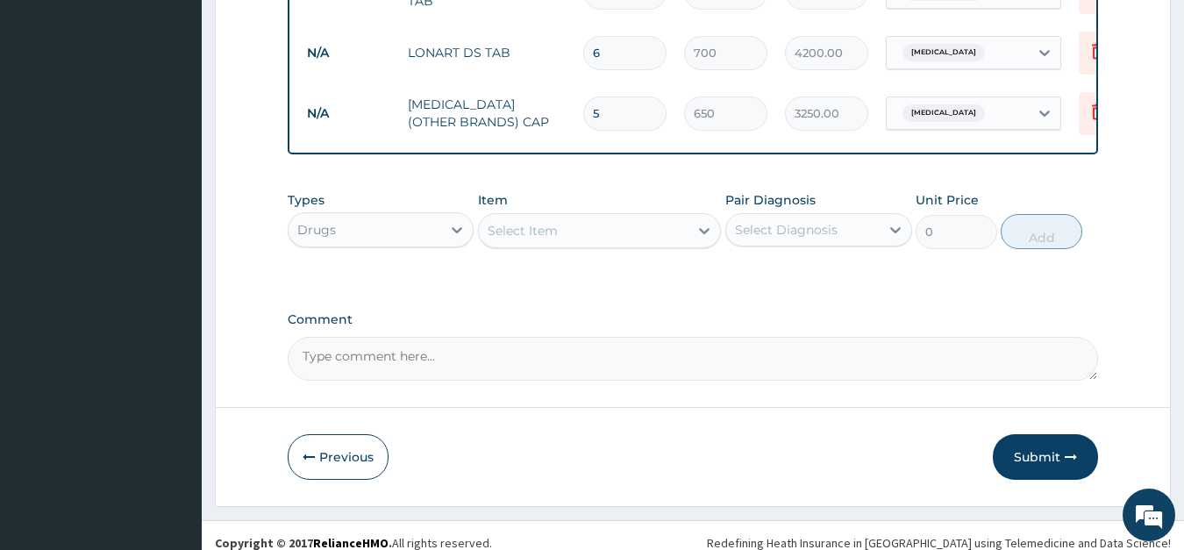
scroll to position [934, 0]
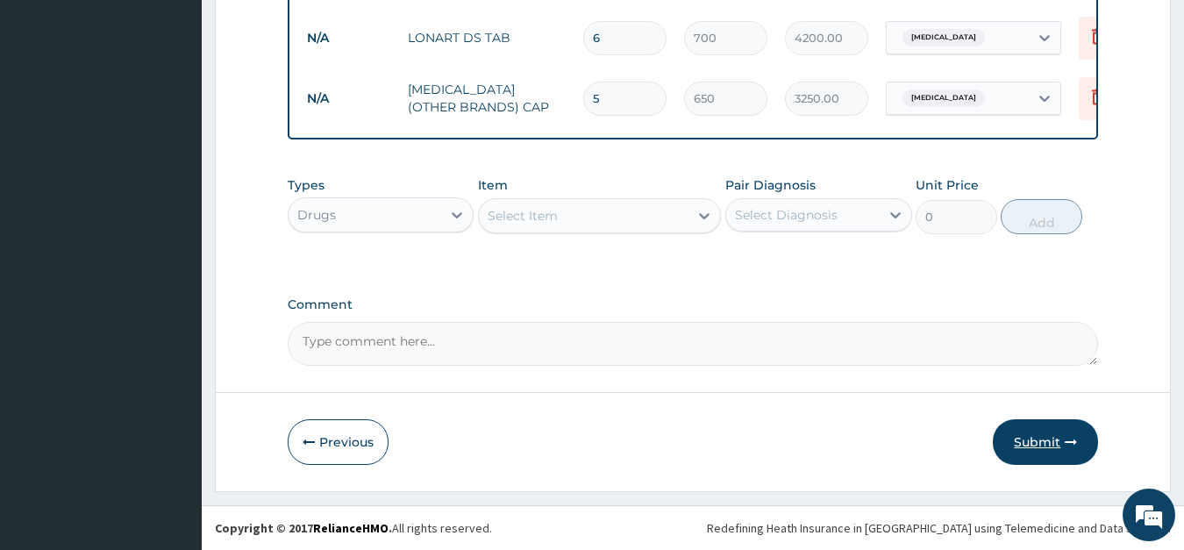
type input "5"
click at [1023, 438] on button "Submit" at bounding box center [1045, 442] width 105 height 46
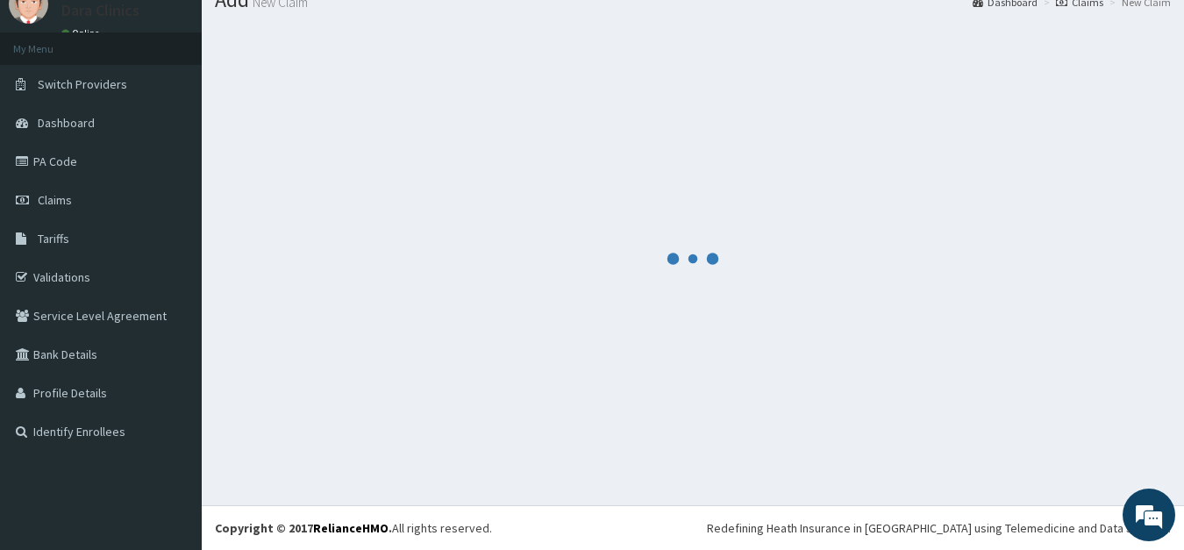
scroll to position [68, 0]
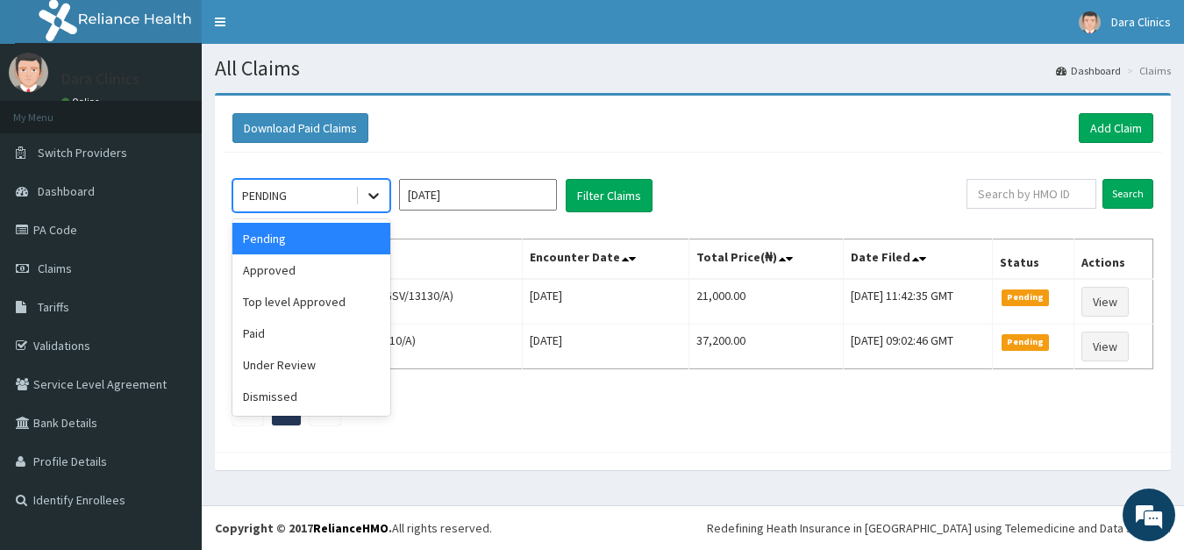
click at [371, 196] on icon at bounding box center [373, 197] width 11 height 6
click at [286, 265] on div "Approved" at bounding box center [311, 270] width 158 height 32
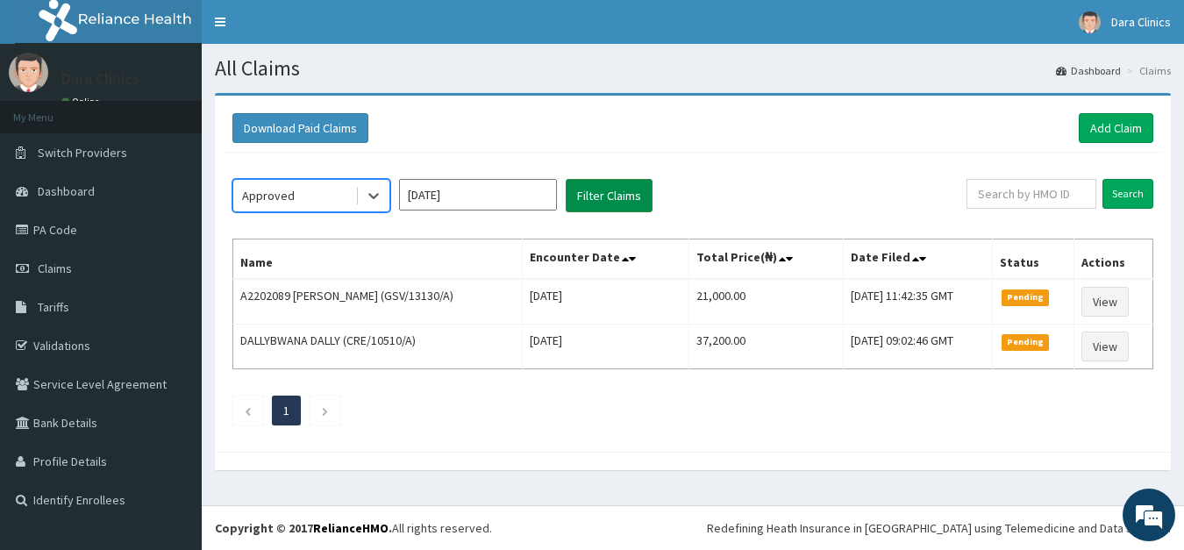
click at [599, 189] on button "Filter Claims" at bounding box center [609, 195] width 87 height 33
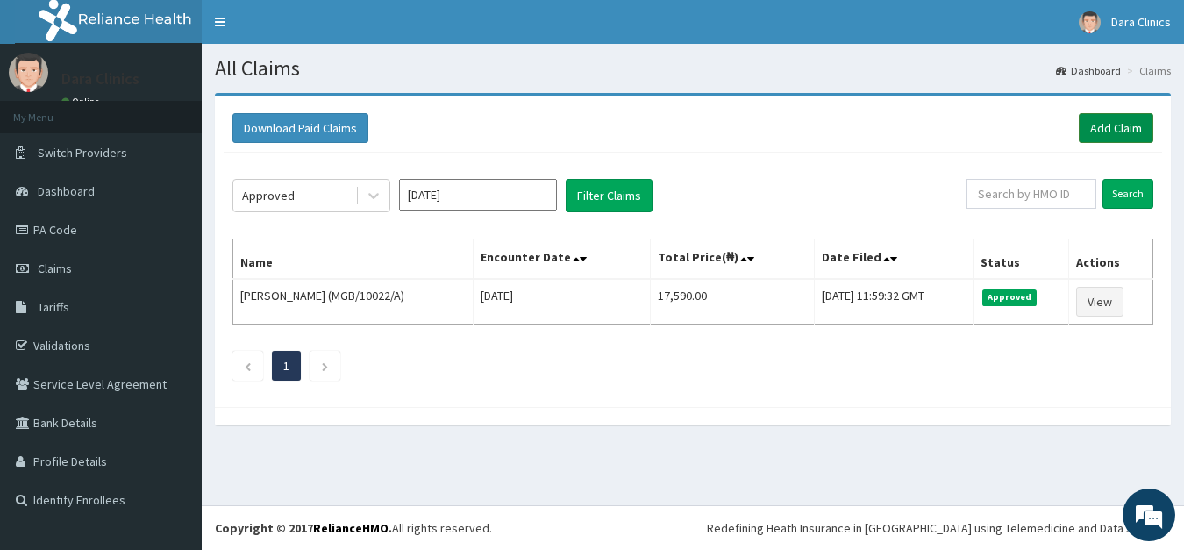
click at [1121, 124] on link "Add Claim" at bounding box center [1116, 128] width 75 height 30
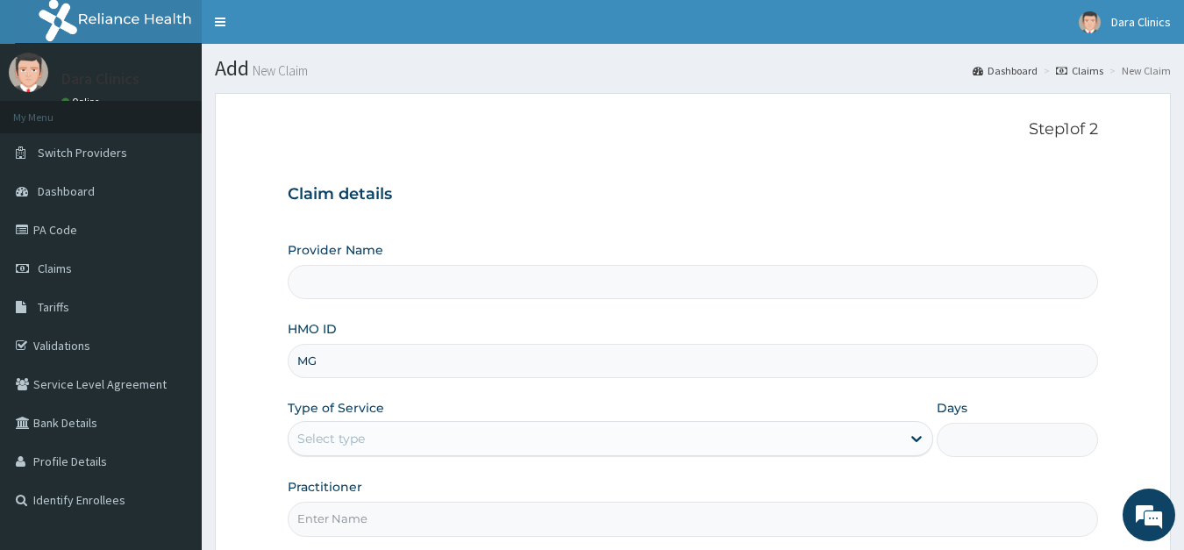
type input "MGB"
type input "Dara Clinics"
type input "MGB/10022/E"
click at [440, 432] on div "Select type" at bounding box center [595, 438] width 613 height 28
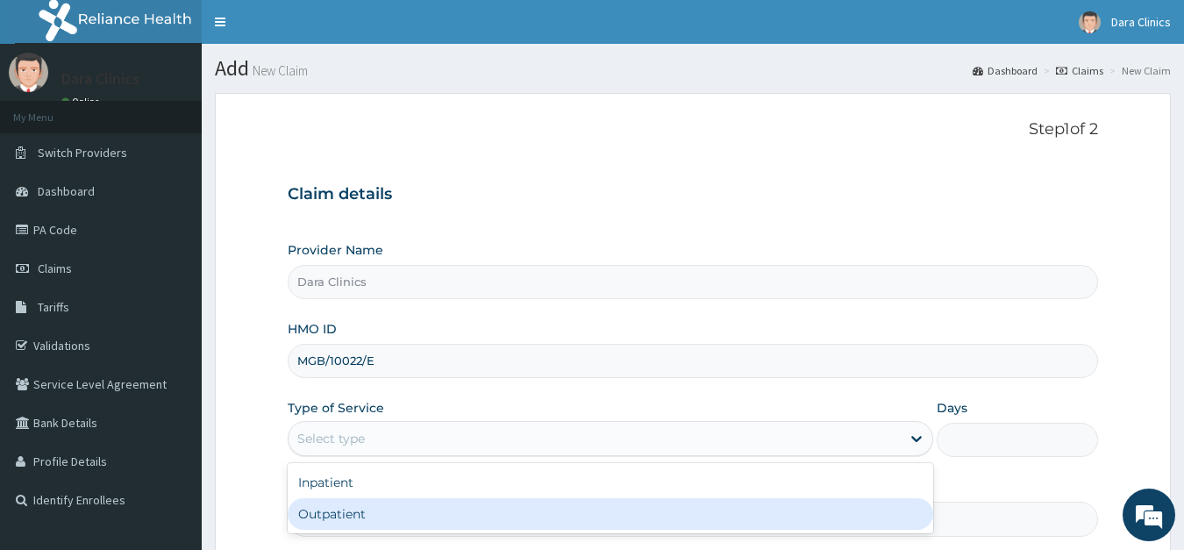
click at [406, 513] on div "Outpatient" at bounding box center [611, 514] width 646 height 32
type input "1"
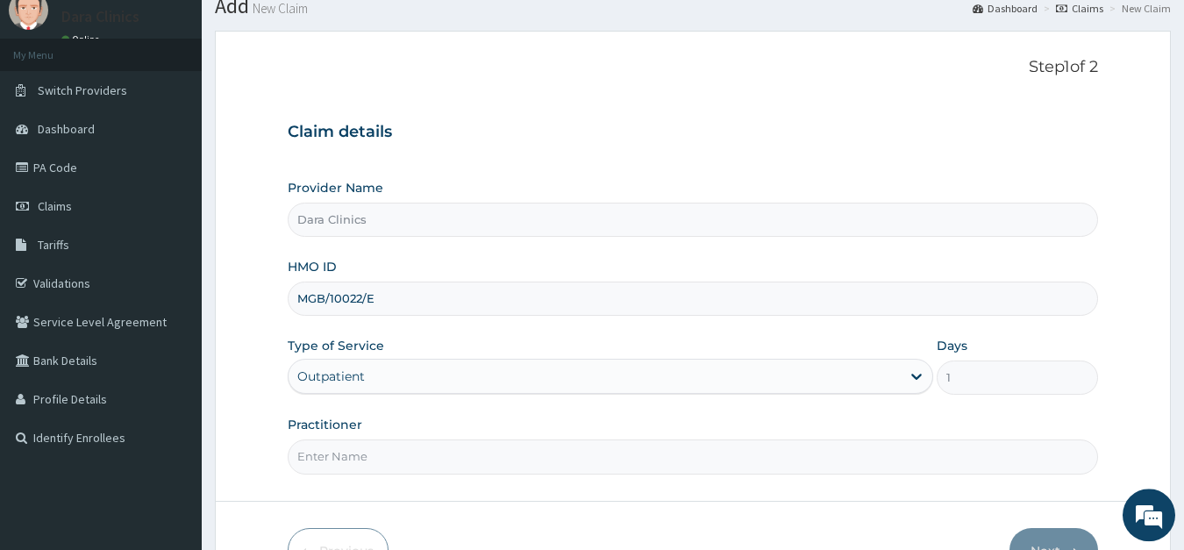
scroll to position [89, 0]
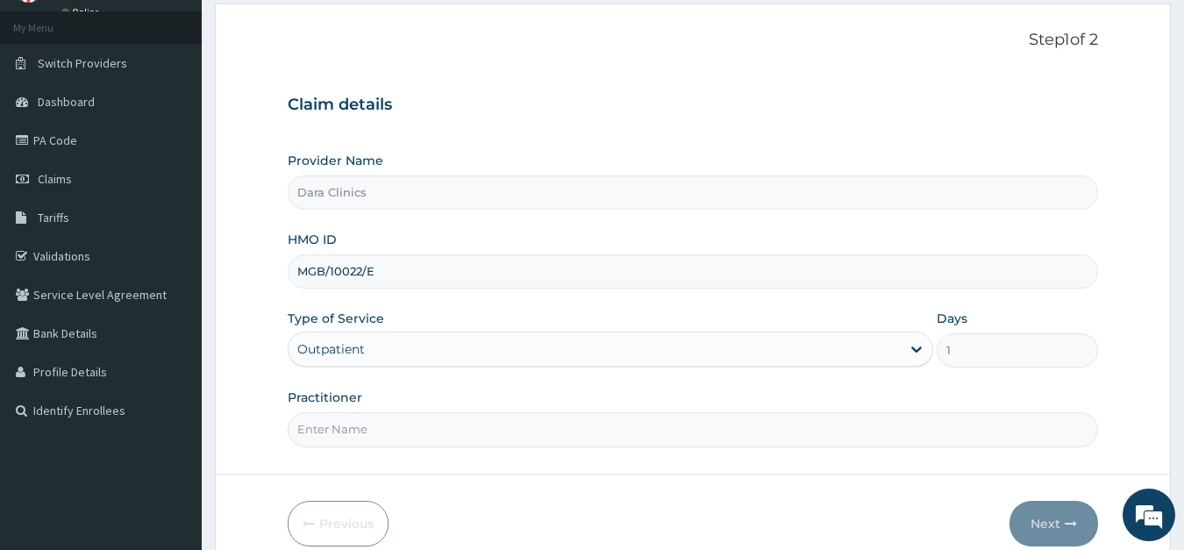
click at [407, 428] on input "Practitioner" at bounding box center [693, 429] width 811 height 34
type input "DR RABIAH"
click at [1054, 521] on button "Next" at bounding box center [1053, 524] width 89 height 46
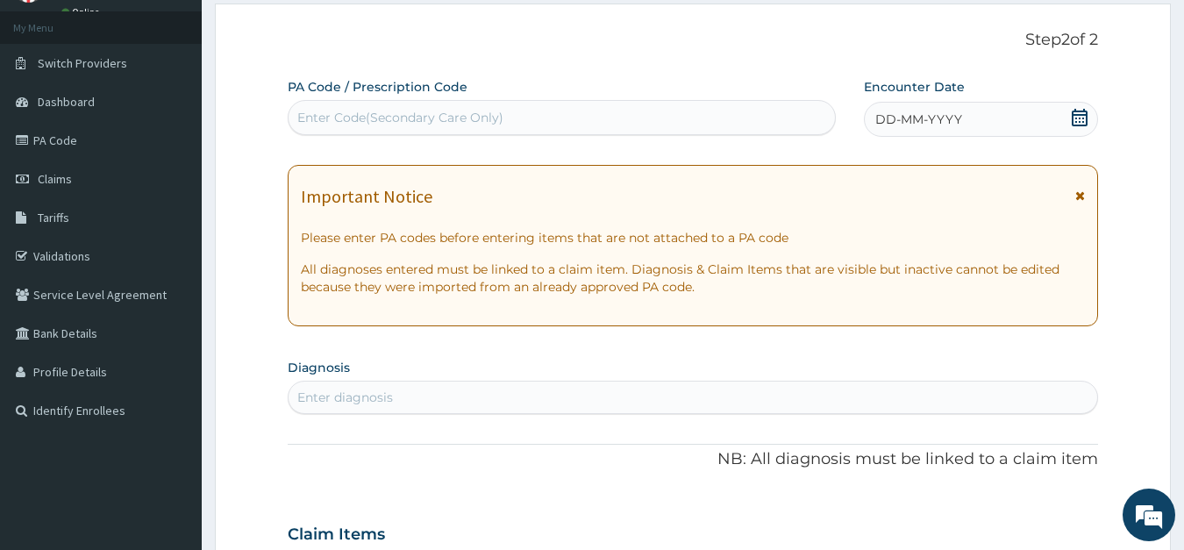
click at [1073, 116] on icon at bounding box center [1080, 118] width 16 height 18
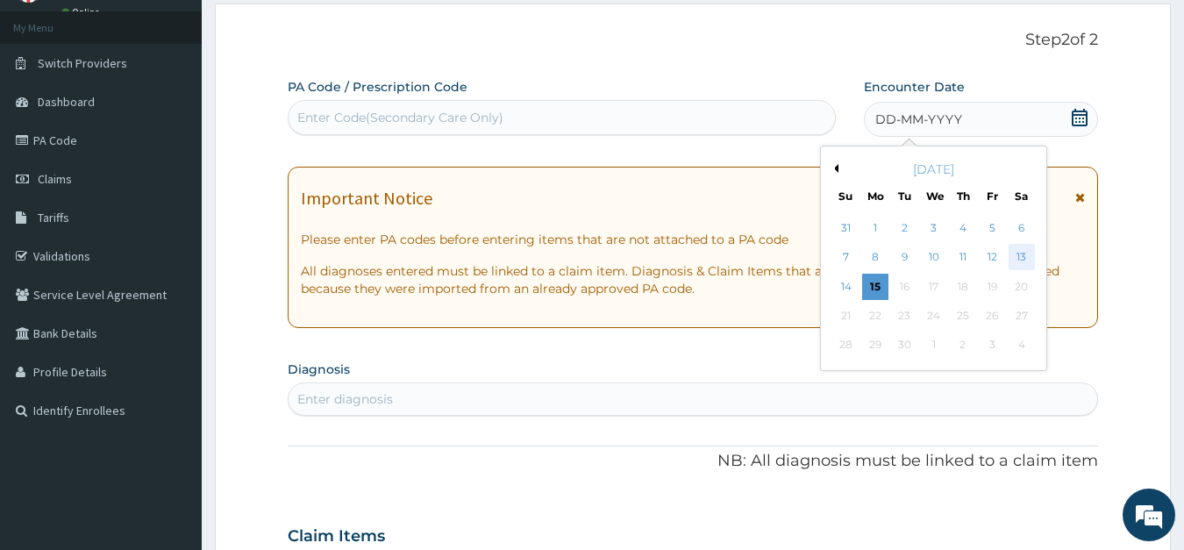
click at [1017, 253] on div "13" at bounding box center [1021, 258] width 26 height 26
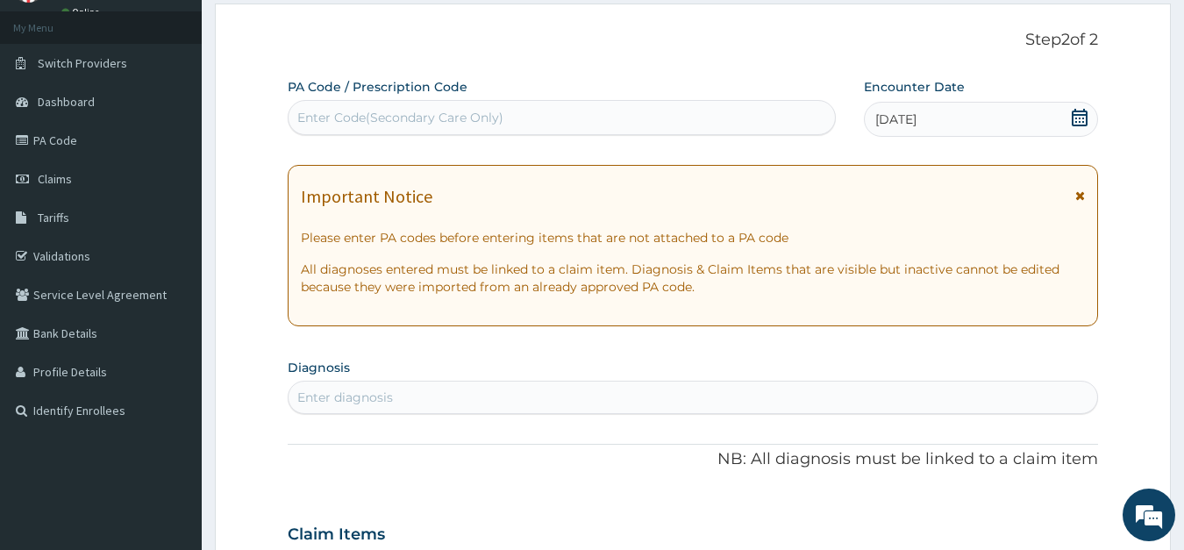
click at [403, 395] on div "Enter diagnosis" at bounding box center [693, 397] width 809 height 28
type input "MALA"
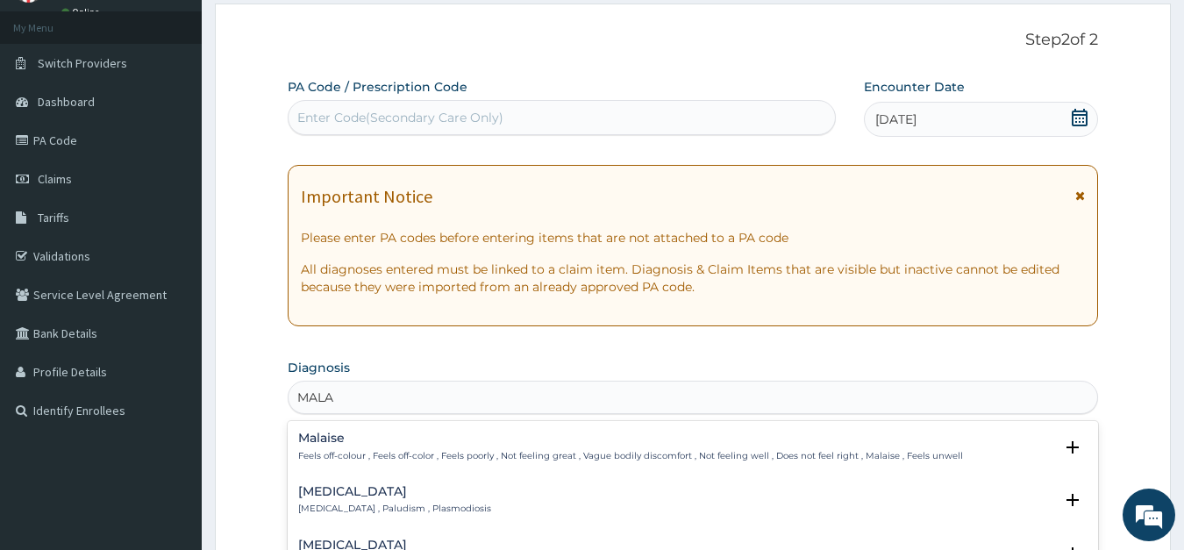
click at [354, 500] on div "Malaria Malaria , Paludism , Plasmodiosis" at bounding box center [394, 500] width 193 height 31
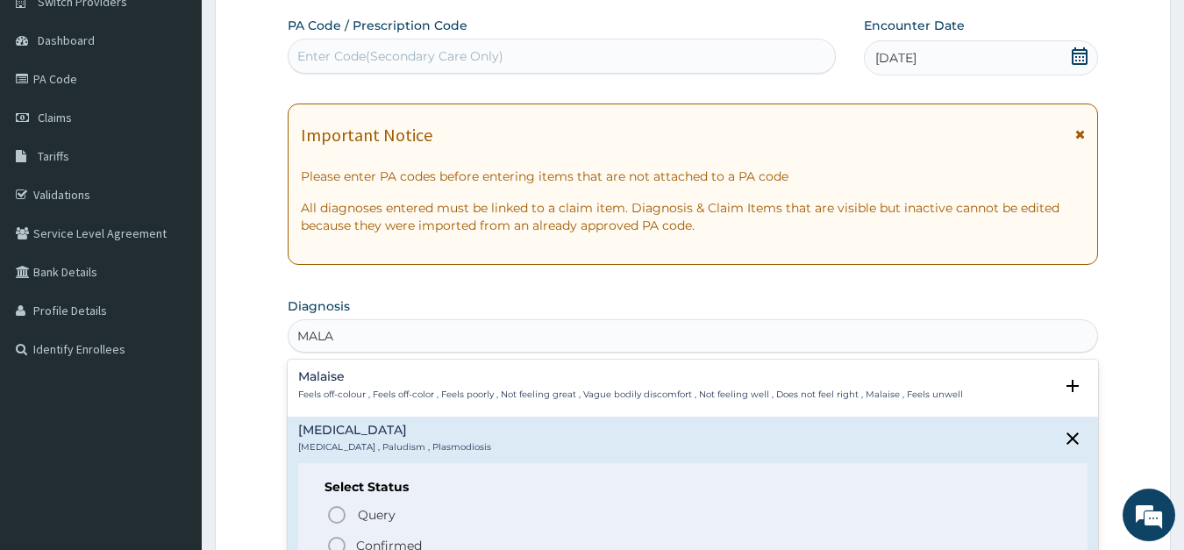
scroll to position [179, 0]
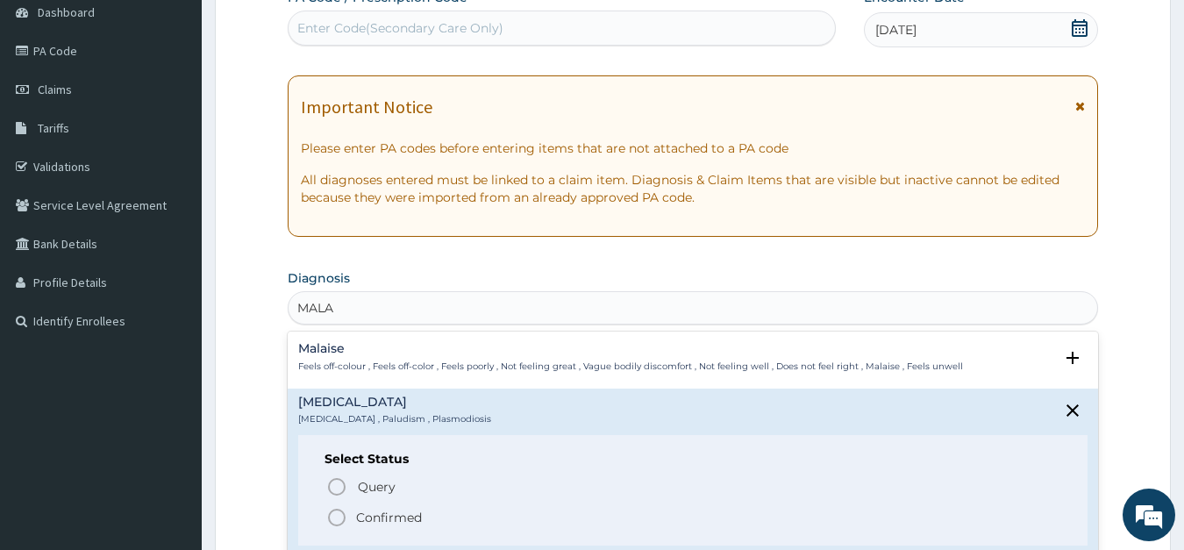
click at [331, 512] on circle "status option filled" at bounding box center [337, 517] width 16 height 16
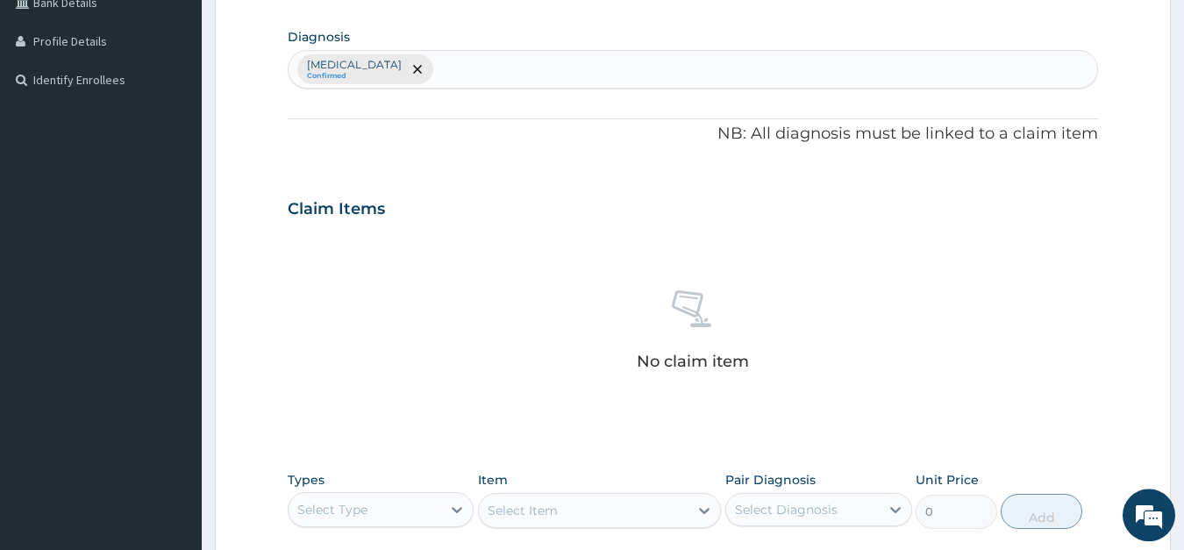
scroll to position [447, 0]
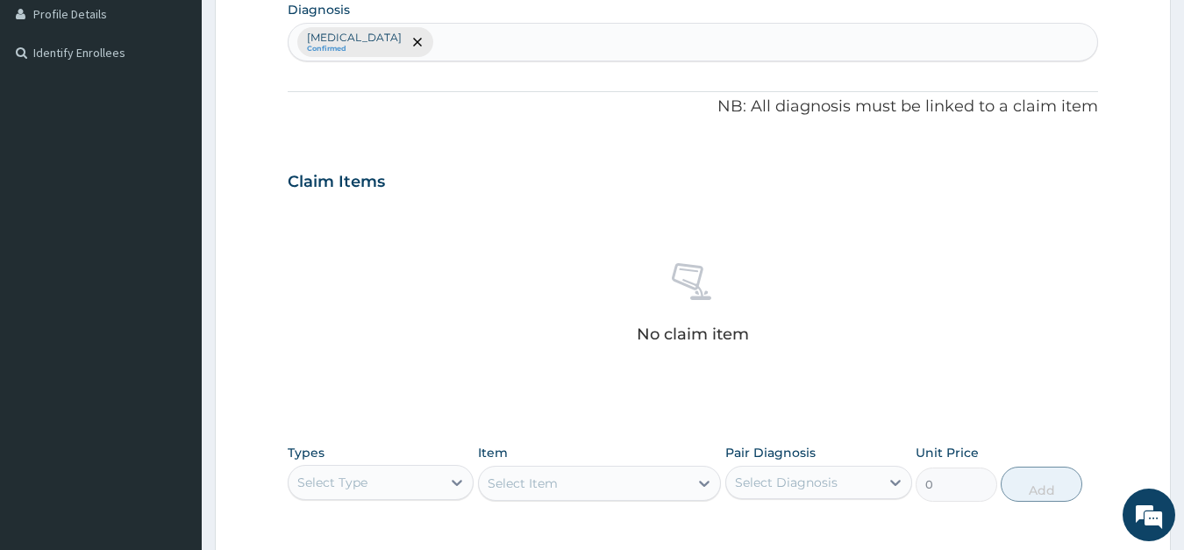
click at [346, 481] on div "Select Type" at bounding box center [332, 483] width 70 height 18
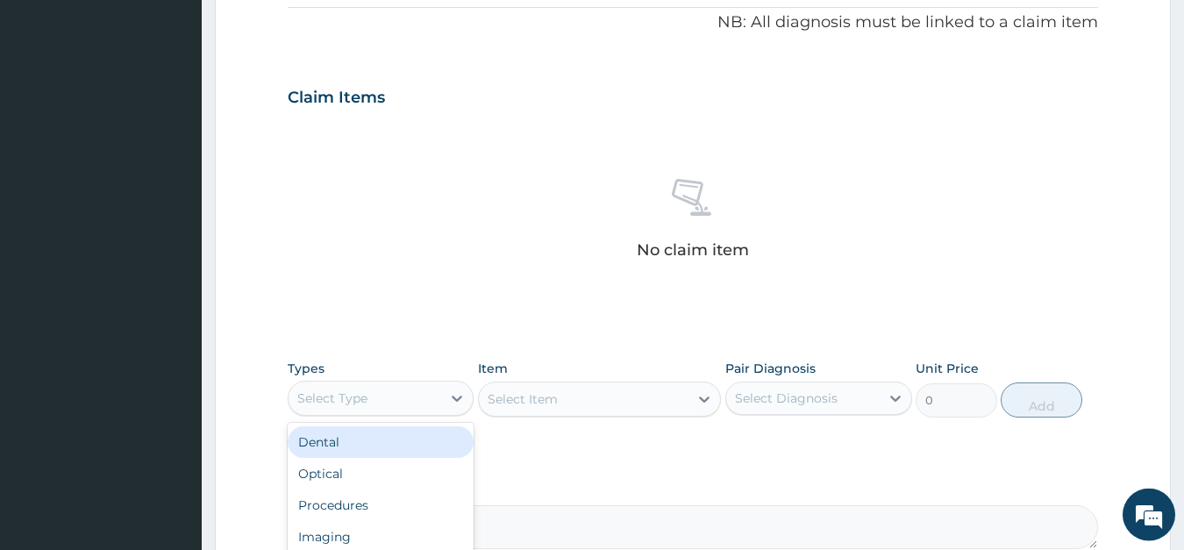
scroll to position [626, 0]
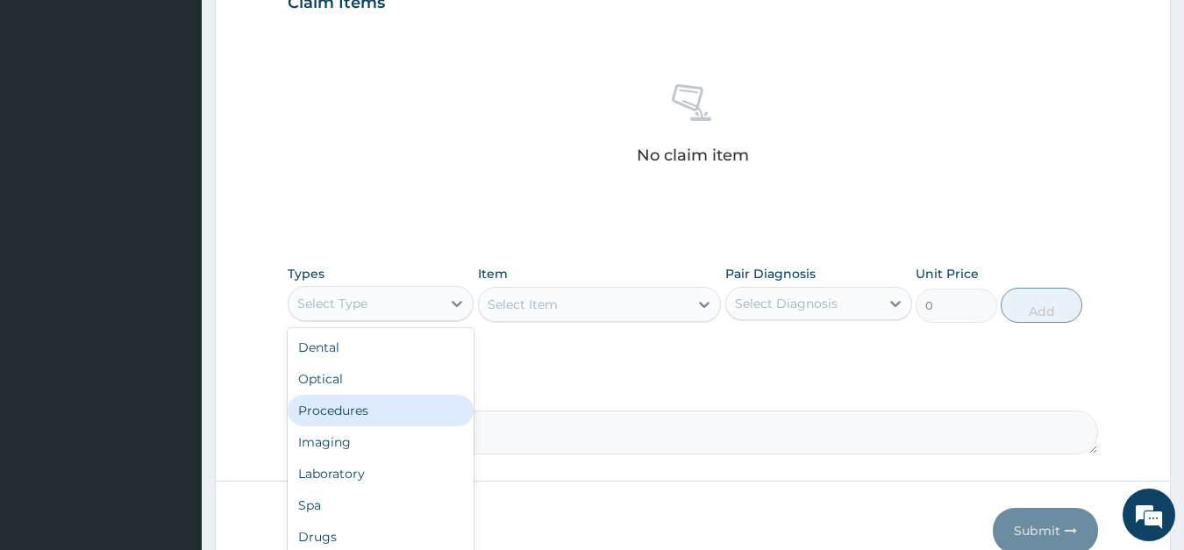
click at [368, 404] on div "Procedures" at bounding box center [381, 411] width 187 height 32
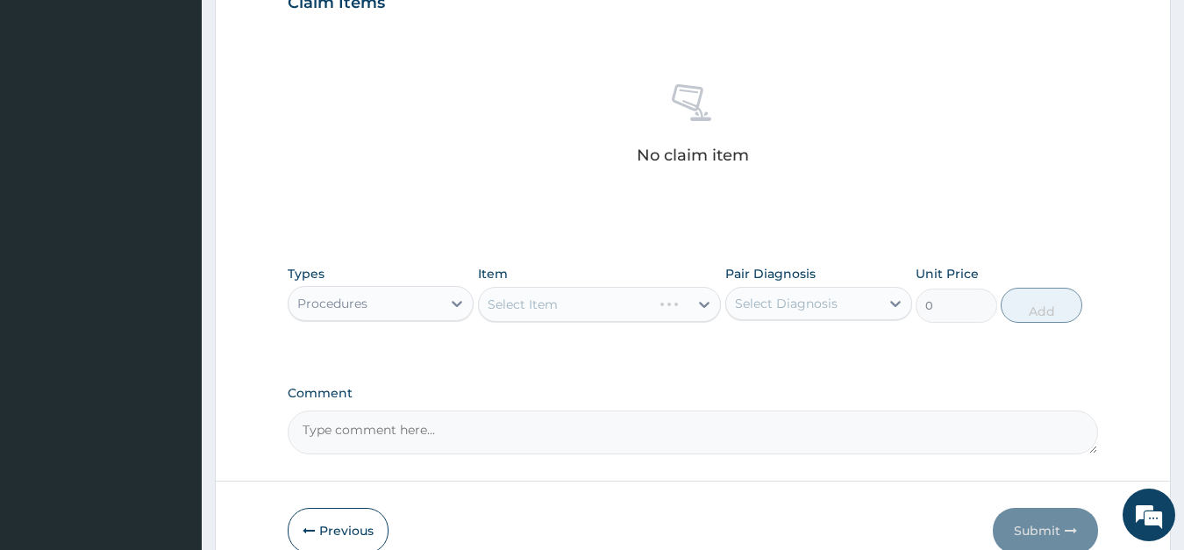
click at [545, 293] on div "Select Item" at bounding box center [599, 304] width 243 height 35
click at [548, 303] on div "Select Item" at bounding box center [599, 304] width 243 height 35
click at [548, 303] on div "Select Item" at bounding box center [523, 305] width 70 height 18
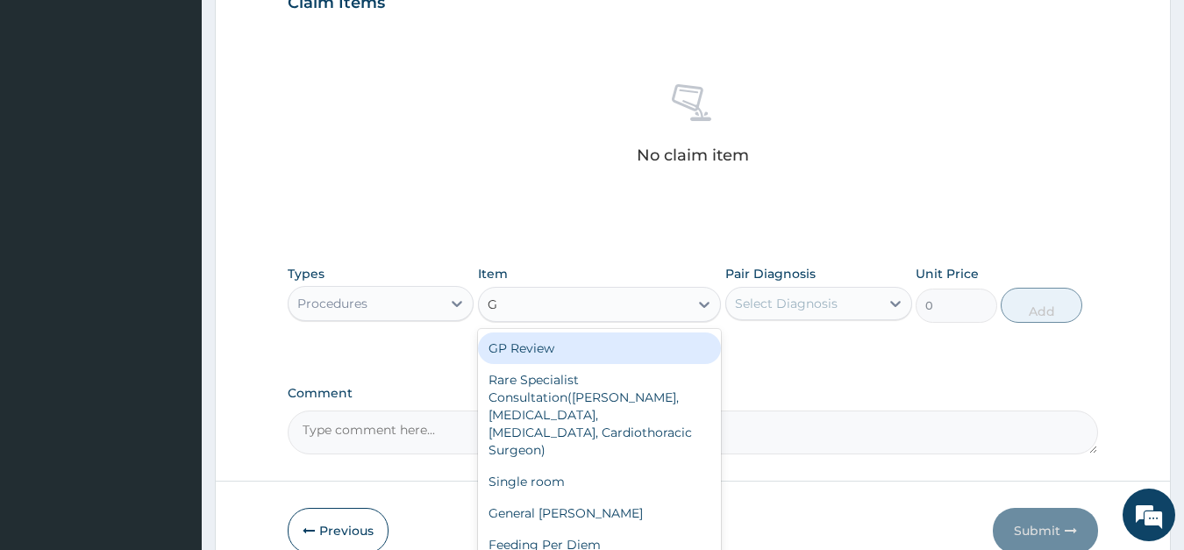
type input "GP"
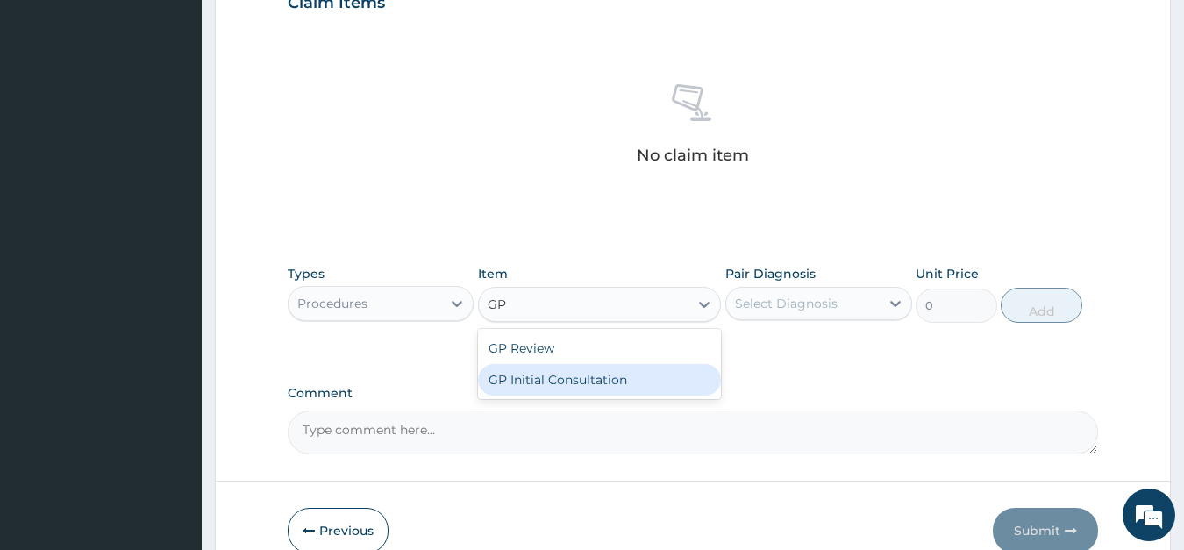
click at [532, 381] on div "GP Initial Consultation" at bounding box center [599, 380] width 243 height 32
type input "4000"
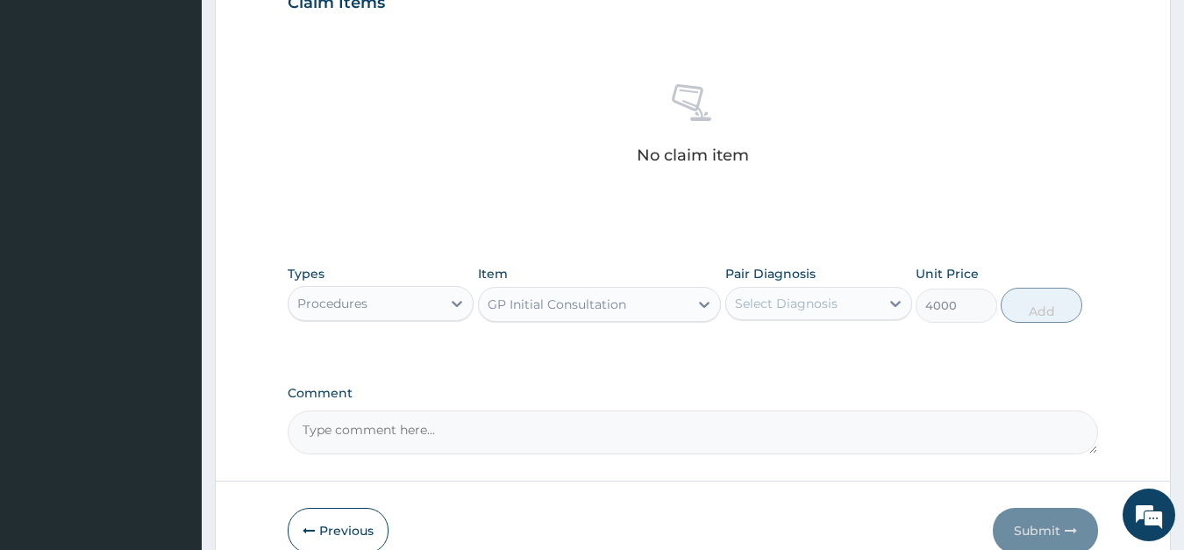
click at [812, 311] on div "Select Diagnosis" at bounding box center [786, 304] width 103 height 18
click at [792, 346] on label "Malaria" at bounding box center [808, 347] width 109 height 18
checkbox input "true"
click at [1039, 304] on button "Add" at bounding box center [1041, 305] width 81 height 35
type input "0"
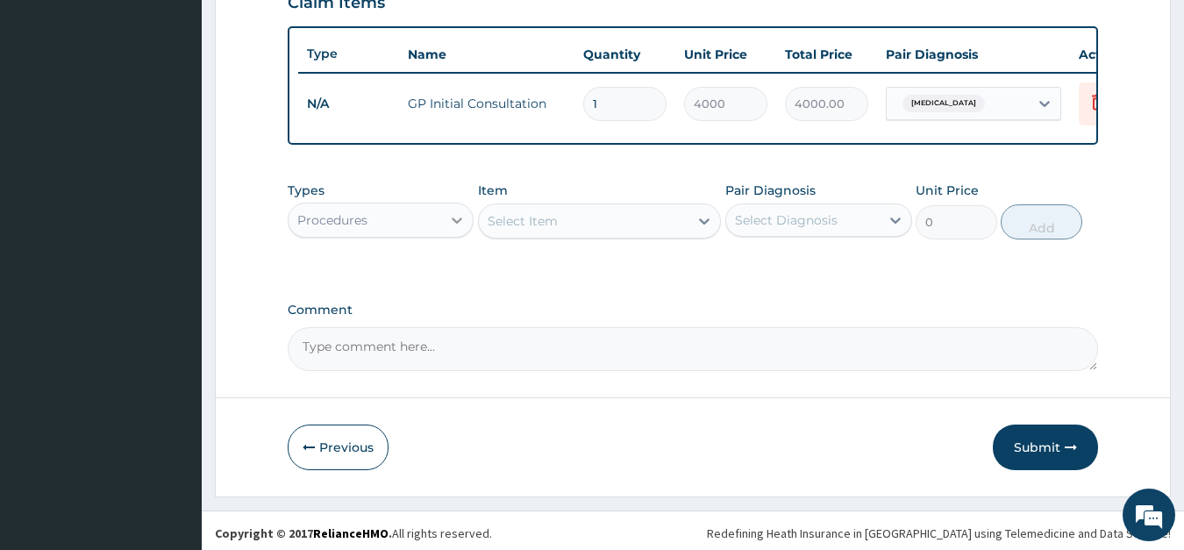
click at [450, 215] on icon at bounding box center [457, 220] width 18 height 18
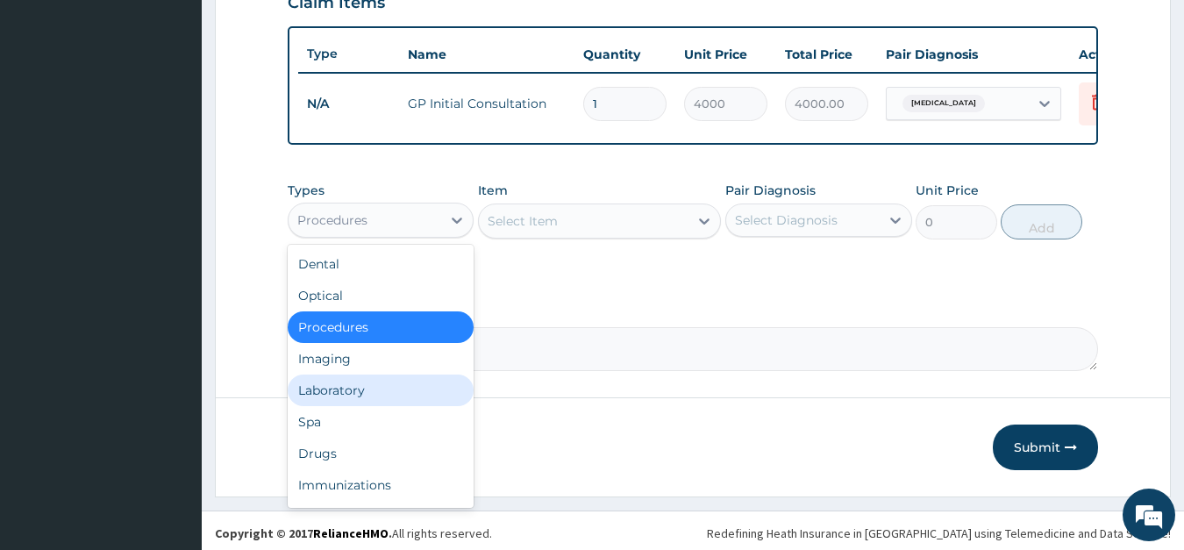
click at [346, 383] on div "Laboratory" at bounding box center [381, 390] width 187 height 32
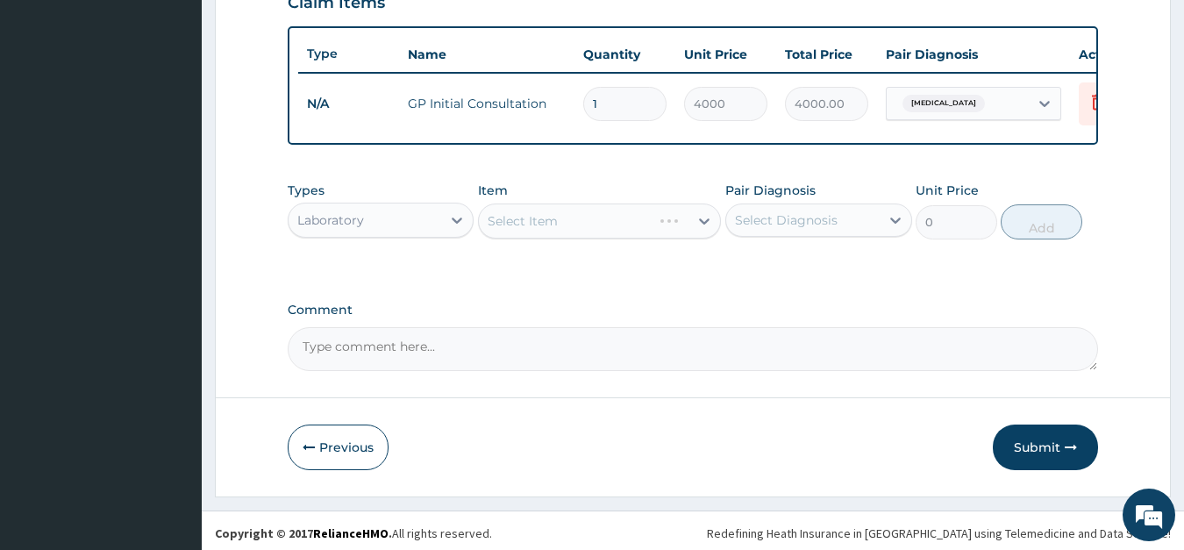
click at [584, 207] on div "Select Item" at bounding box center [599, 220] width 243 height 35
click at [582, 210] on div "Select Item" at bounding box center [584, 221] width 210 height 28
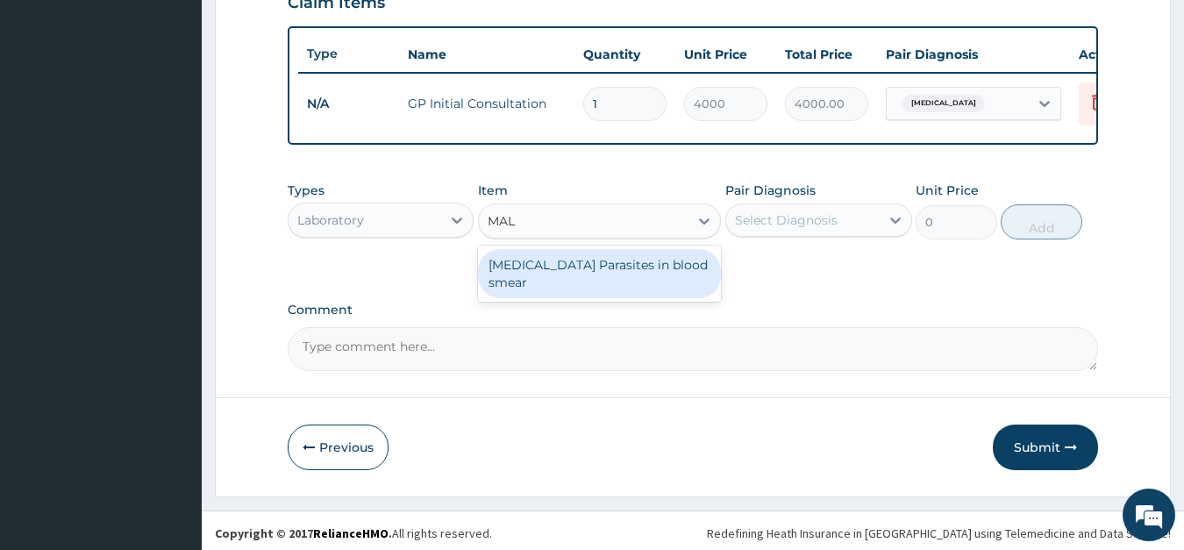
type input "MALA"
click at [572, 262] on div "Malaria Parasites in blood smear" at bounding box center [599, 273] width 243 height 49
type input "2000"
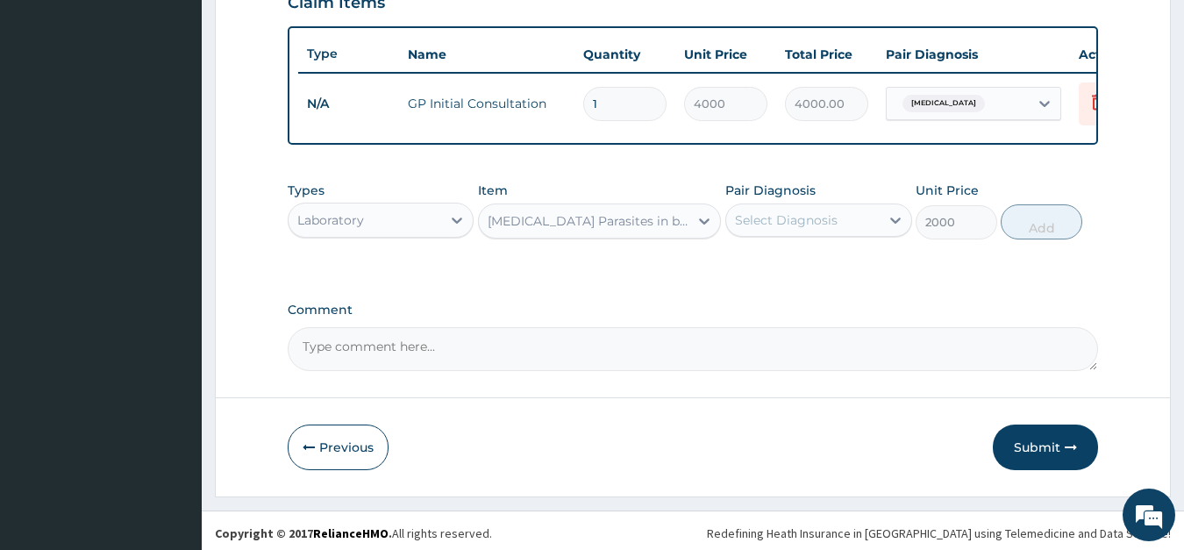
click at [766, 218] on div "Select Diagnosis" at bounding box center [786, 220] width 103 height 18
click at [778, 257] on label "Malaria" at bounding box center [808, 263] width 109 height 18
checkbox input "true"
click at [1046, 211] on button "Add" at bounding box center [1041, 221] width 81 height 35
type input "0"
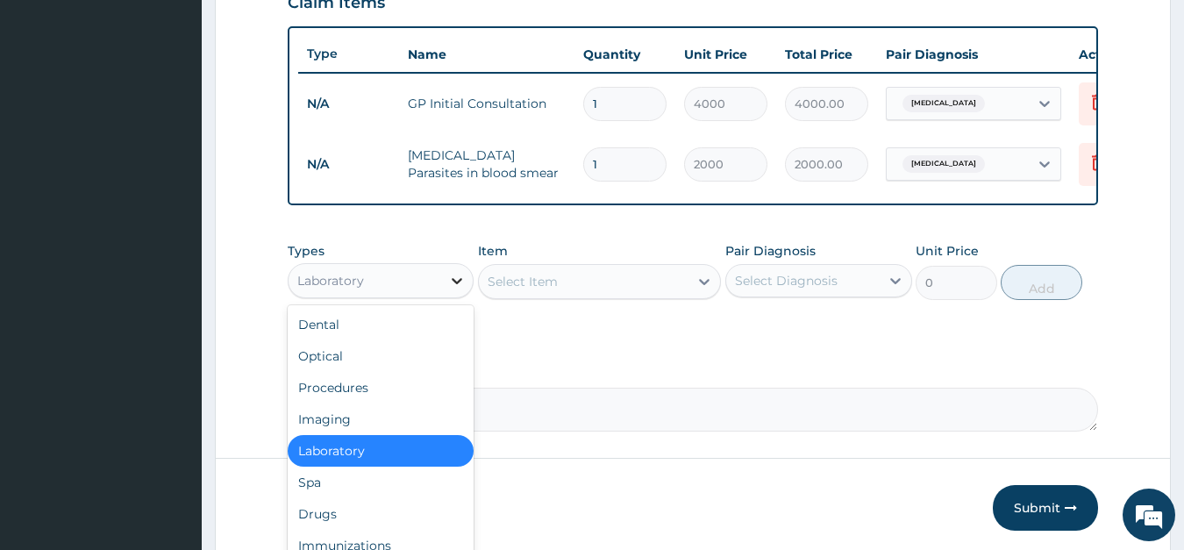
click at [460, 276] on icon at bounding box center [457, 281] width 18 height 18
click at [332, 504] on div "Drugs" at bounding box center [381, 514] width 187 height 32
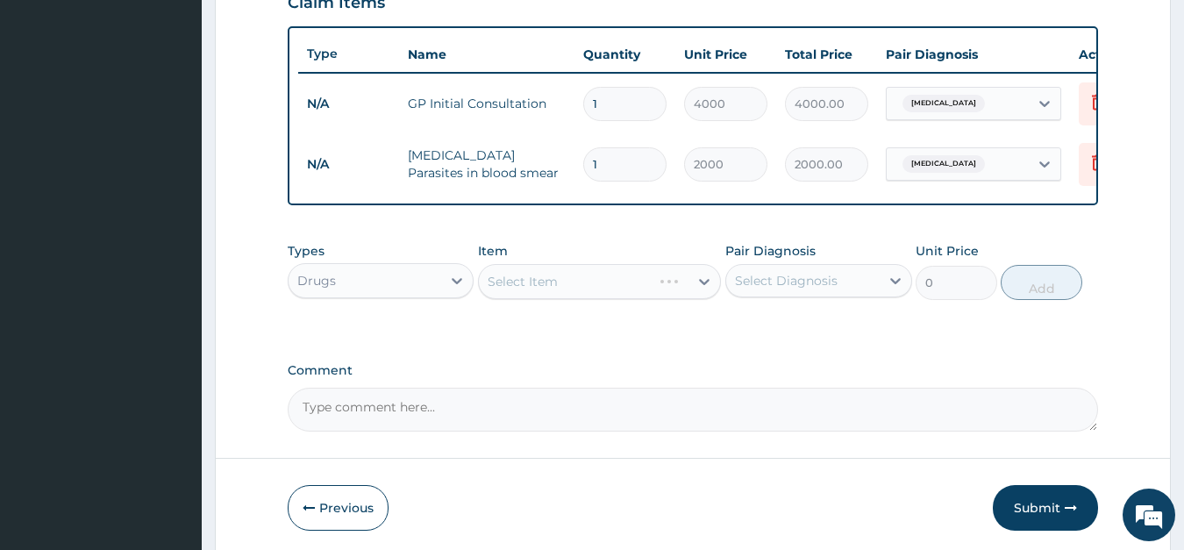
click at [550, 278] on div "Select Item" at bounding box center [599, 281] width 243 height 35
click at [556, 280] on div "Select Item" at bounding box center [523, 282] width 70 height 18
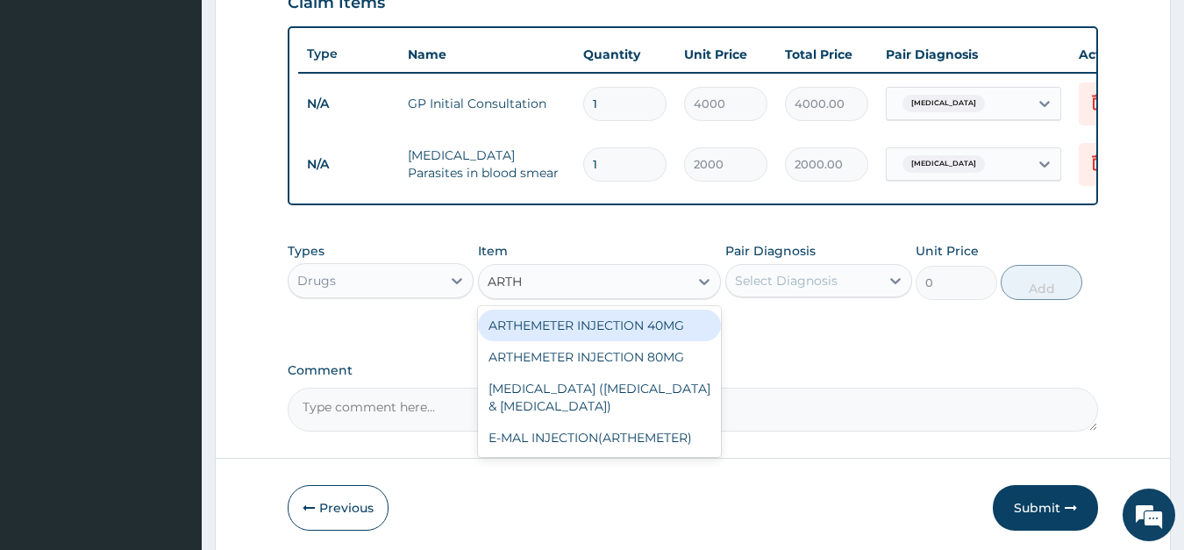
type input "ARTHE"
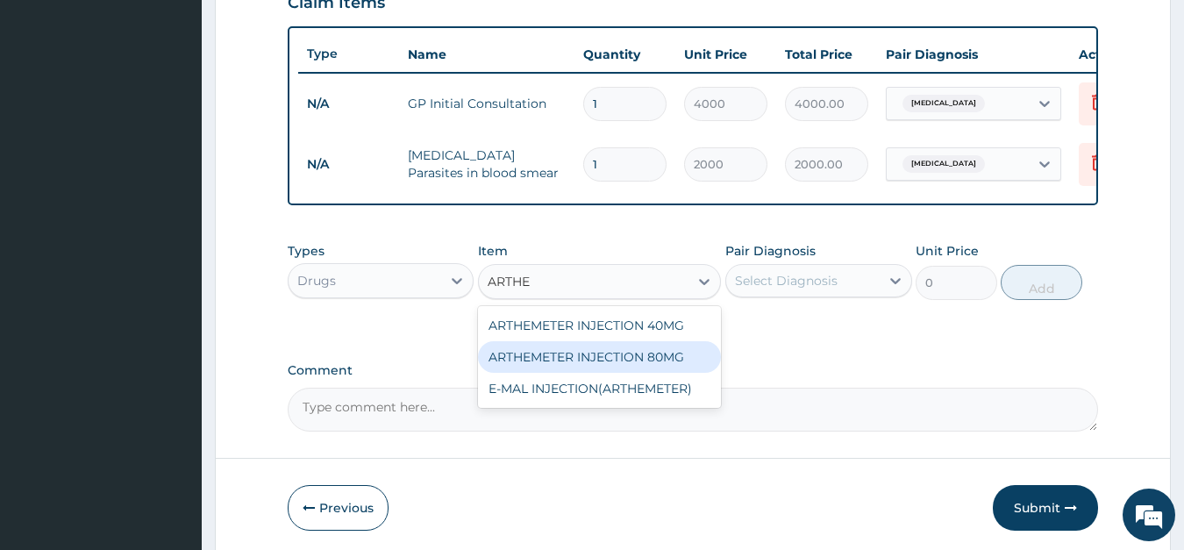
click at [566, 355] on div "ARTHEMETER INJECTION 80MG" at bounding box center [599, 357] width 243 height 32
type input "600"
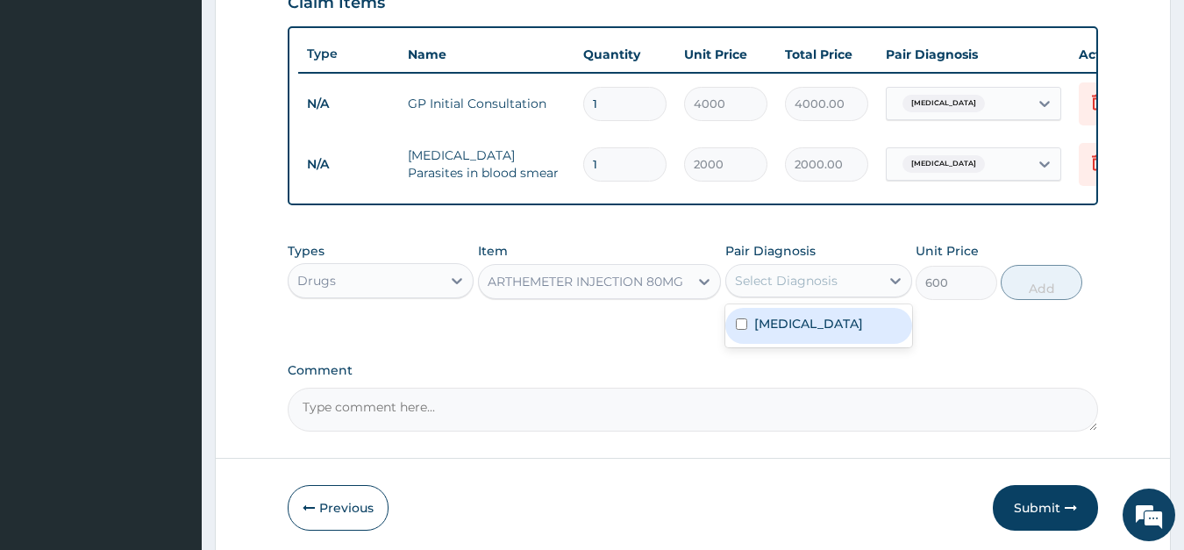
click at [780, 274] on div "Select Diagnosis" at bounding box center [786, 281] width 103 height 18
click at [780, 325] on label "Malaria" at bounding box center [808, 324] width 109 height 18
checkbox input "true"
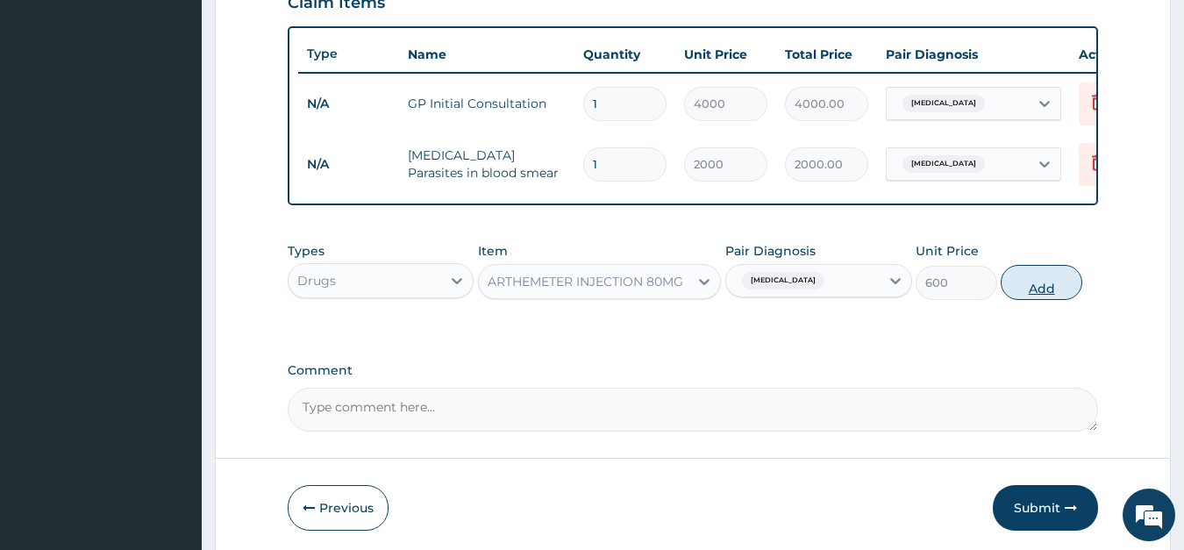
click at [1041, 281] on button "Add" at bounding box center [1041, 282] width 81 height 35
type input "0"
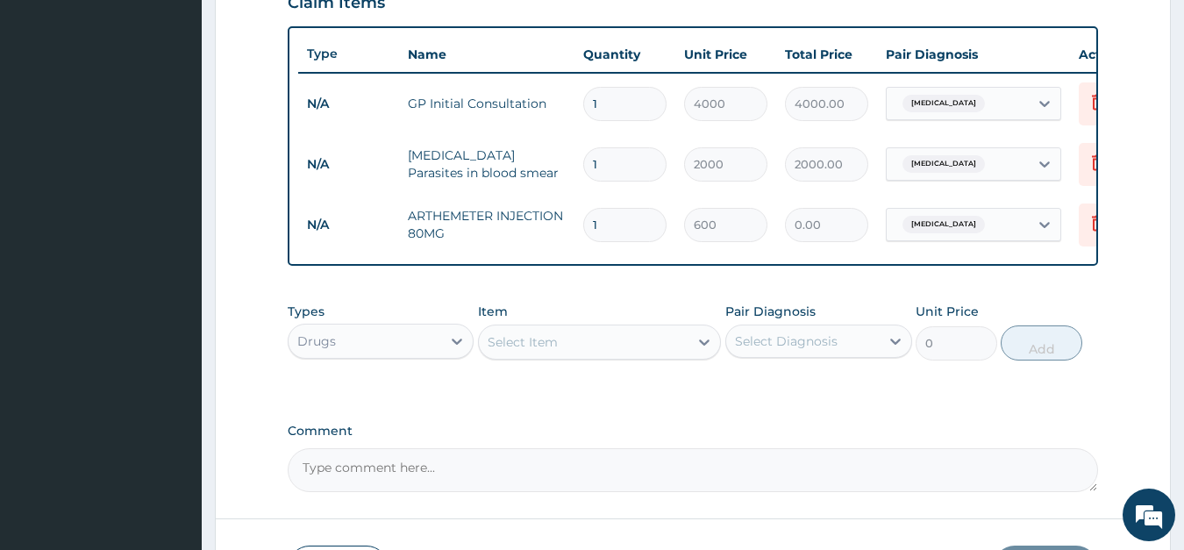
type input "0.00"
type input "3"
type input "1800.00"
type input "3"
click at [529, 339] on div "Select Item" at bounding box center [523, 342] width 70 height 18
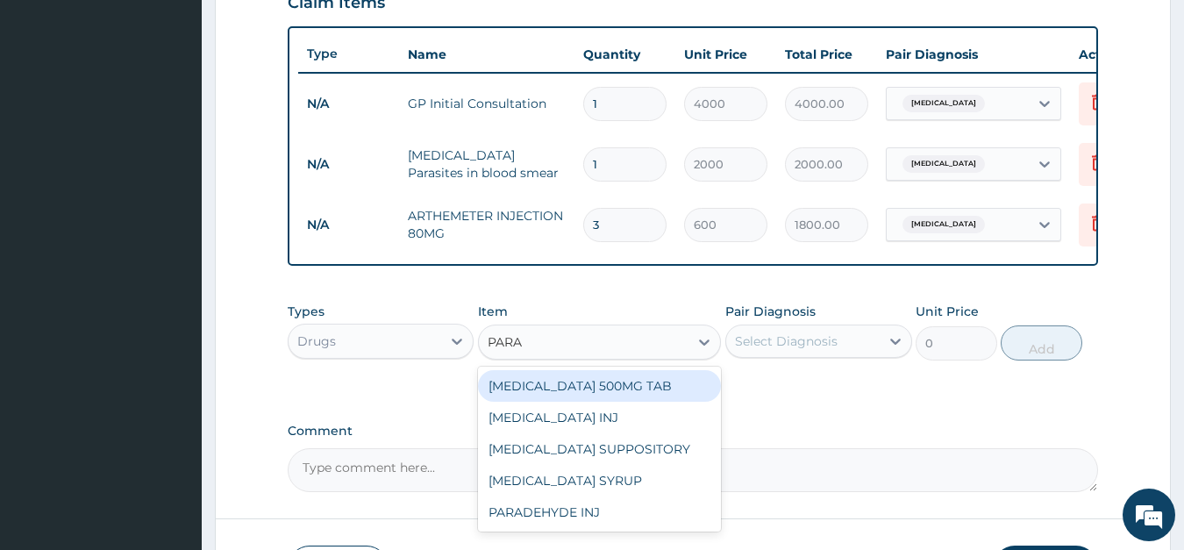
type input "PARAC"
click at [542, 389] on div "PARACETAMOL 500MG TAB" at bounding box center [599, 386] width 243 height 32
type input "30"
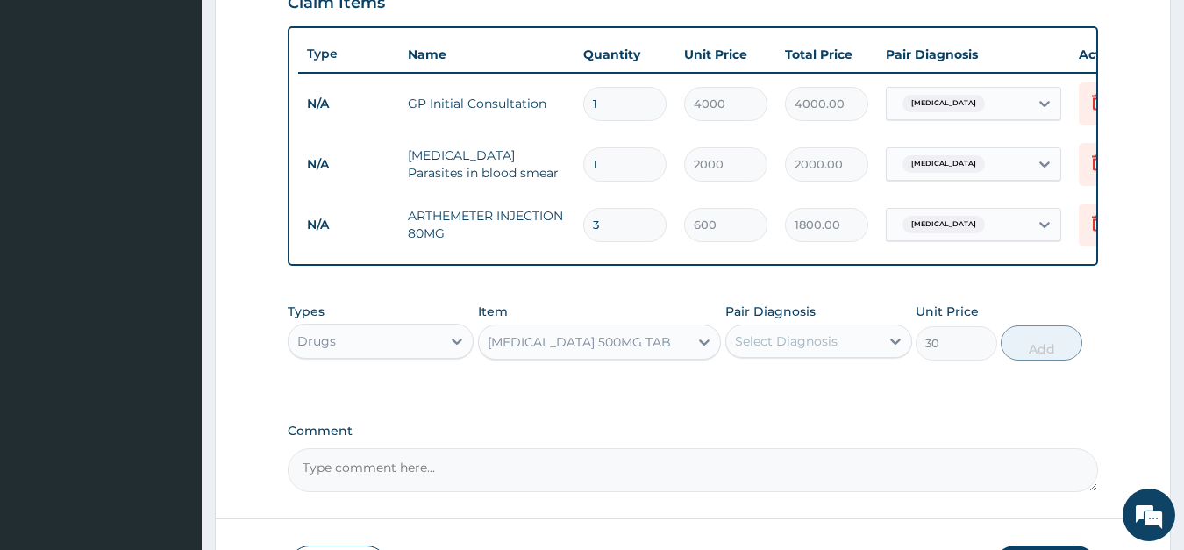
click at [763, 343] on div "Select Diagnosis" at bounding box center [786, 341] width 103 height 18
click at [773, 373] on div "Malaria" at bounding box center [818, 386] width 187 height 36
checkbox input "true"
click at [1049, 338] on button "Add" at bounding box center [1041, 342] width 81 height 35
type input "0"
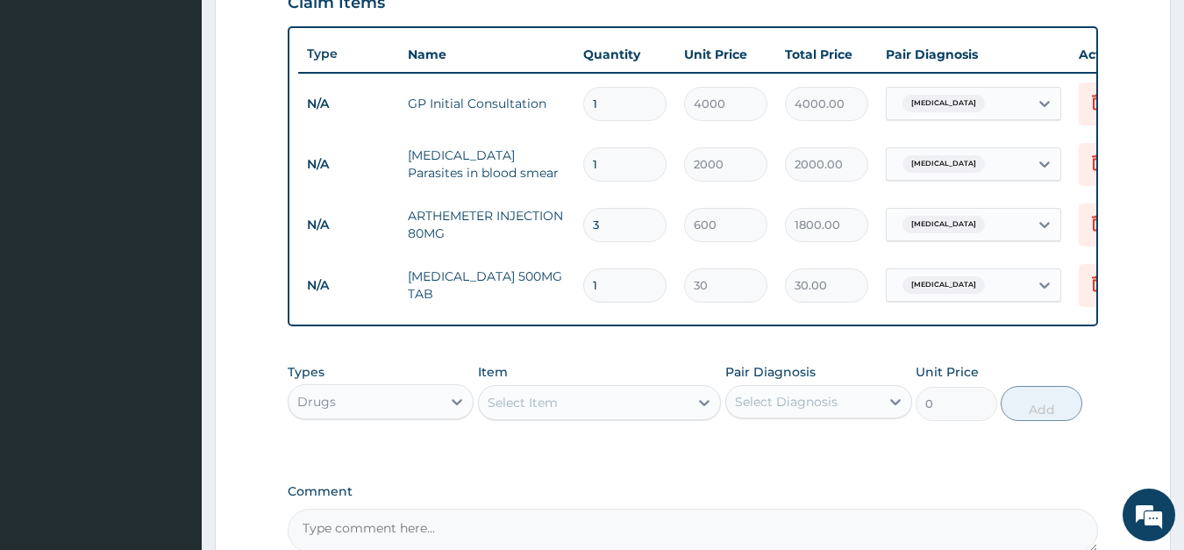
type input "0.00"
type input "9"
type input "270.00"
type input "9"
click at [542, 406] on div "Select Item" at bounding box center [523, 403] width 70 height 18
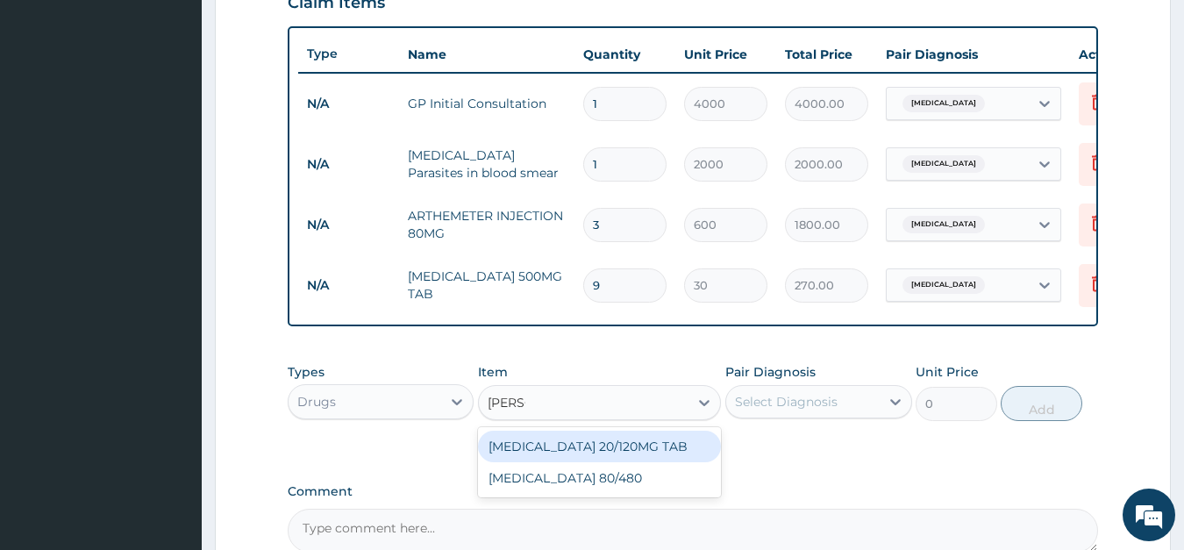
type input "COART"
click at [520, 443] on div "COARTEM 20/120MG TAB" at bounding box center [599, 447] width 243 height 32
type input "450"
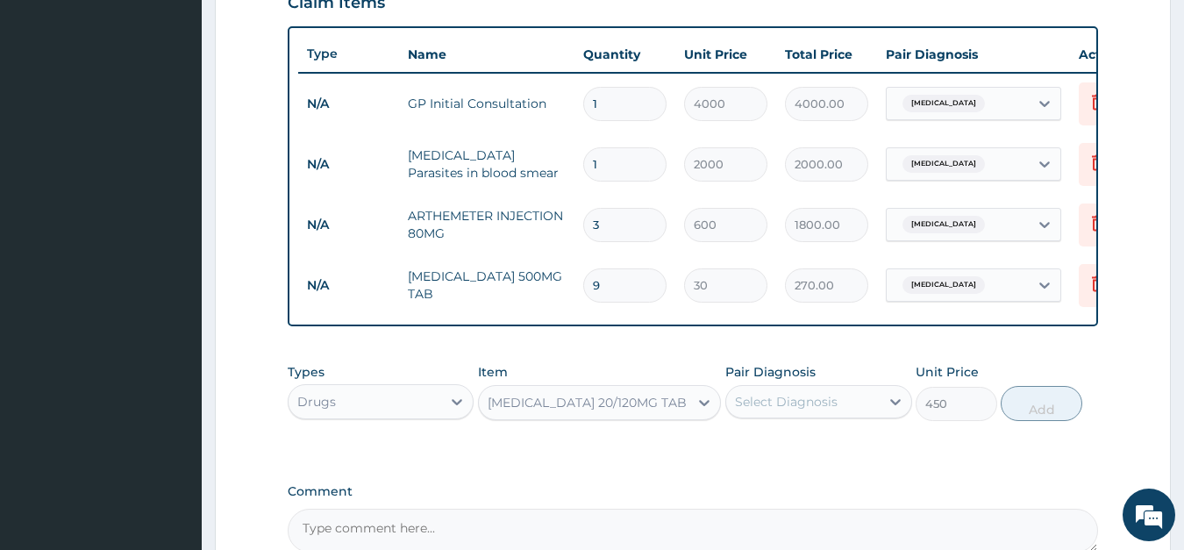
click at [766, 395] on div "Select Diagnosis" at bounding box center [786, 402] width 103 height 18
click at [775, 449] on label "Malaria" at bounding box center [808, 445] width 109 height 18
checkbox input "true"
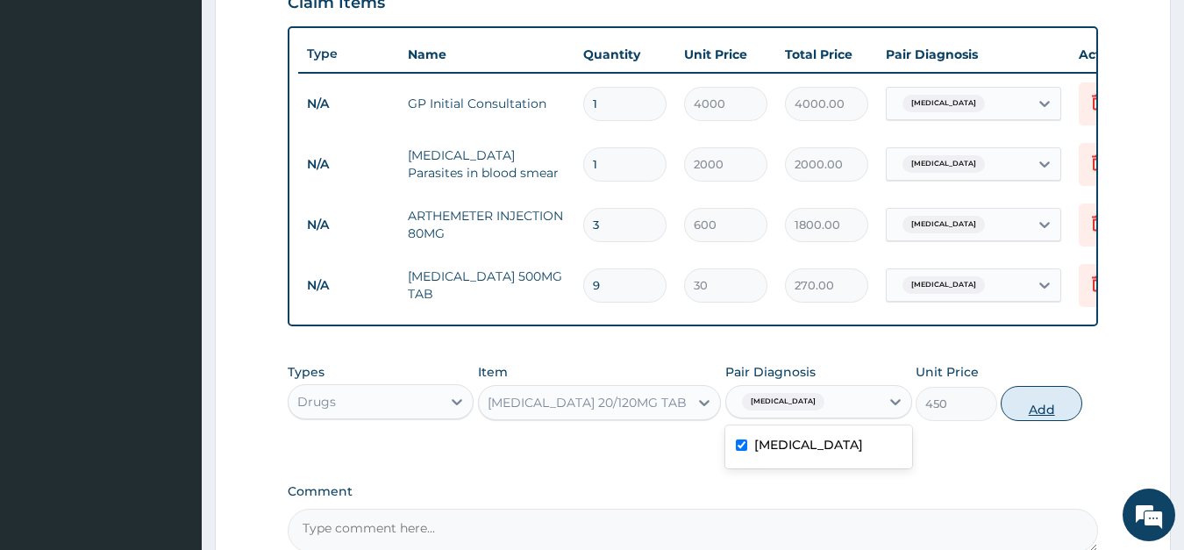
click at [1038, 409] on button "Add" at bounding box center [1041, 403] width 81 height 35
type input "0"
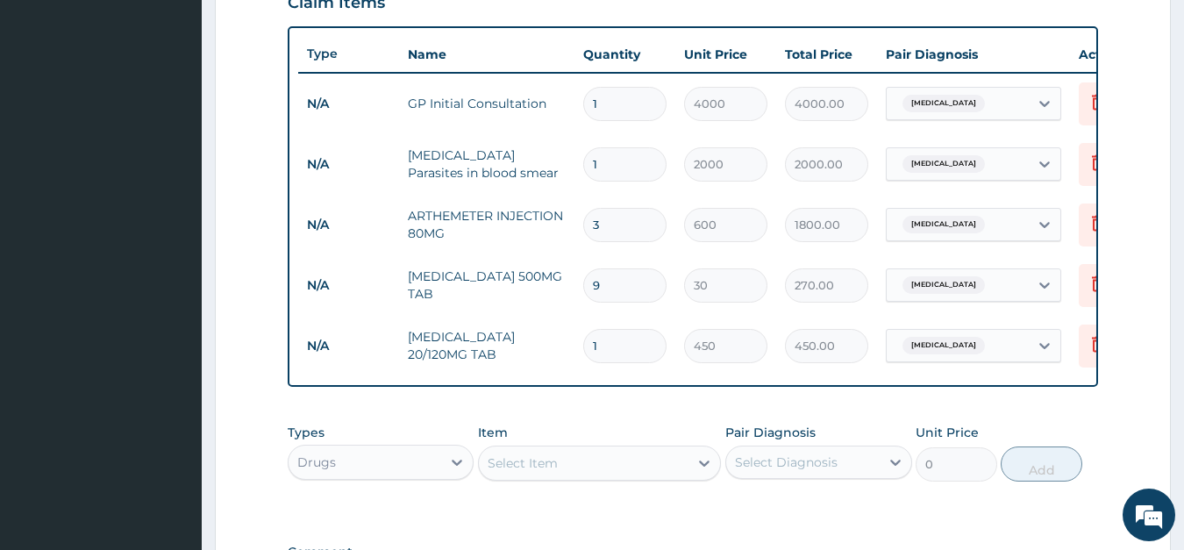
type input "12"
type input "5400.00"
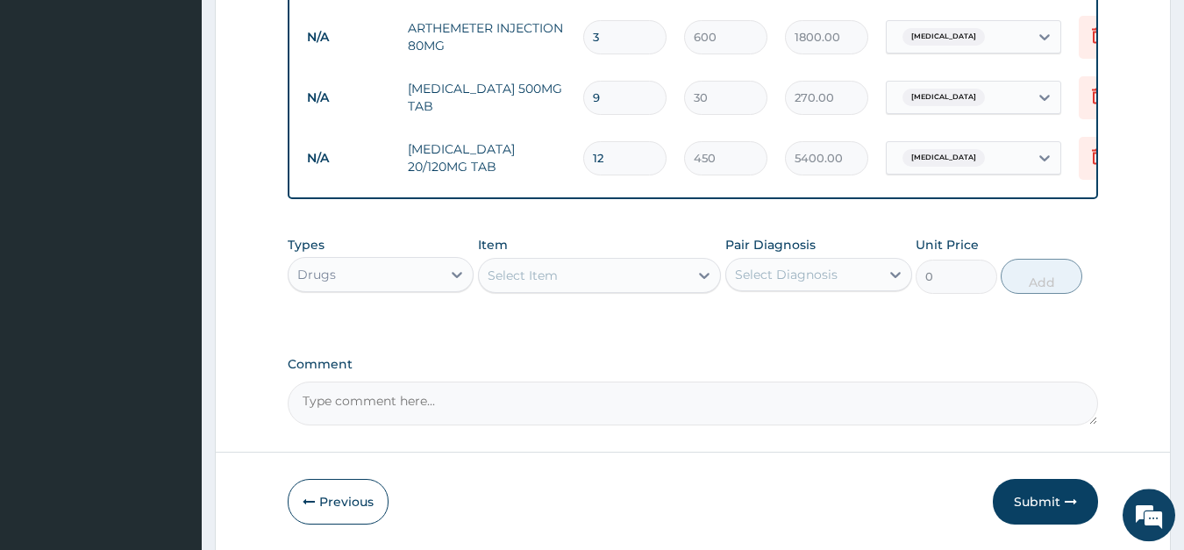
scroll to position [873, 0]
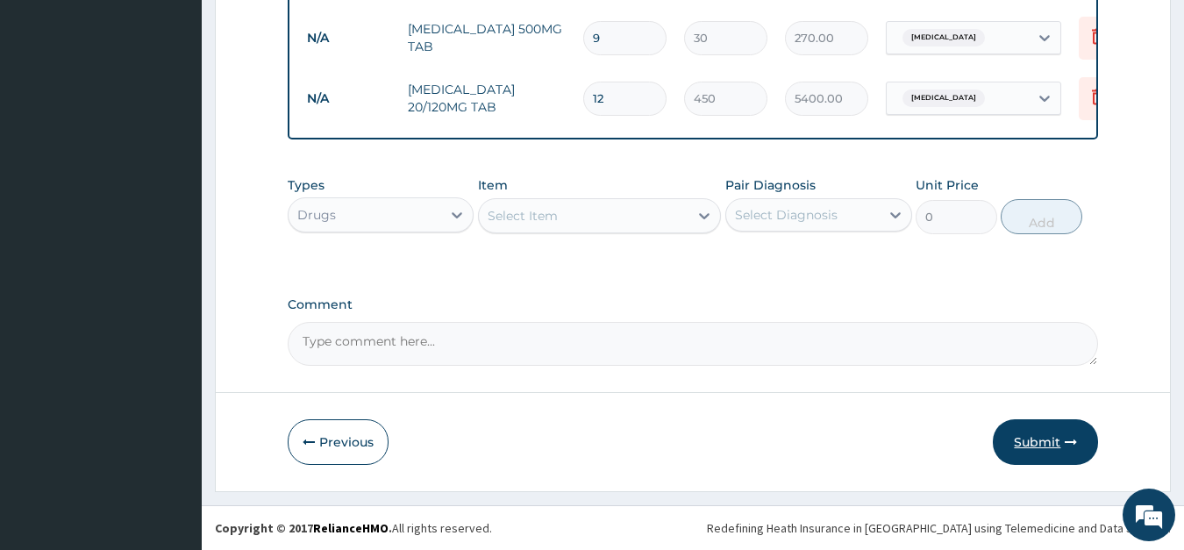
type input "12"
click at [1022, 434] on button "Submit" at bounding box center [1045, 442] width 105 height 46
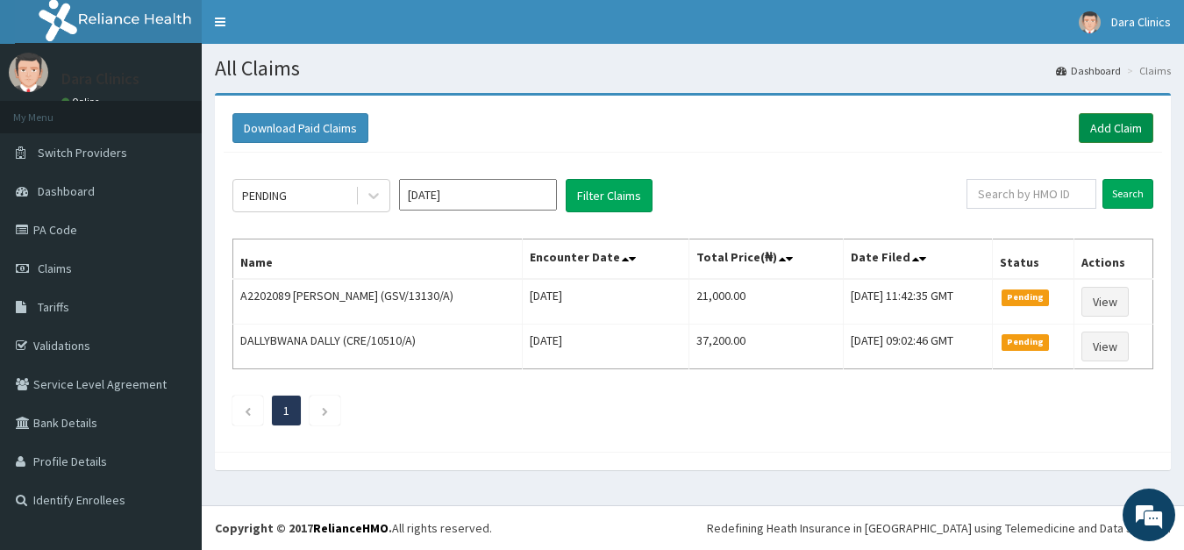
click at [1115, 128] on link "Add Claim" at bounding box center [1116, 128] width 75 height 30
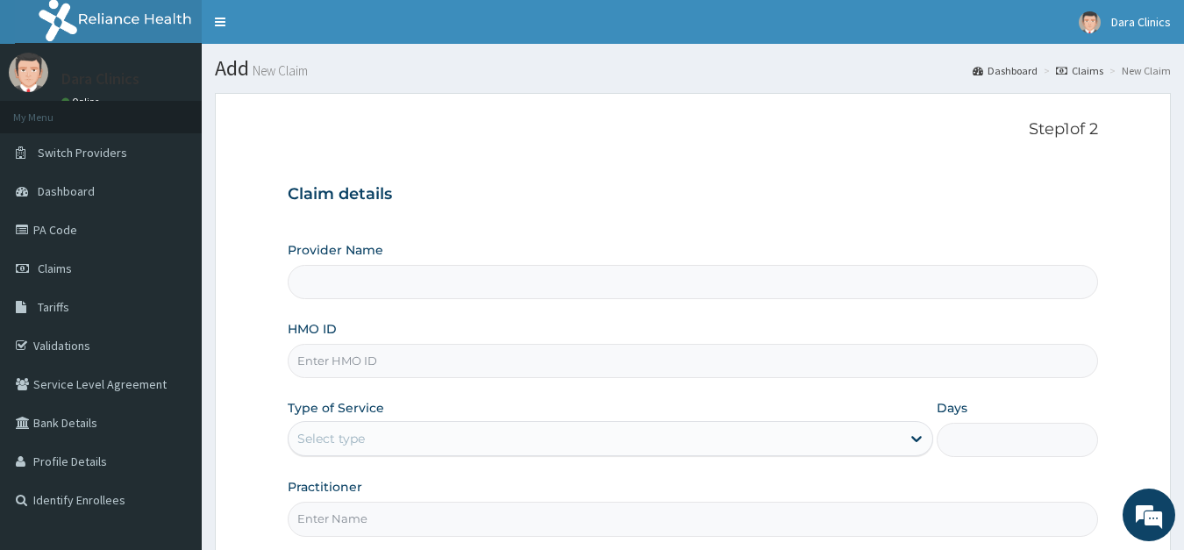
type input "Dara Clinics"
click at [360, 365] on input "HMO ID" at bounding box center [693, 361] width 811 height 34
type input "SLB/10669/A"
click at [385, 444] on div "Select type" at bounding box center [595, 438] width 613 height 28
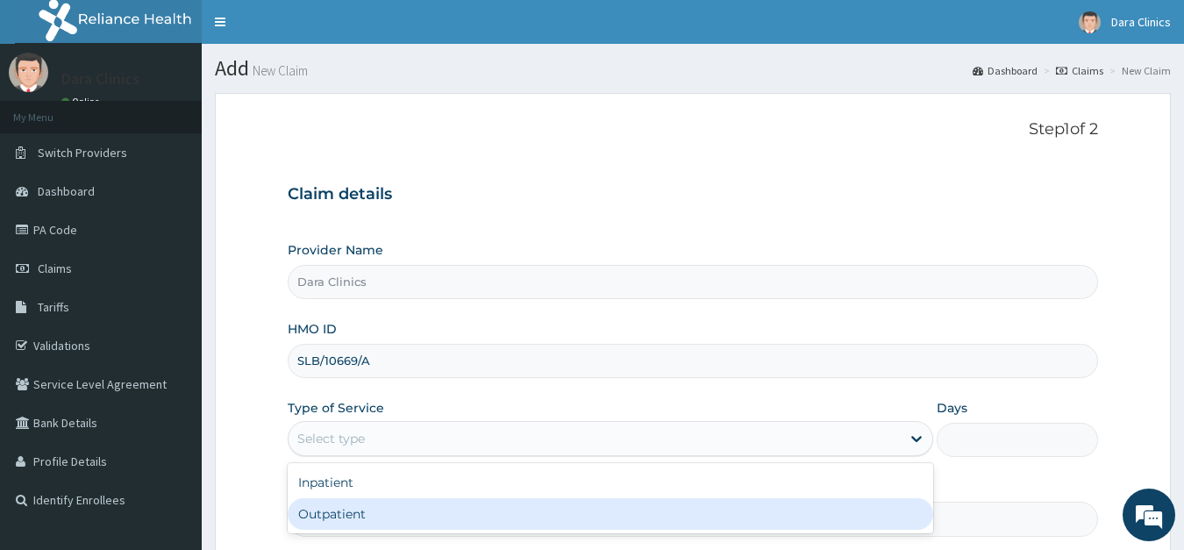
click at [362, 509] on div "Outpatient" at bounding box center [611, 514] width 646 height 32
type input "1"
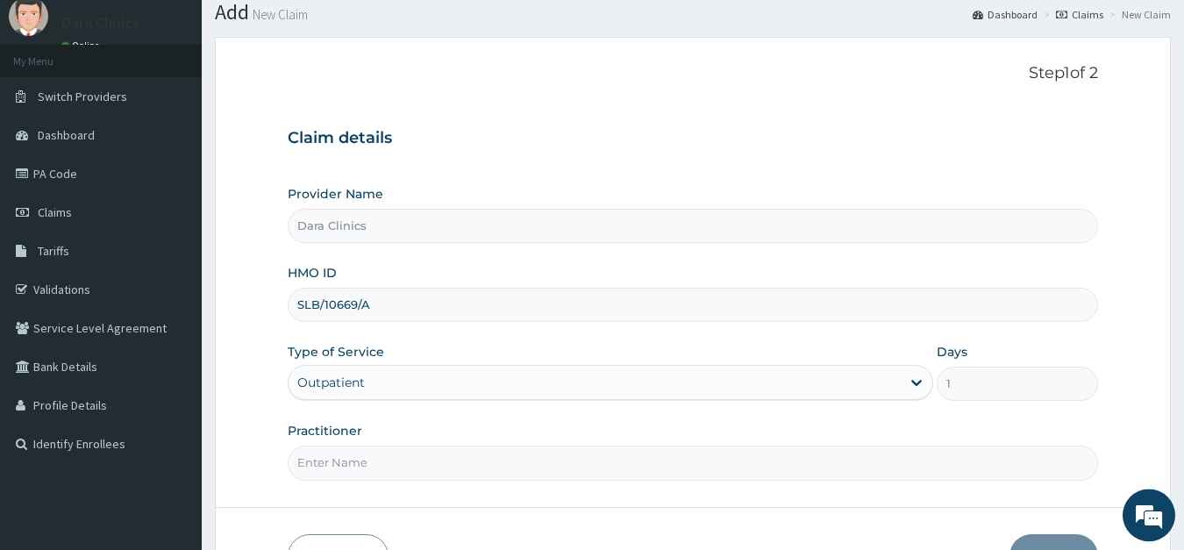
scroll to position [89, 0]
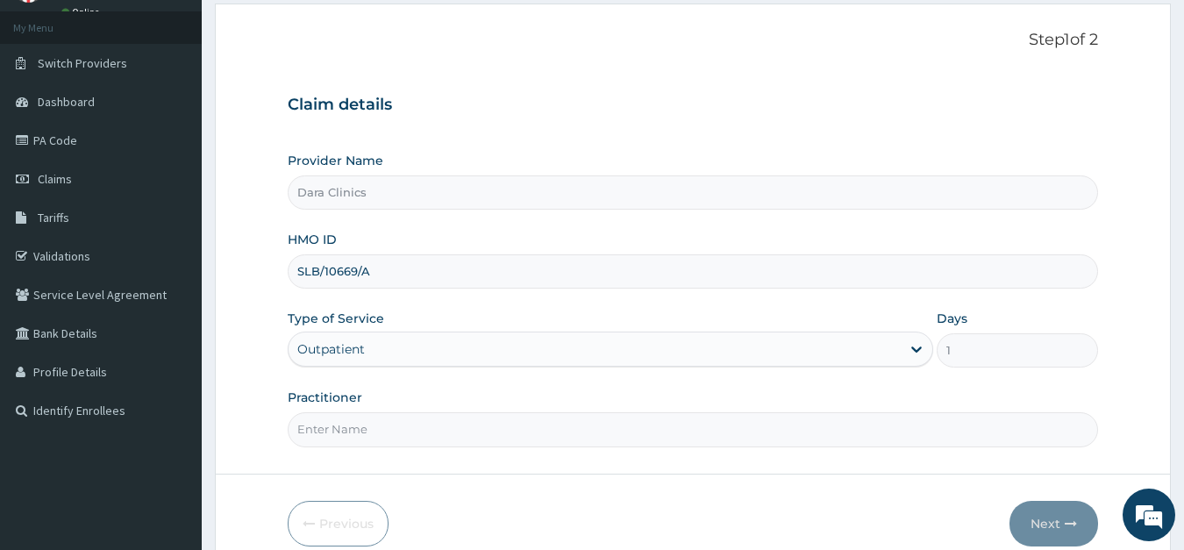
click at [360, 432] on input "Practitioner" at bounding box center [693, 429] width 811 height 34
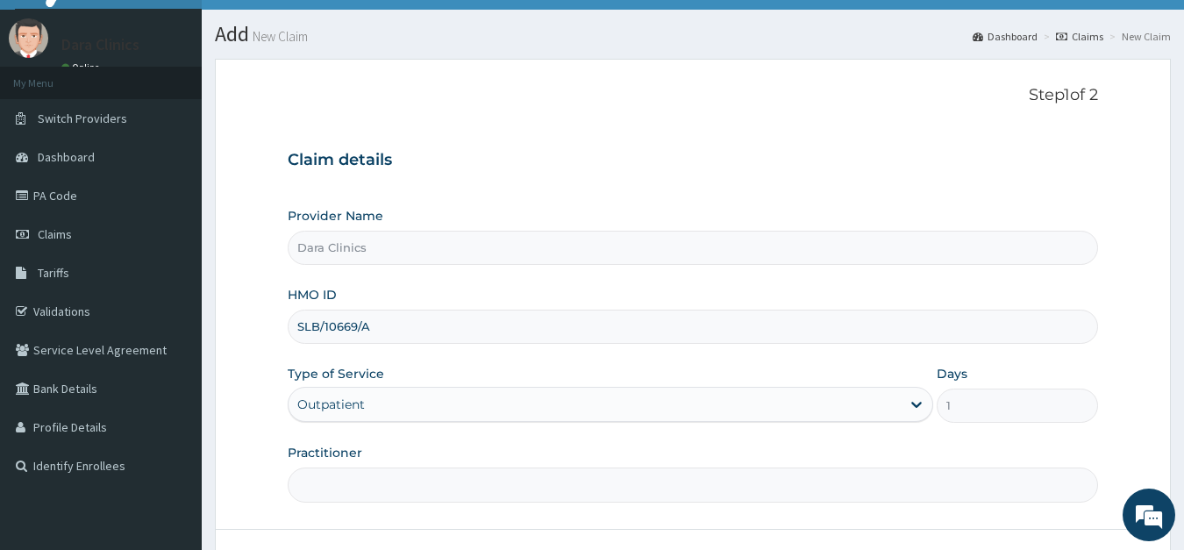
scroll to position [0, 0]
